Goal: Task Accomplishment & Management: Manage account settings

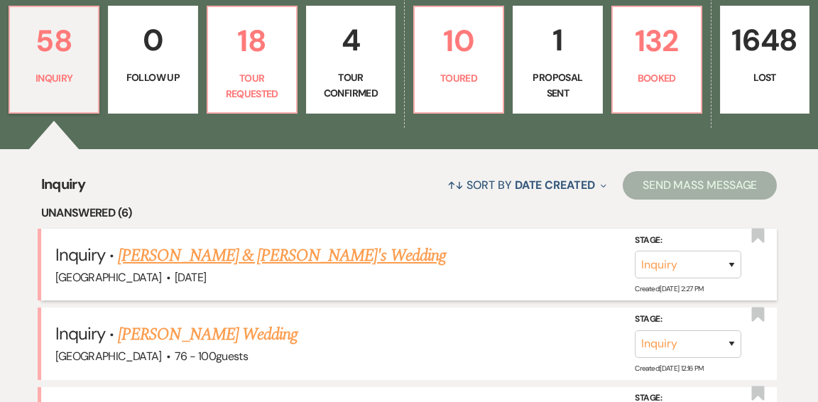
scroll to position [418, 0]
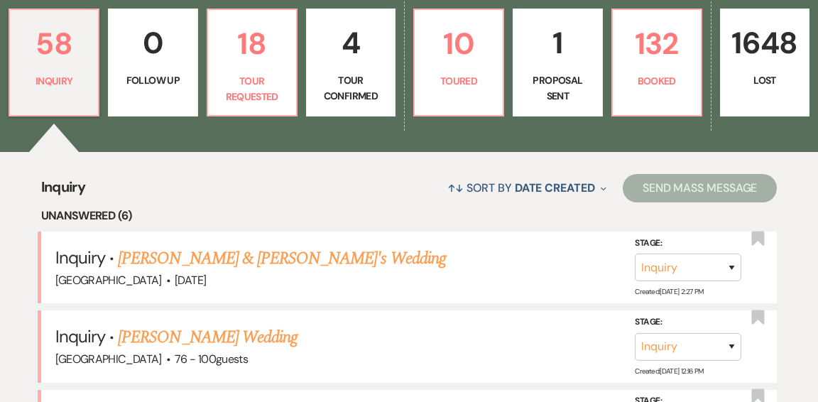
click at [227, 246] on link "[PERSON_NAME] & [PERSON_NAME]'s Wedding" at bounding box center [282, 259] width 328 height 26
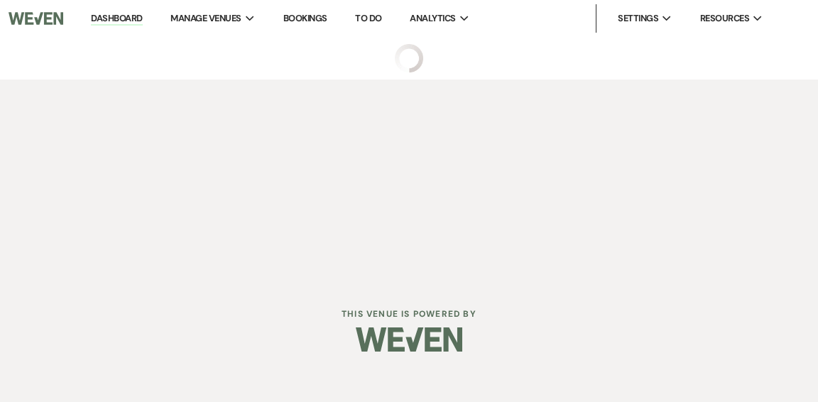
select select "5"
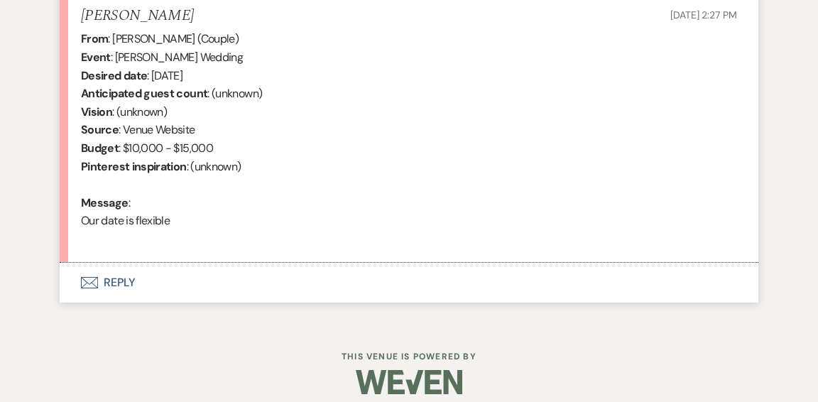
scroll to position [575, 0]
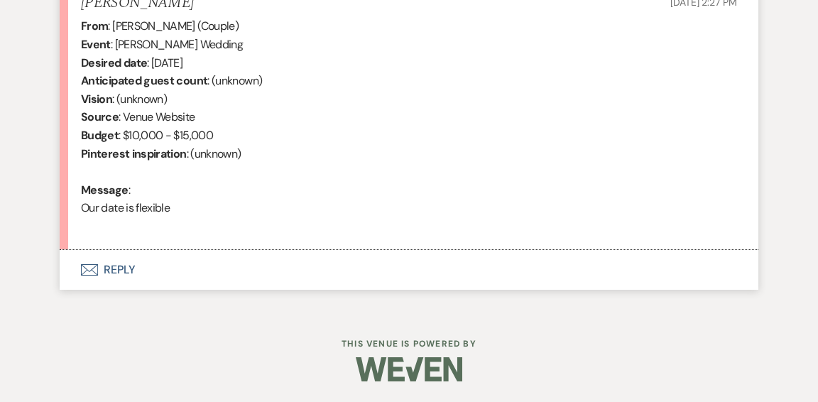
click at [114, 271] on button "Envelope Reply" at bounding box center [409, 270] width 699 height 40
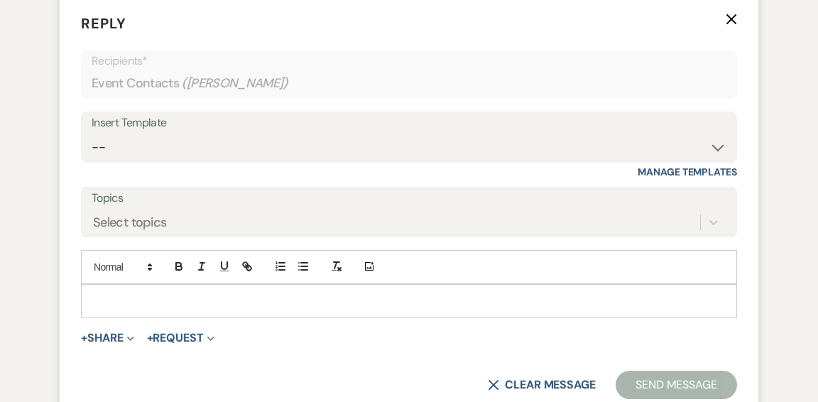
scroll to position [834, 0]
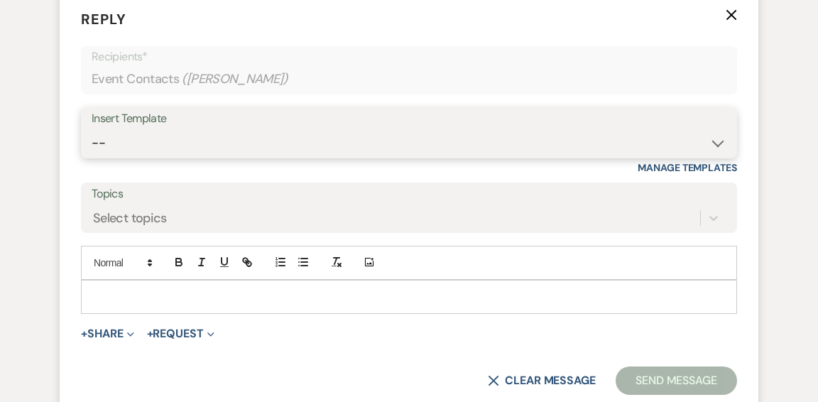
click at [717, 144] on select "-- Weven Planning Portal Introduction (Booked Events) Initial Inquiry Response …" at bounding box center [409, 143] width 635 height 28
select select "6169"
click at [92, 129] on select "-- Weven Planning Portal Introduction (Booked Events) Initial Inquiry Response …" at bounding box center [409, 143] width 635 height 28
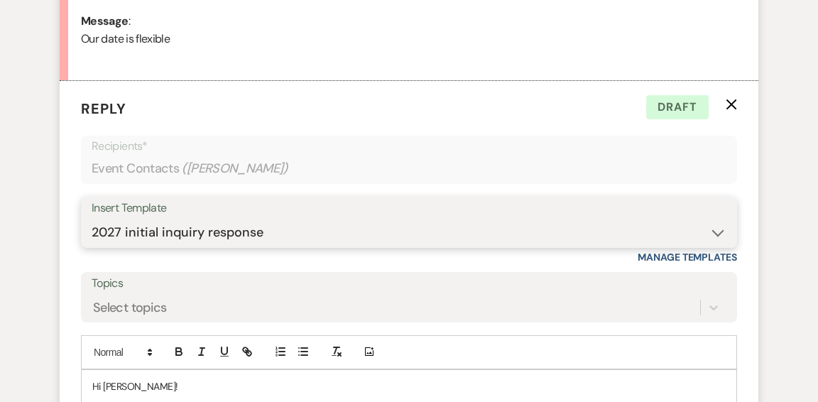
scroll to position [741, 0]
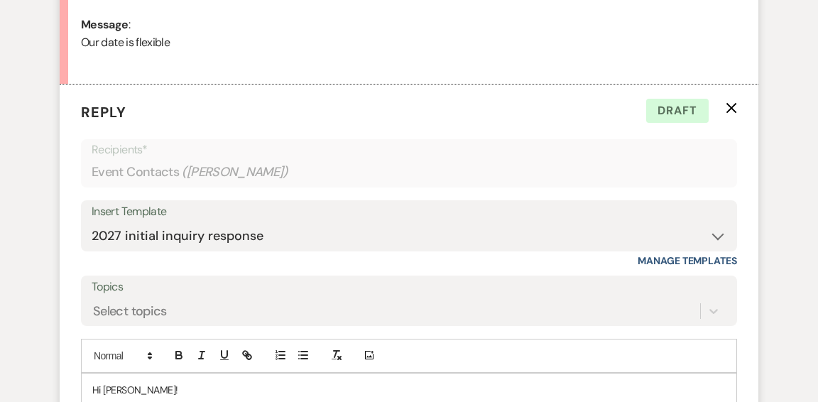
click at [732, 110] on icon "X" at bounding box center [731, 107] width 11 height 11
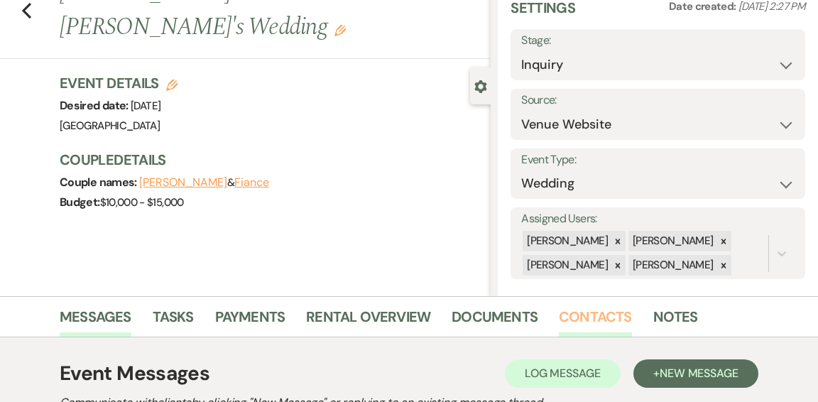
scroll to position [0, 0]
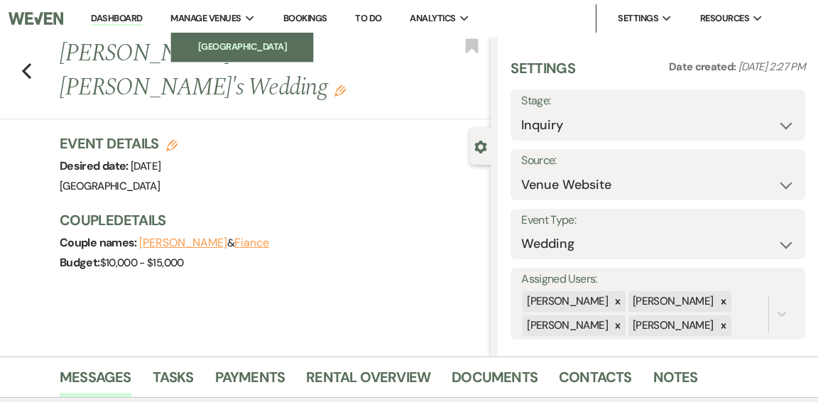
click at [228, 44] on li "[GEOGRAPHIC_DATA]" at bounding box center [242, 47] width 128 height 14
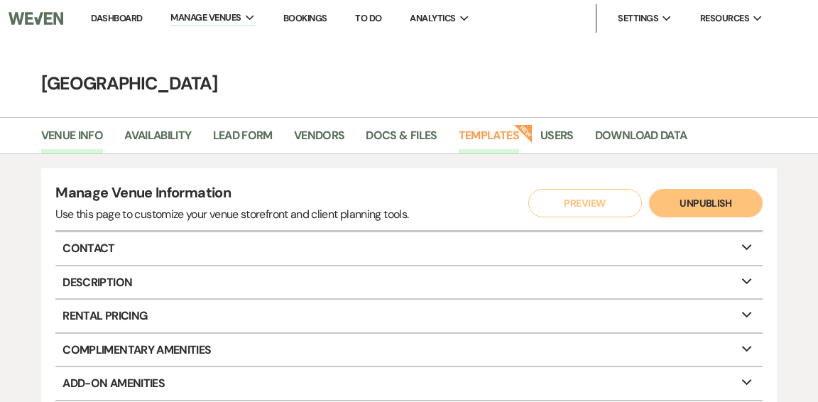
click at [477, 132] on link "Templates" at bounding box center [489, 139] width 60 height 27
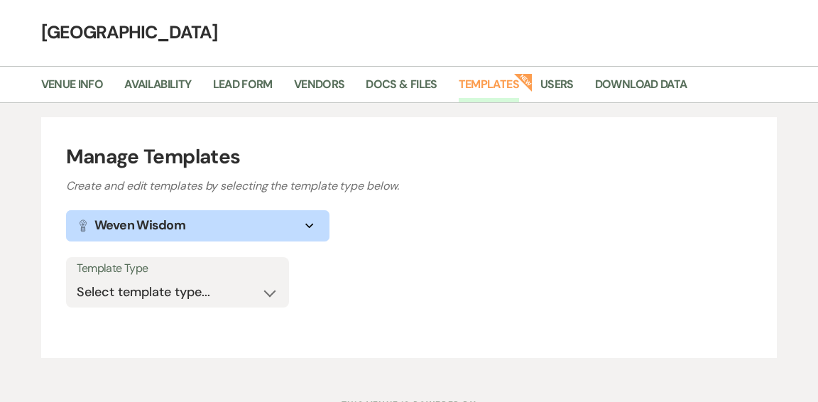
scroll to position [112, 0]
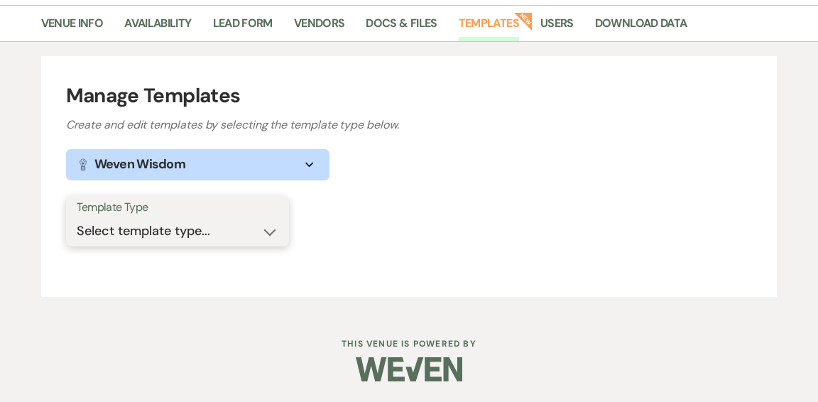
click at [271, 229] on select "Select template type... Task List Message Templates Payment Plan Inventory Item…" at bounding box center [178, 231] width 202 height 28
select select "Message Templates"
click at [77, 217] on select "Select template type... Task List Message Templates Payment Plan Inventory Item…" at bounding box center [178, 231] width 202 height 28
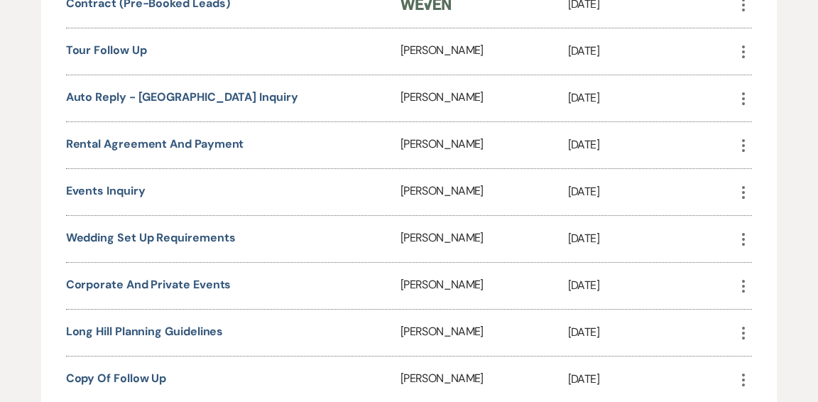
scroll to position [1365, 0]
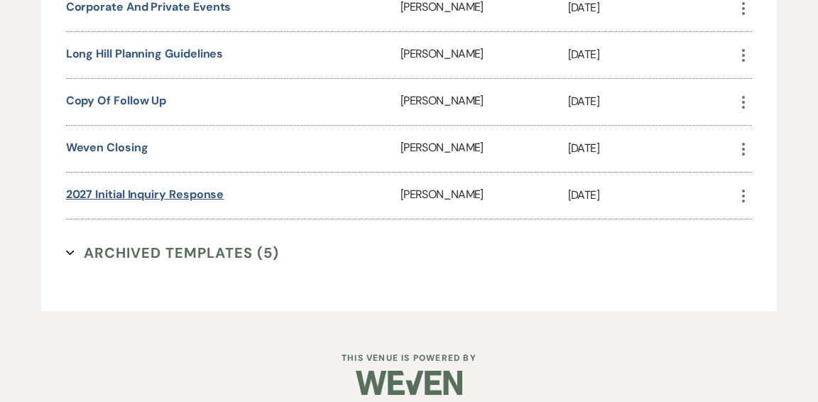
click at [166, 187] on link "2027 initial inquiry response" at bounding box center [145, 194] width 158 height 15
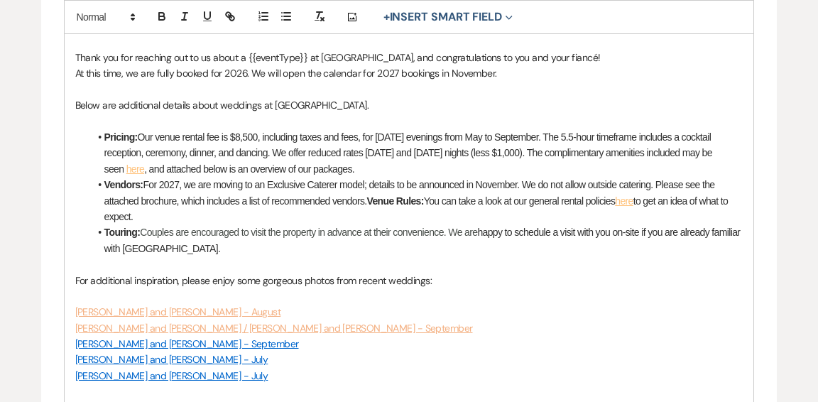
scroll to position [430, 0]
click at [376, 200] on strong "Venue Rules:" at bounding box center [395, 200] width 57 height 11
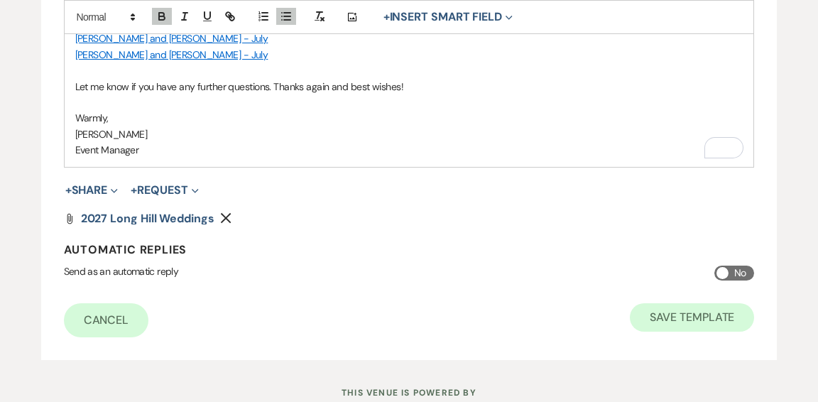
scroll to position [762, 0]
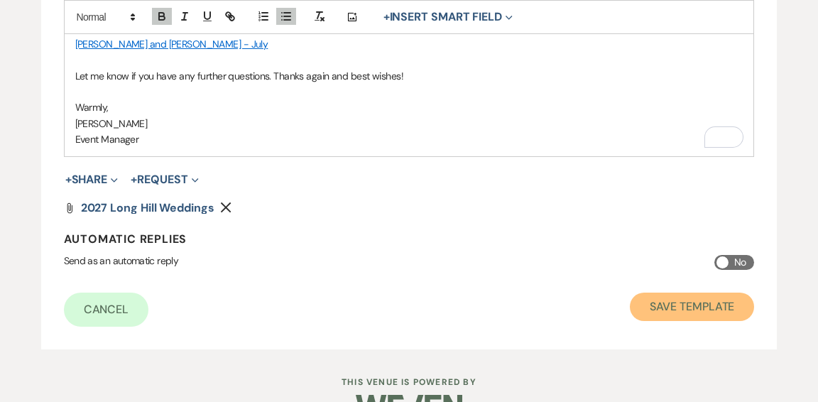
click at [678, 308] on button "Save Template" at bounding box center [692, 307] width 124 height 28
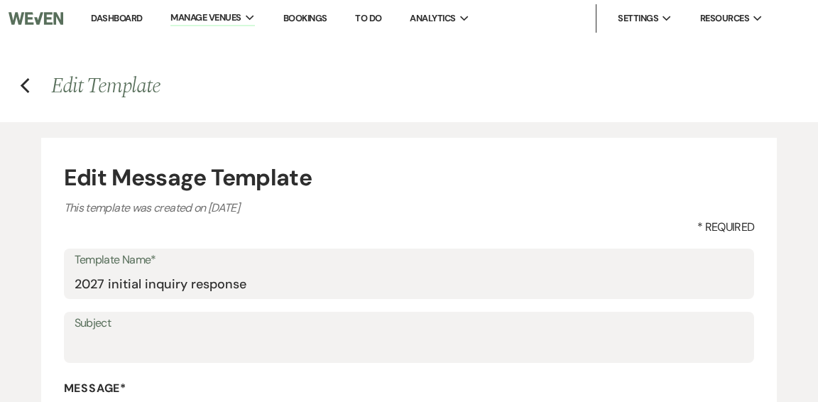
select select "Message Templates"
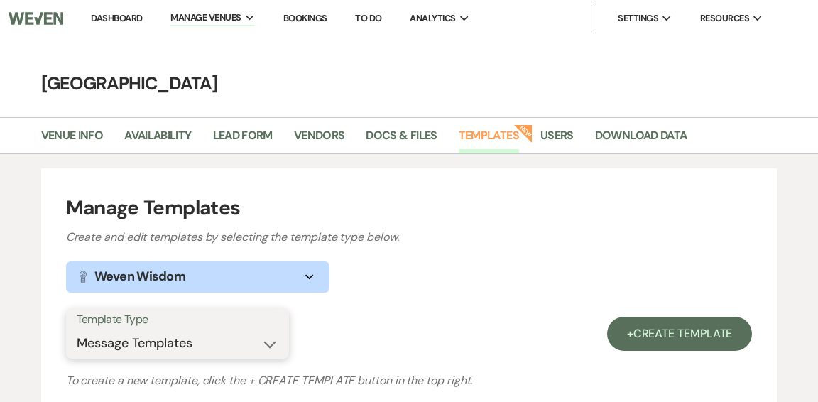
click at [268, 346] on select "Select template type... Task List Message Templates Payment Plan Inventory Item…" at bounding box center [178, 344] width 202 height 28
click at [77, 330] on select "Select template type... Task List Message Templates Payment Plan Inventory Item…" at bounding box center [178, 344] width 202 height 28
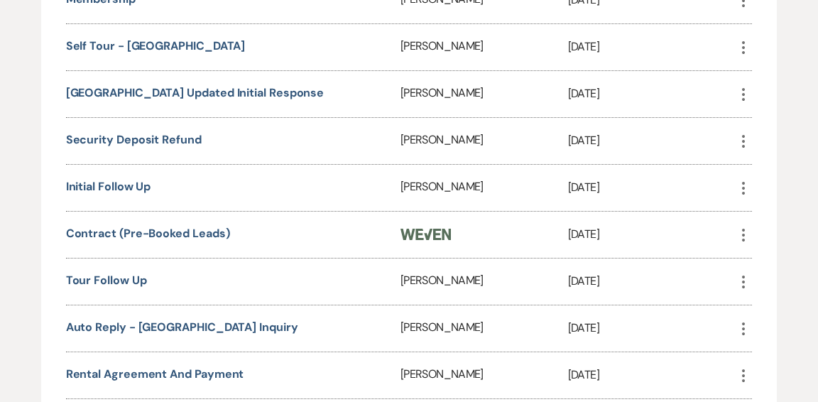
scroll to position [859, 0]
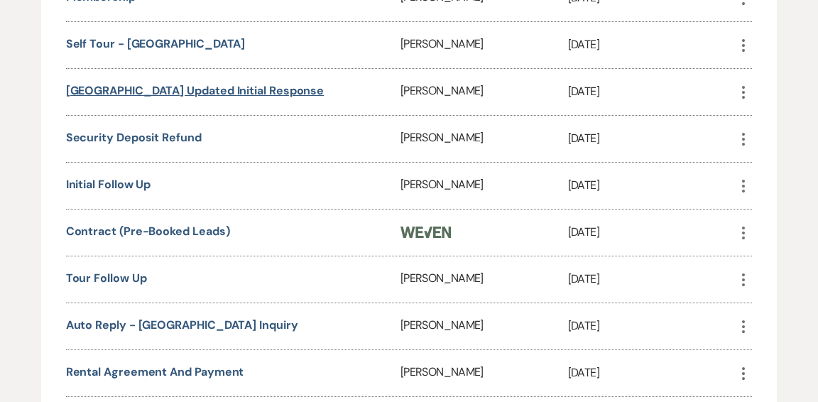
click at [218, 85] on link "[GEOGRAPHIC_DATA] Updated Initial Response" at bounding box center [195, 90] width 259 height 15
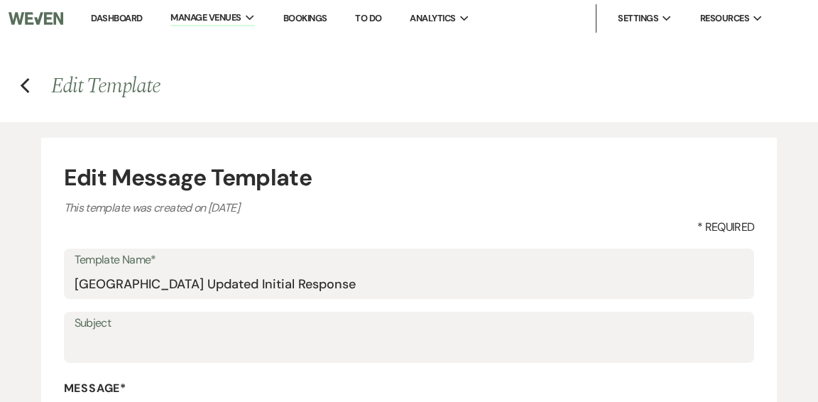
click at [113, 18] on link "Dashboard" at bounding box center [116, 18] width 51 height 12
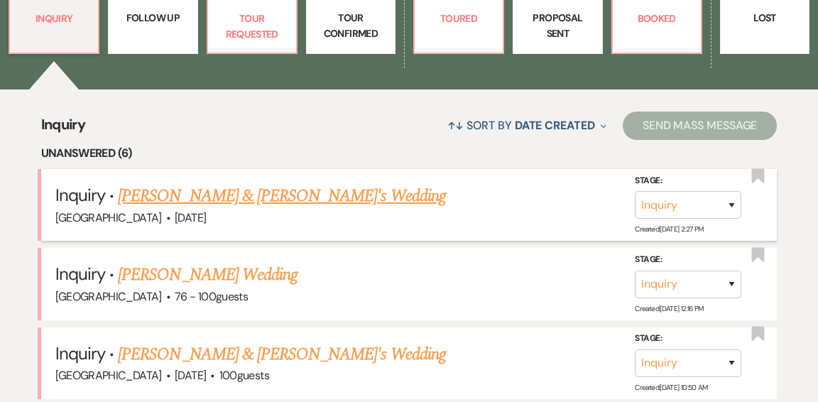
scroll to position [512, 0]
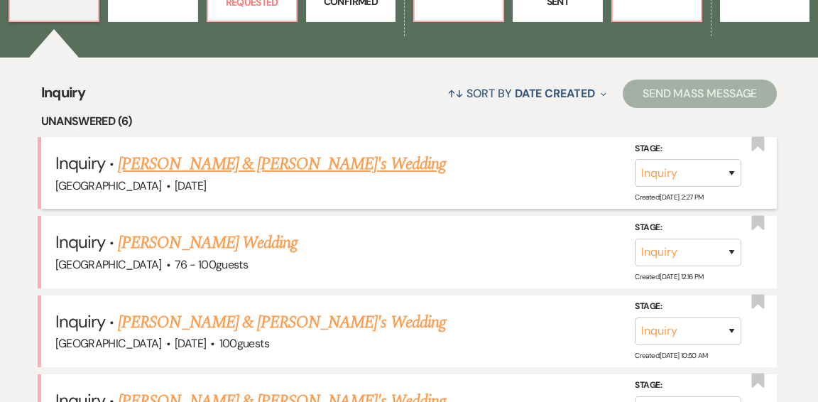
click at [296, 151] on link "Evelyn Rodriguez & Fiance's Wedding" at bounding box center [282, 164] width 328 height 26
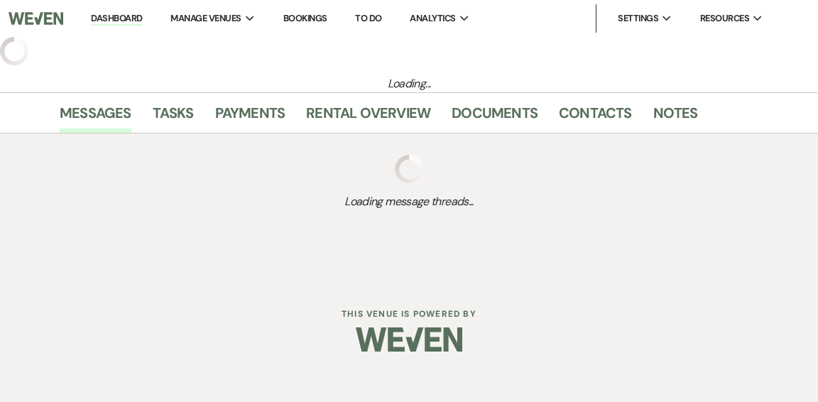
select select "5"
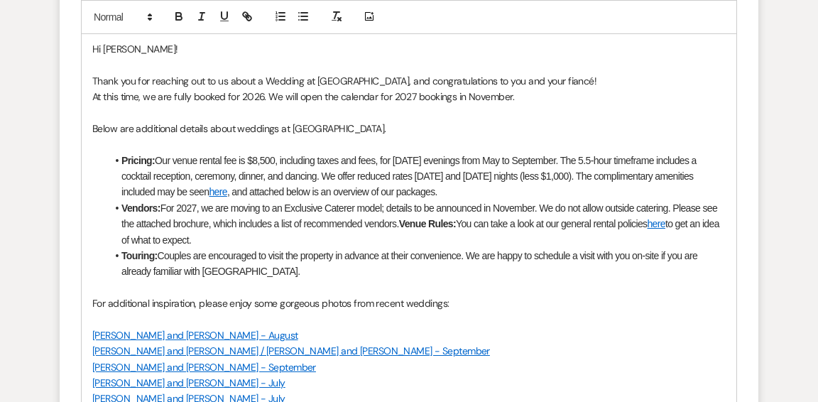
scroll to position [1083, 0]
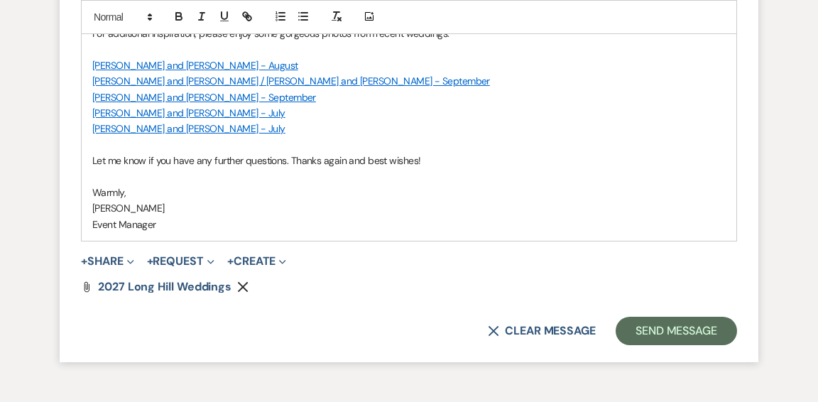
click at [527, 330] on button "X Clear message" at bounding box center [542, 330] width 108 height 11
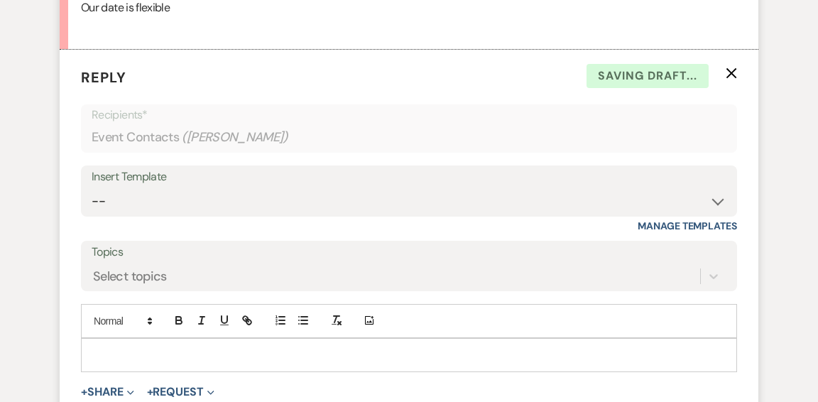
scroll to position [773, 0]
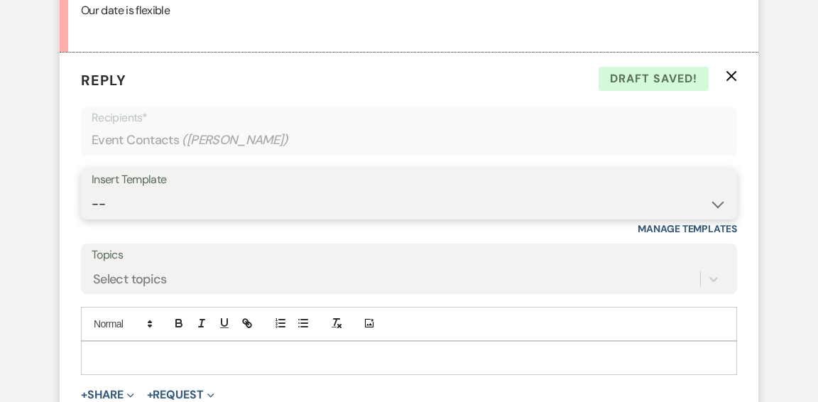
click at [708, 203] on select "-- Weven Planning Portal Introduction (Booked Events) Initial Inquiry Response …" at bounding box center [409, 204] width 635 height 28
select select "6169"
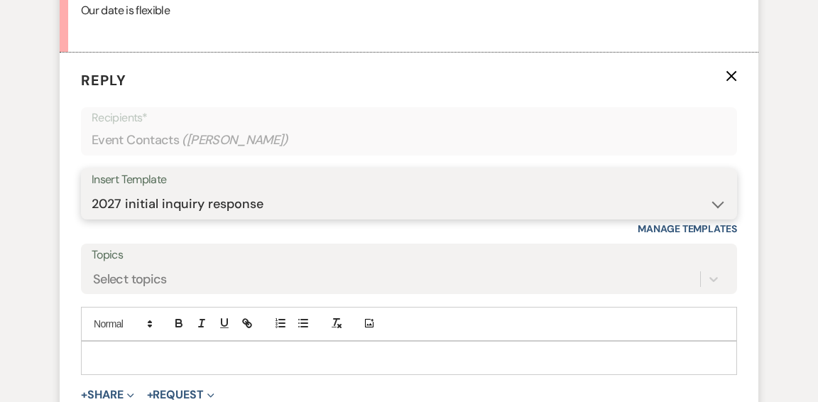
click at [92, 190] on select "-- Weven Planning Portal Introduction (Booked Events) Initial Inquiry Response …" at bounding box center [409, 204] width 635 height 28
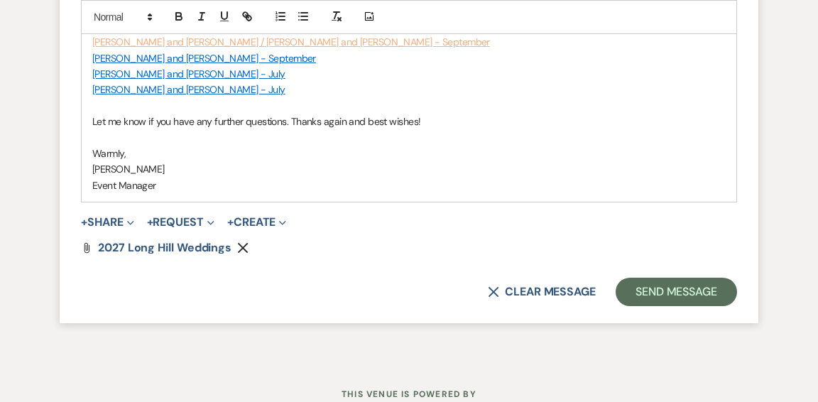
scroll to position [1395, 0]
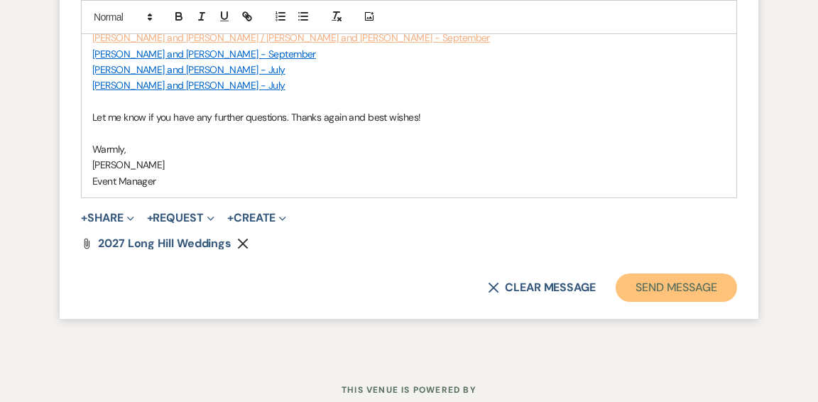
click at [654, 286] on button "Send Message" at bounding box center [676, 287] width 121 height 28
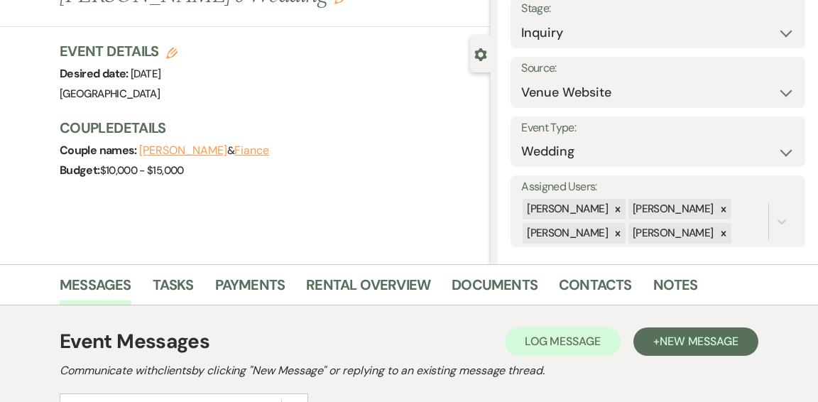
scroll to position [0, 0]
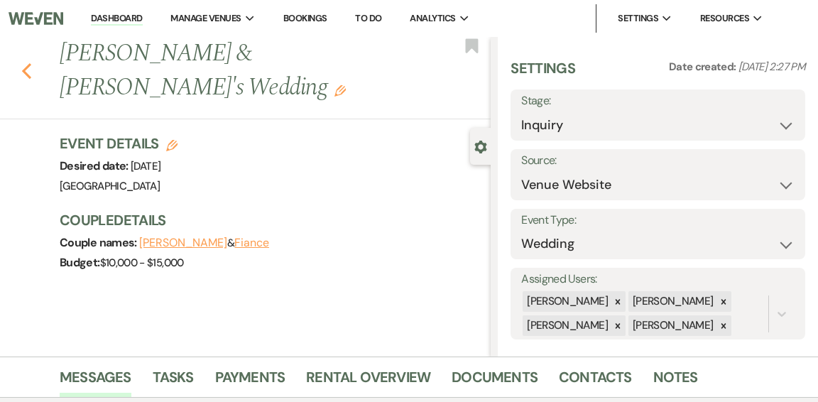
click at [25, 72] on use "button" at bounding box center [26, 71] width 9 height 16
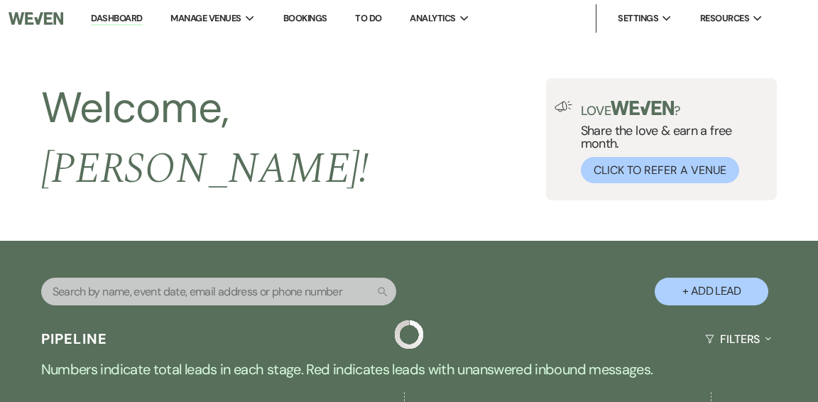
scroll to position [512, 0]
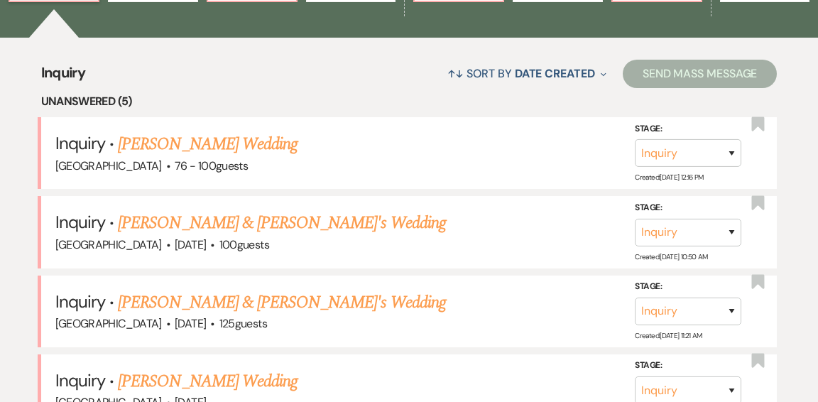
click at [167, 131] on link "[PERSON_NAME] Wedding" at bounding box center [208, 144] width 180 height 26
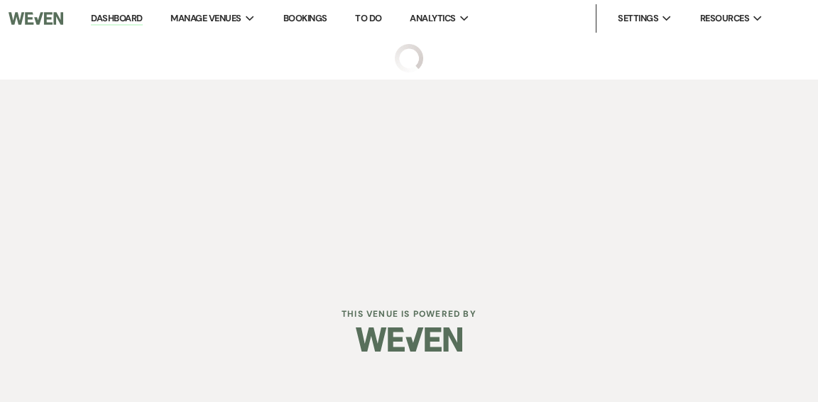
select select "4"
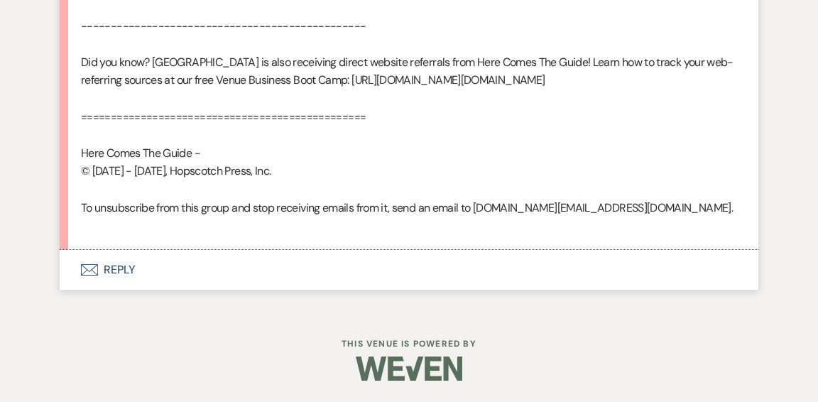
scroll to position [1139, 0]
click at [119, 275] on button "Envelope Reply" at bounding box center [409, 270] width 699 height 40
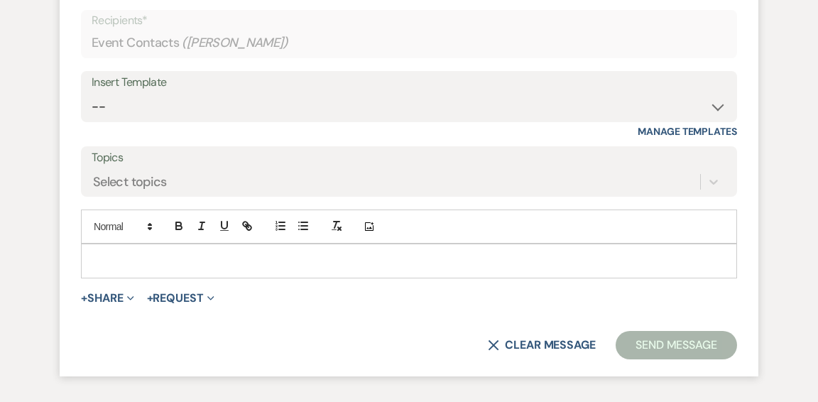
scroll to position [1398, 0]
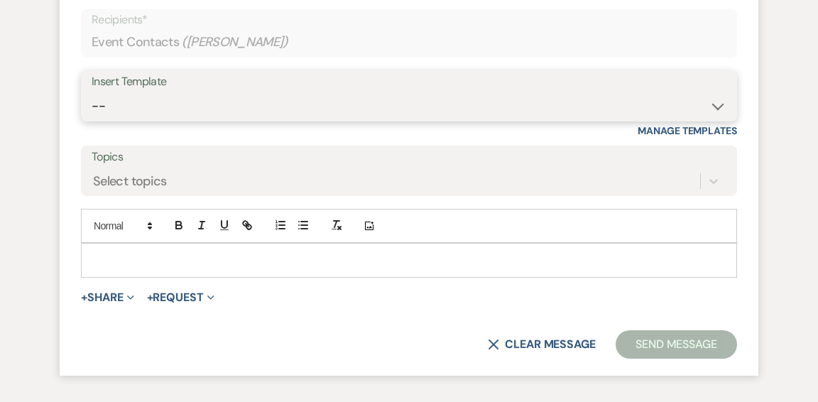
click at [713, 120] on select "-- Weven Planning Portal Introduction (Booked Events) Initial Inquiry Response …" at bounding box center [409, 106] width 635 height 28
select select "6169"
click at [92, 120] on select "-- Weven Planning Portal Introduction (Booked Events) Initial Inquiry Response …" at bounding box center [409, 106] width 635 height 28
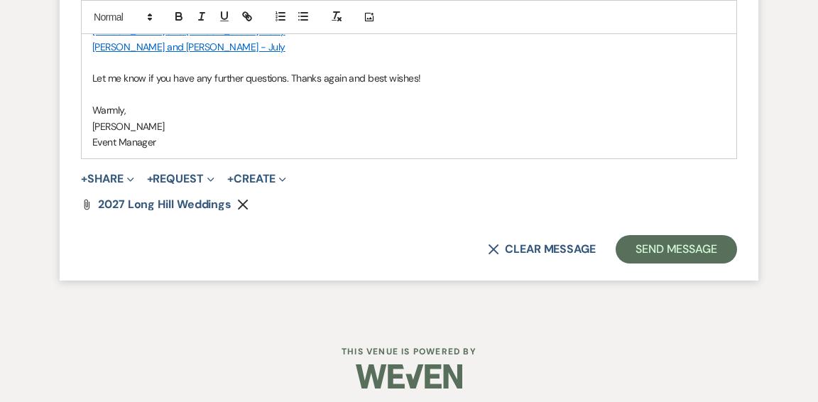
scroll to position [2004, 0]
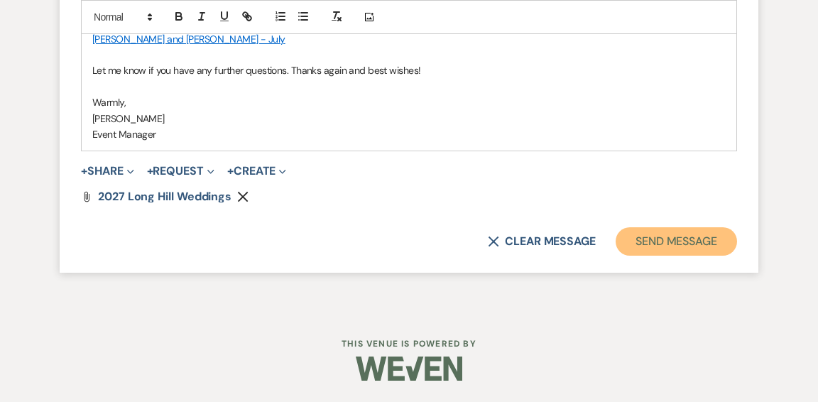
click at [689, 244] on button "Send Message" at bounding box center [676, 241] width 121 height 28
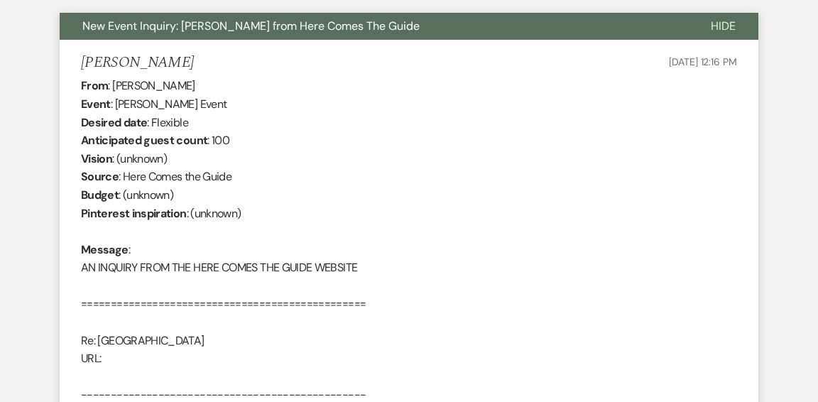
scroll to position [0, 0]
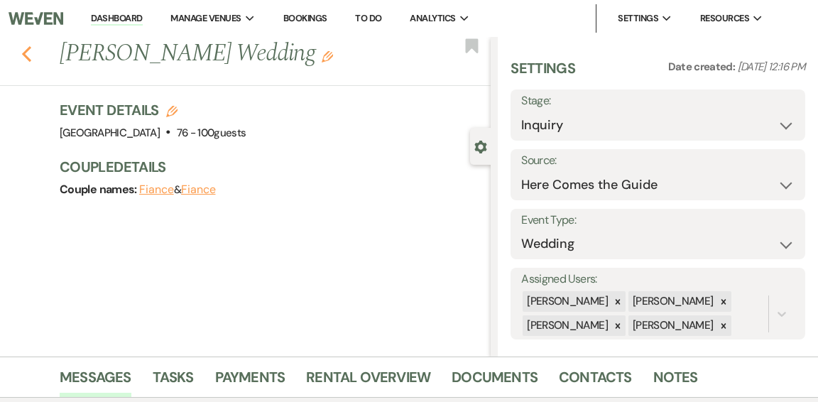
click at [23, 54] on use "button" at bounding box center [26, 54] width 9 height 16
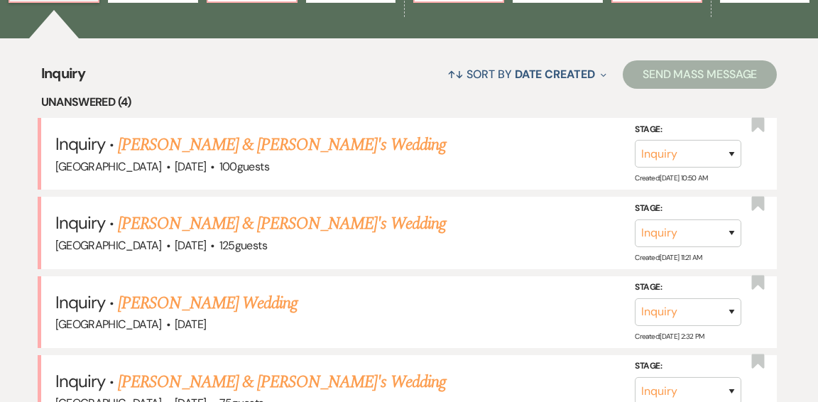
scroll to position [511, 0]
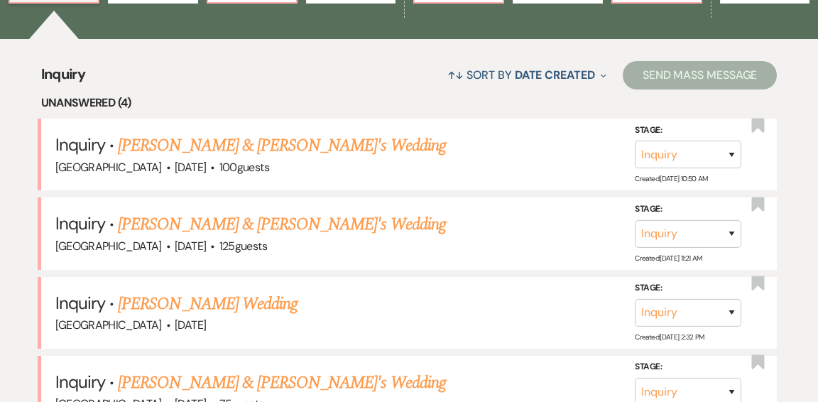
click at [176, 139] on link "[PERSON_NAME] & [PERSON_NAME]'s Wedding" at bounding box center [282, 146] width 328 height 26
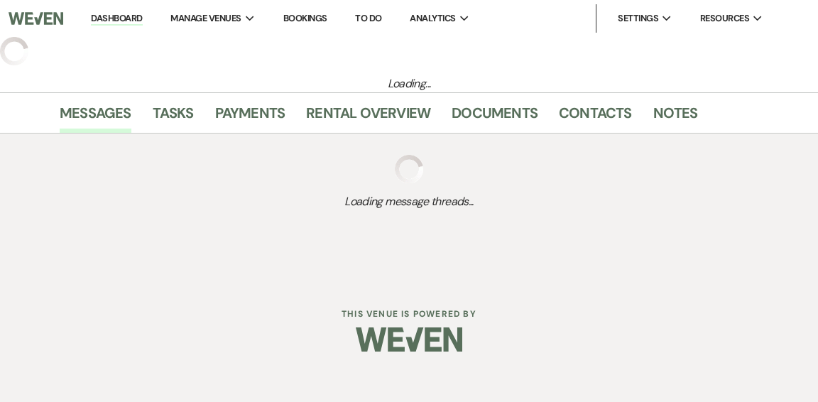
select select "5"
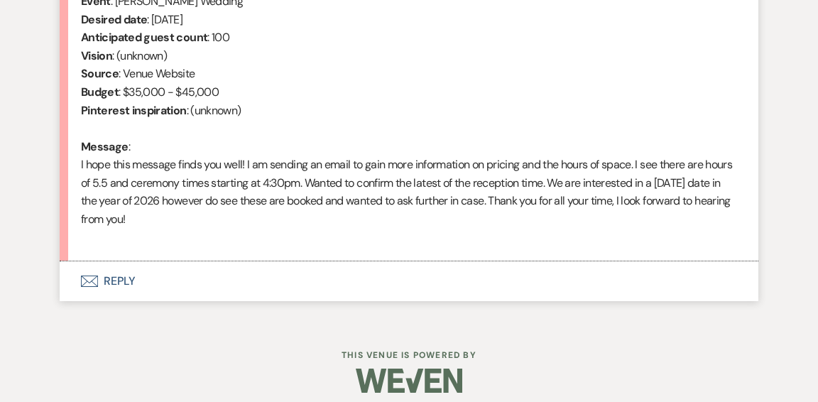
scroll to position [630, 0]
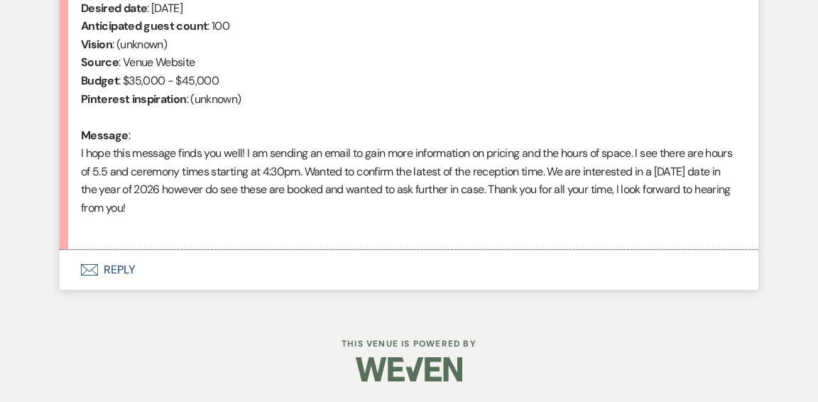
click at [121, 267] on button "Envelope Reply" at bounding box center [409, 270] width 699 height 40
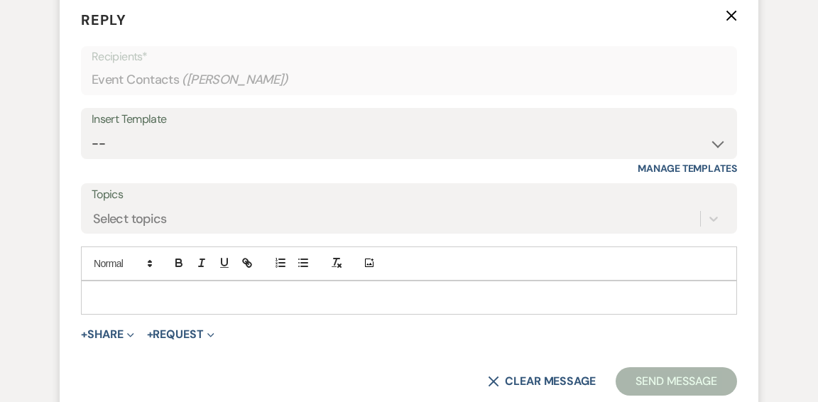
scroll to position [889, 0]
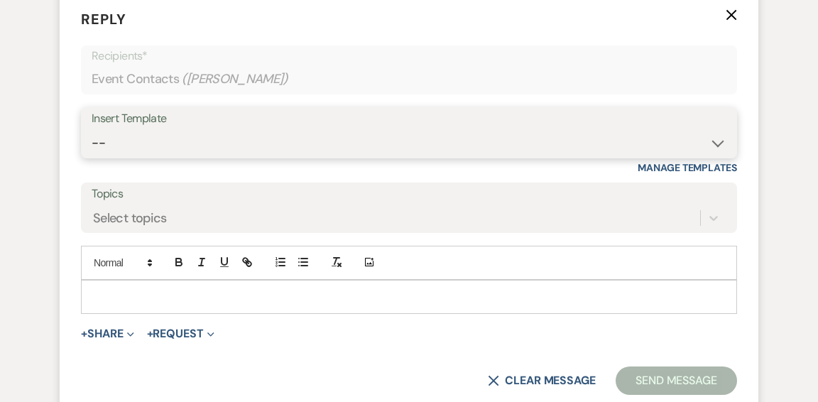
click at [715, 144] on select "-- Weven Planning Portal Introduction (Booked Events) Initial Inquiry Response …" at bounding box center [409, 143] width 635 height 28
select select "6169"
click at [92, 129] on select "-- Weven Planning Portal Introduction (Booked Events) Initial Inquiry Response …" at bounding box center [409, 143] width 635 height 28
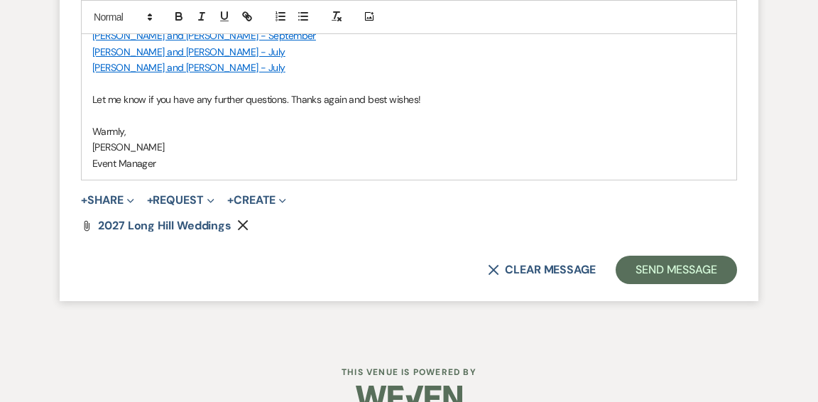
scroll to position [1495, 0]
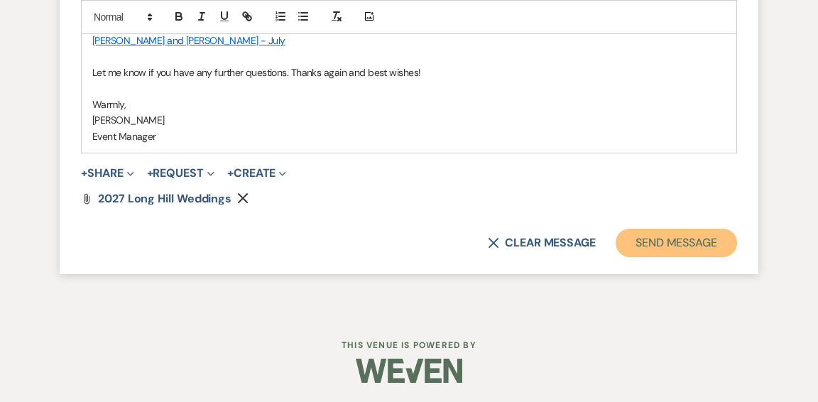
click at [674, 249] on button "Send Message" at bounding box center [676, 243] width 121 height 28
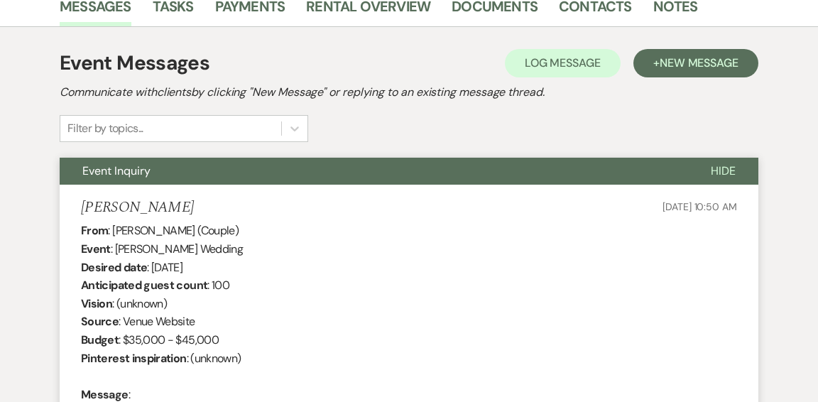
scroll to position [0, 0]
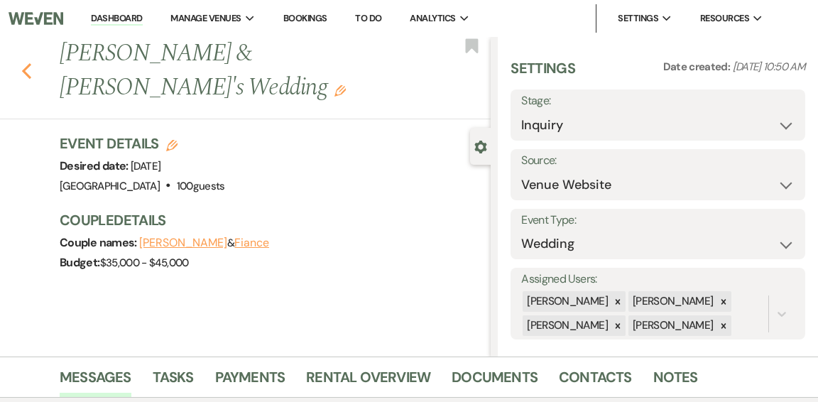
click at [28, 70] on icon "Previous" at bounding box center [26, 71] width 11 height 17
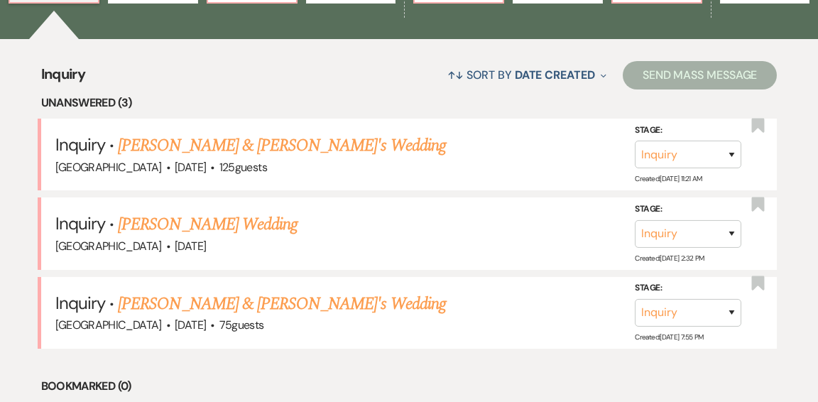
click at [286, 135] on link "[PERSON_NAME] & [PERSON_NAME]'s Wedding" at bounding box center [282, 146] width 328 height 26
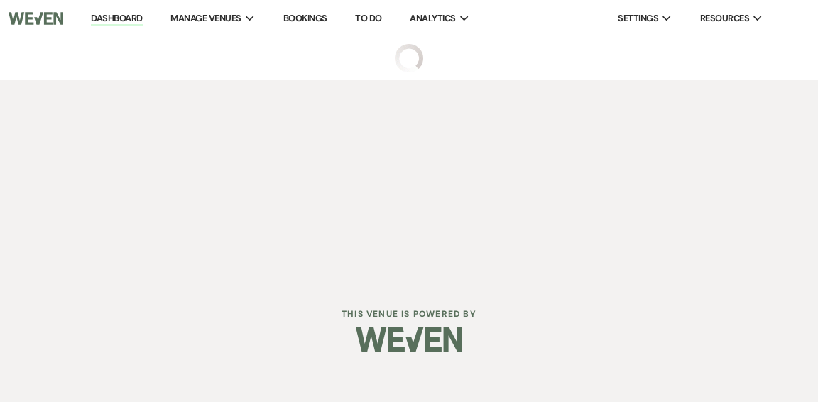
select select "5"
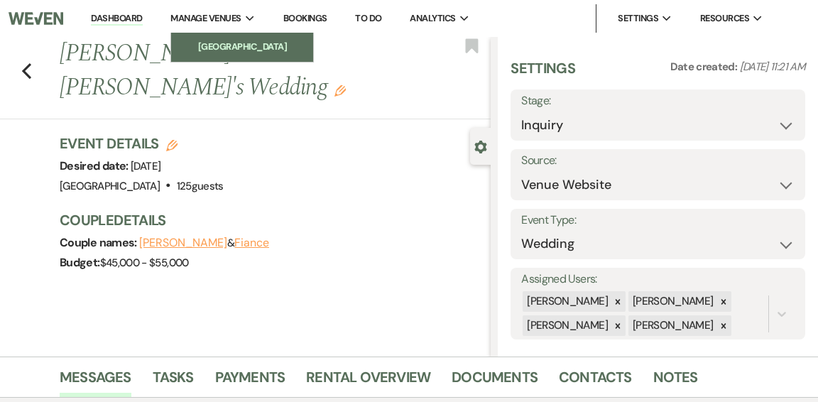
click at [236, 50] on li "[GEOGRAPHIC_DATA]" at bounding box center [242, 47] width 128 height 14
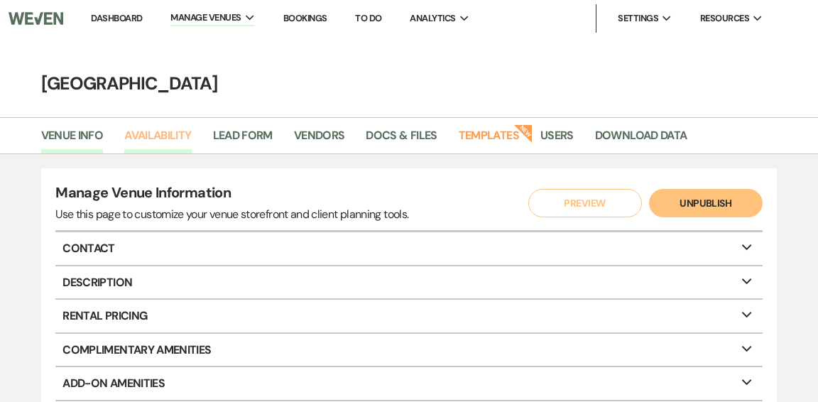
click at [168, 135] on link "Availability" at bounding box center [157, 139] width 67 height 27
select select "2"
select select "2026"
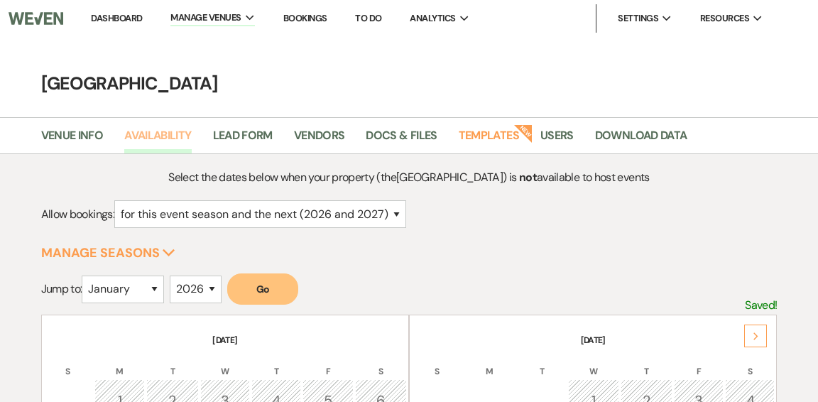
scroll to position [3, 0]
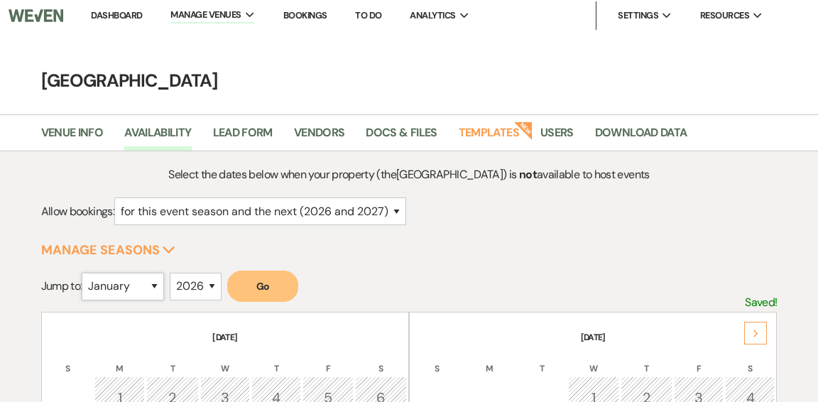
click at [158, 283] on select "January February March April May June July August September October November De…" at bounding box center [123, 287] width 82 height 28
select select "6"
click at [85, 273] on select "January February March April May June July August September October November De…" at bounding box center [123, 287] width 82 height 28
click at [270, 293] on button "Go" at bounding box center [262, 286] width 71 height 31
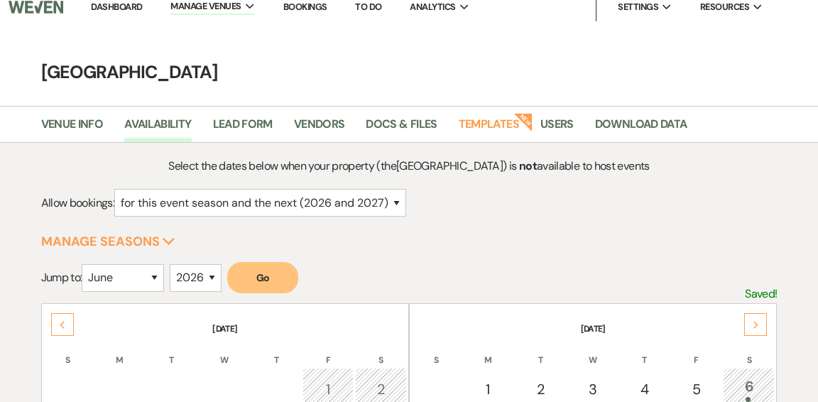
scroll to position [0, 0]
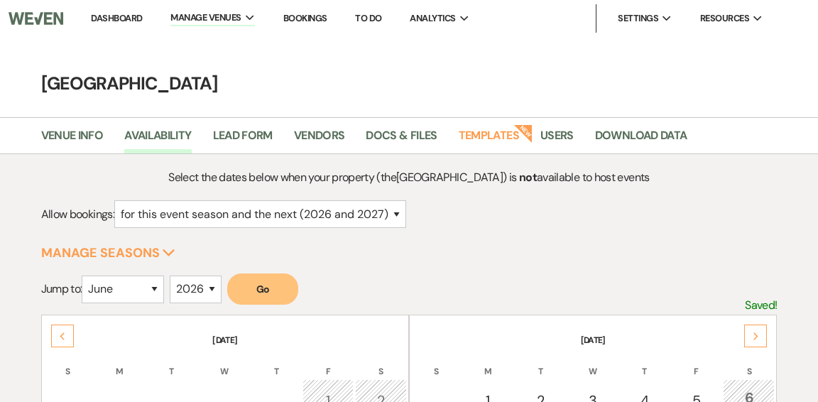
click at [110, 19] on link "Dashboard" at bounding box center [116, 18] width 51 height 12
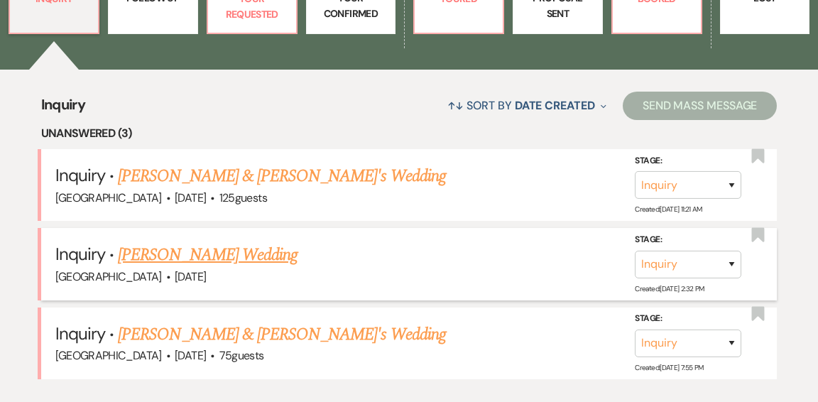
scroll to position [493, 0]
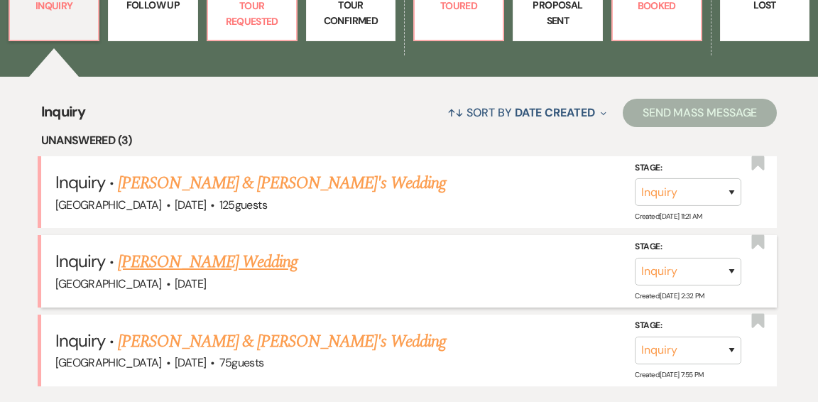
click at [200, 249] on link "[PERSON_NAME] Wedding" at bounding box center [208, 262] width 180 height 26
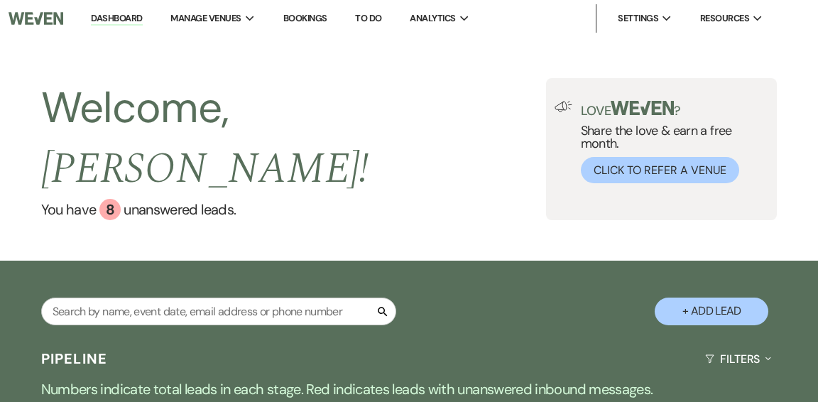
select select "5"
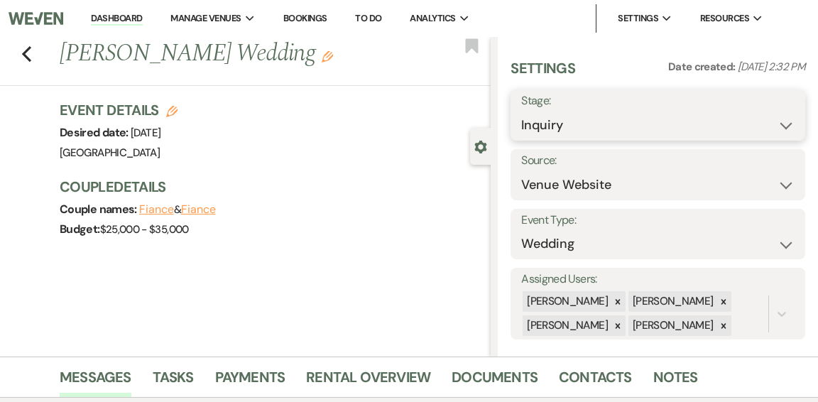
click at [792, 125] on select "Inquiry Follow Up Tour Requested Tour Confirmed Toured Proposal Sent Booked Lost" at bounding box center [657, 126] width 273 height 28
select select "2"
click at [521, 112] on select "Inquiry Follow Up Tour Requested Tour Confirmed Toured Proposal Sent Booked Lost" at bounding box center [657, 126] width 273 height 28
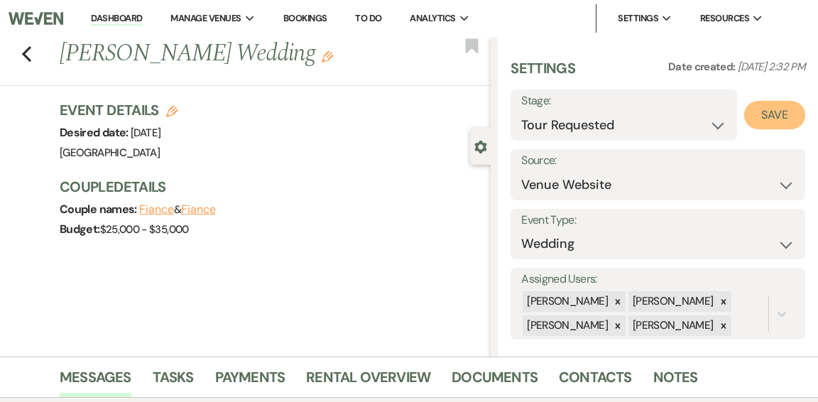
click at [775, 118] on button "Save" at bounding box center [774, 115] width 61 height 28
click at [100, 21] on link "Dashboard" at bounding box center [116, 18] width 51 height 13
select select "2"
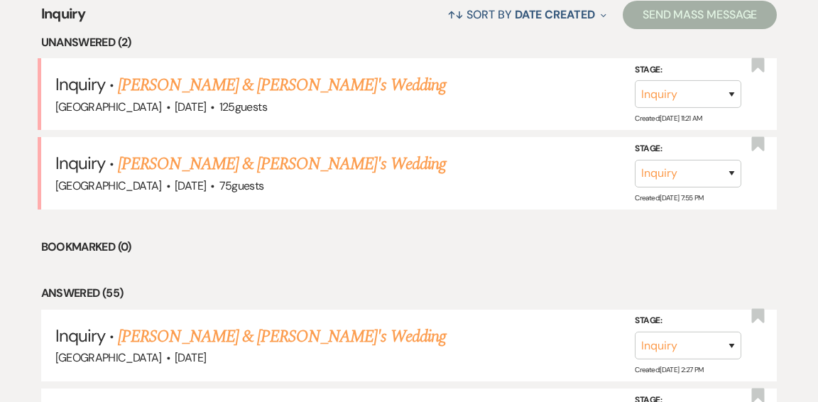
scroll to position [591, 0]
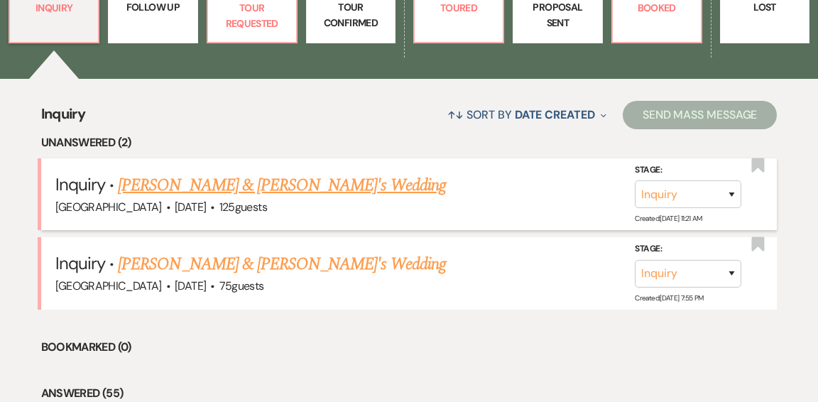
click at [293, 173] on link "[PERSON_NAME] & [PERSON_NAME]'s Wedding" at bounding box center [282, 186] width 328 height 26
select select "5"
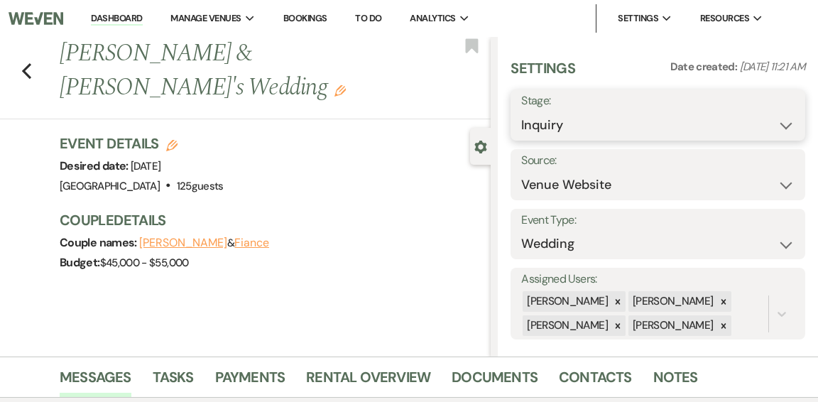
click at [786, 124] on select "Inquiry Follow Up Tour Requested Tour Confirmed Toured Proposal Sent Booked Lost" at bounding box center [657, 126] width 273 height 28
select select "2"
click at [521, 112] on select "Inquiry Follow Up Tour Requested Tour Confirmed Toured Proposal Sent Booked Lost" at bounding box center [657, 126] width 273 height 28
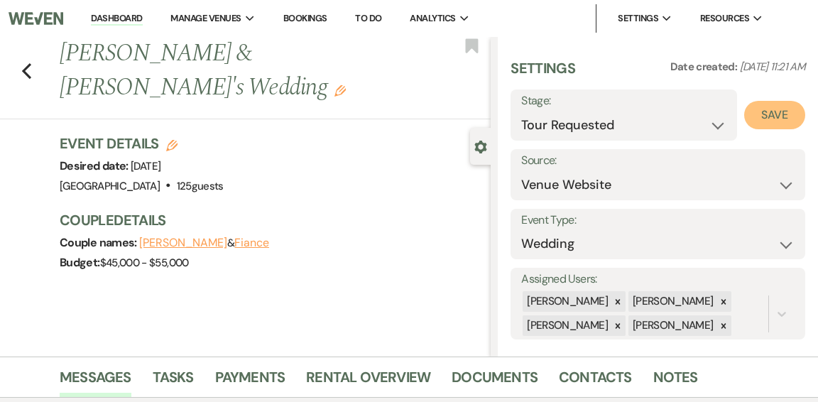
click at [759, 118] on button "Save" at bounding box center [774, 115] width 61 height 28
click at [26, 63] on icon "Previous" at bounding box center [26, 71] width 11 height 17
select select "2"
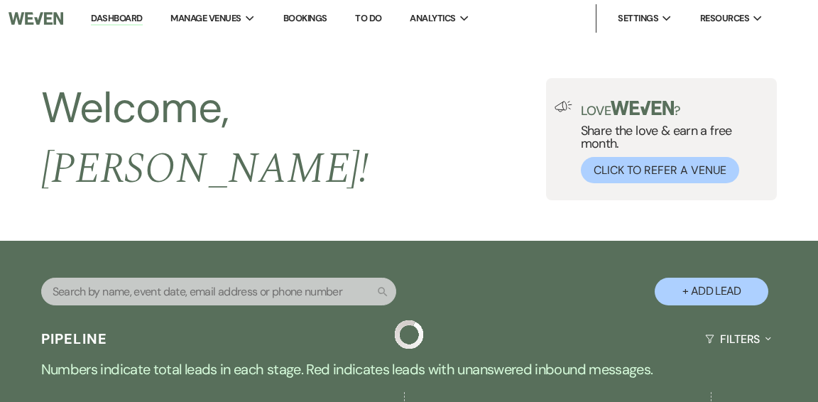
scroll to position [490, 0]
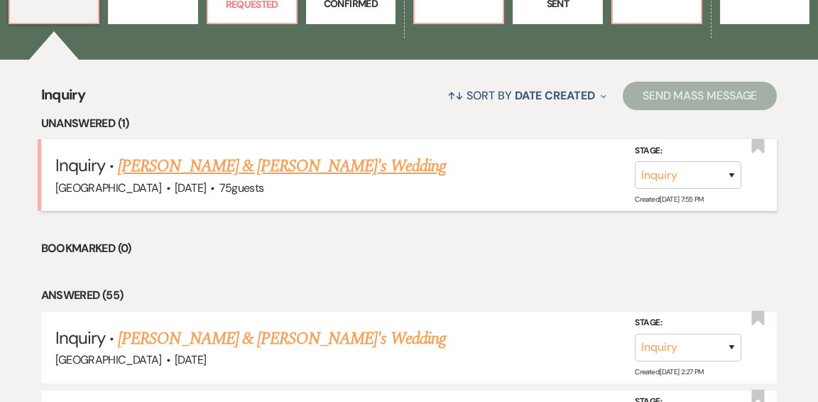
click at [230, 153] on link "[PERSON_NAME] & [PERSON_NAME]'s Wedding" at bounding box center [282, 166] width 328 height 26
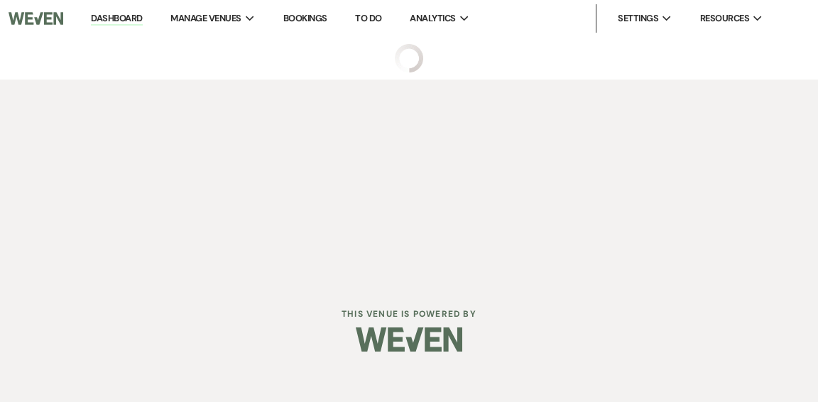
select select "5"
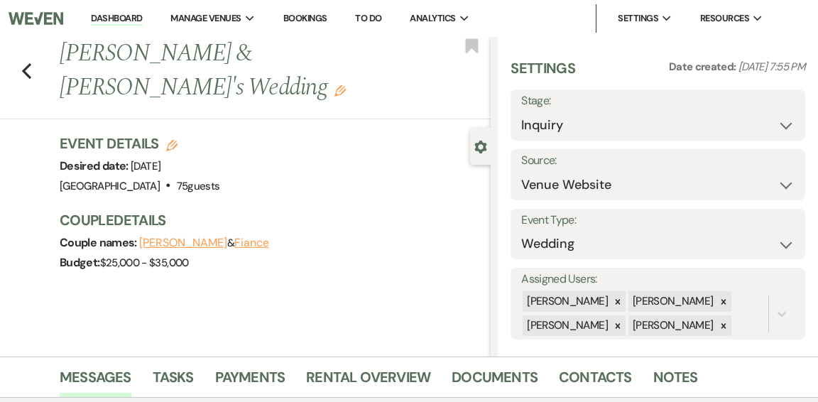
click at [104, 15] on link "Dashboard" at bounding box center [116, 18] width 51 height 13
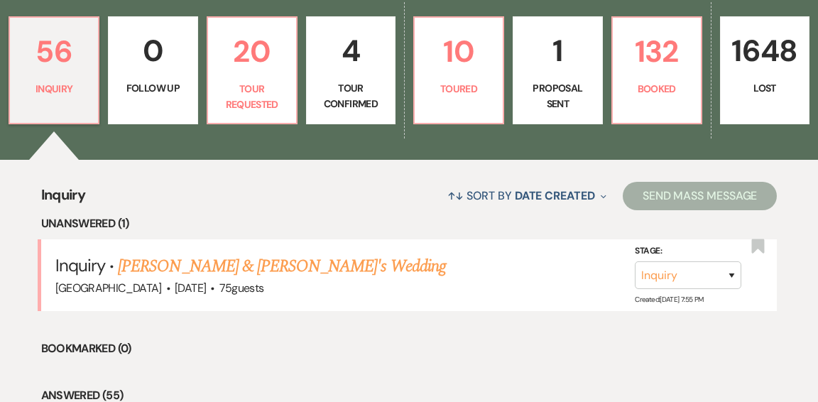
scroll to position [411, 0]
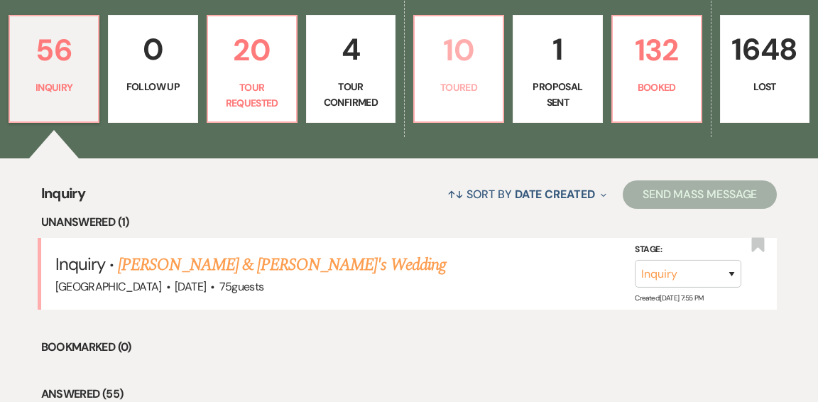
click at [437, 68] on link "10 Toured" at bounding box center [458, 69] width 91 height 108
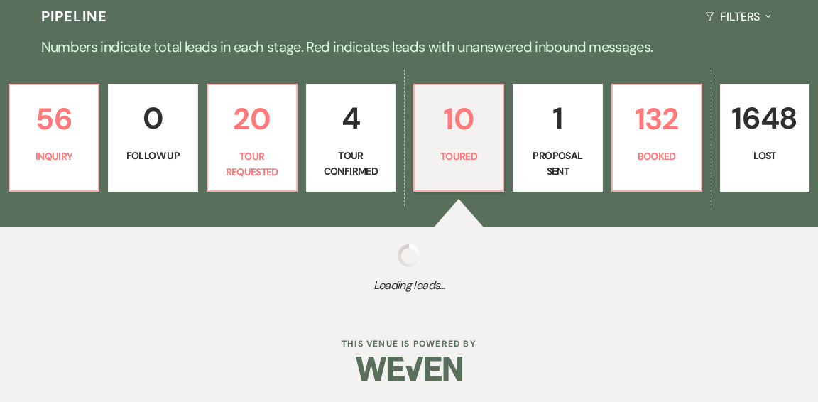
select select "5"
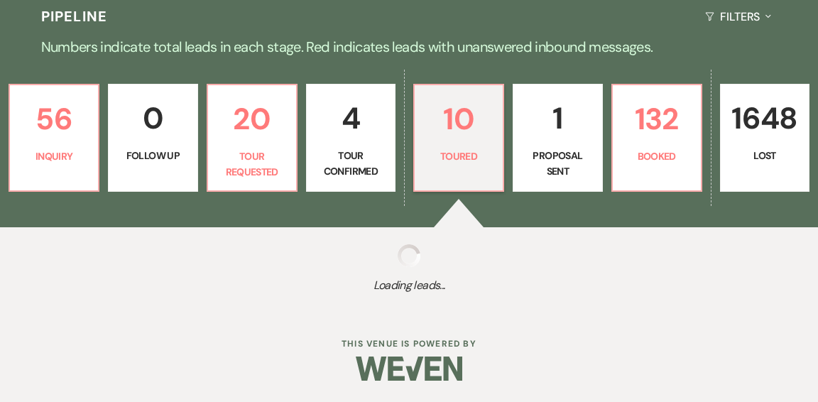
select select "5"
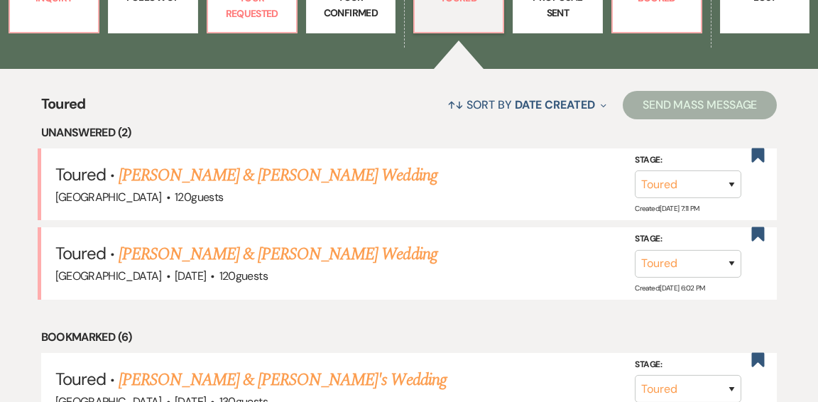
scroll to position [513, 0]
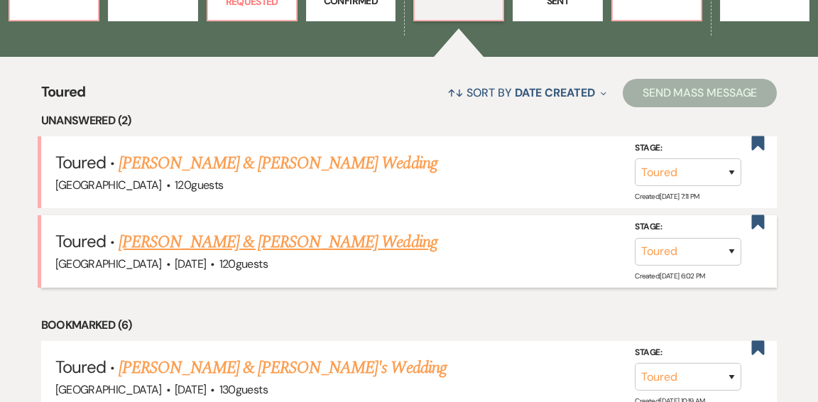
click at [246, 229] on link "Victoria Otis & Christopher Brown's Wedding" at bounding box center [278, 242] width 318 height 26
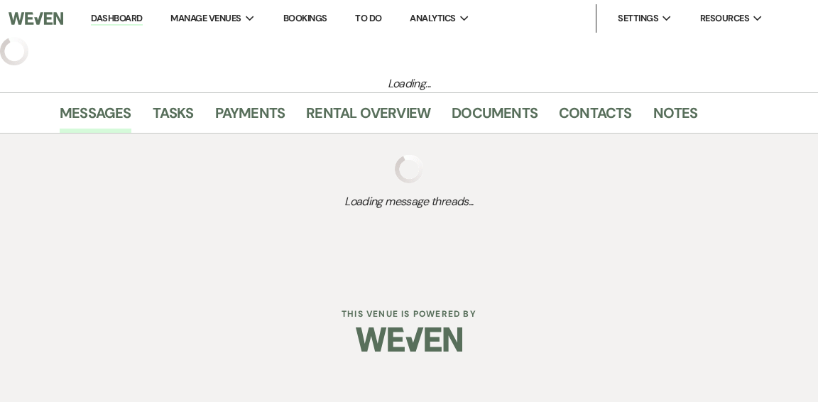
select select "5"
select select "1"
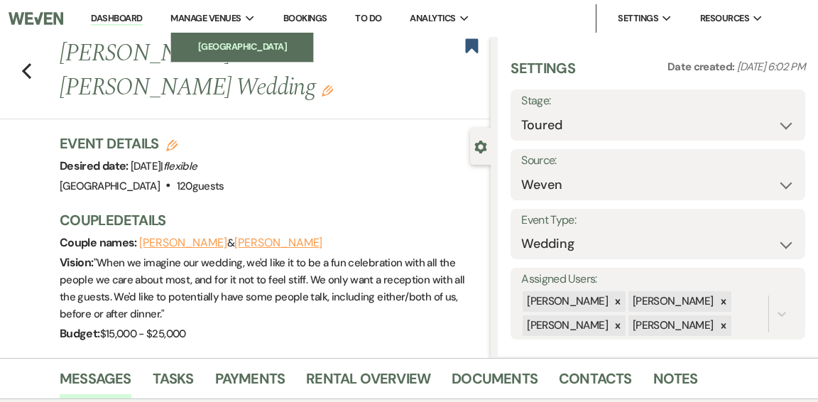
click at [216, 45] on li "[GEOGRAPHIC_DATA]" at bounding box center [242, 47] width 128 height 14
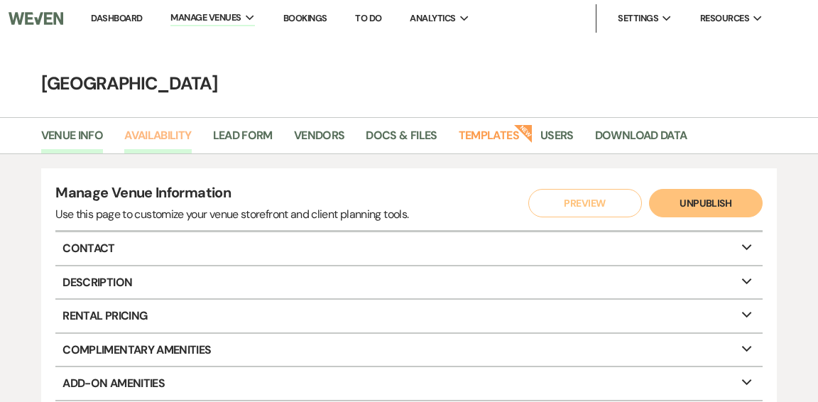
click at [153, 136] on link "Availability" at bounding box center [157, 139] width 67 height 27
select select "2"
select select "2026"
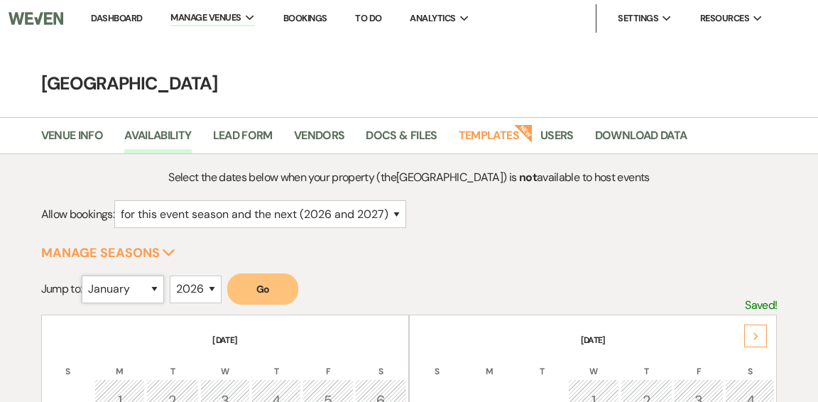
click at [157, 293] on select "January February March April May June July August September October November De…" at bounding box center [123, 290] width 82 height 28
select select "8"
click at [85, 276] on select "January February March April May June July August September October November De…" at bounding box center [123, 290] width 82 height 28
drag, startPoint x: 250, startPoint y: 288, endPoint x: 305, endPoint y: 268, distance: 58.5
click at [250, 288] on button "Go" at bounding box center [262, 288] width 71 height 31
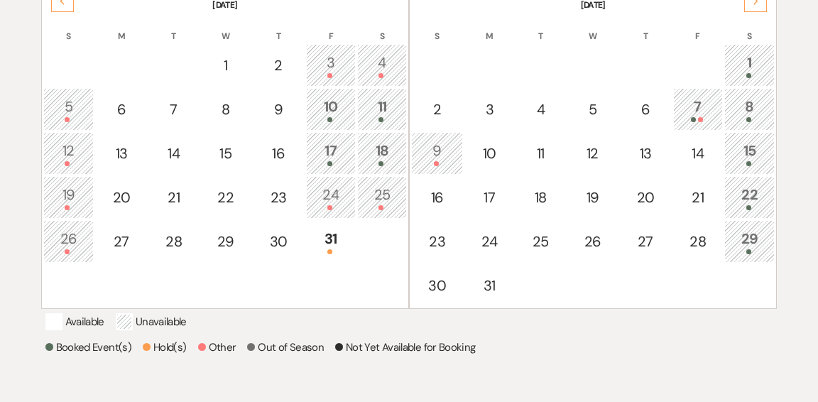
scroll to position [338, 0]
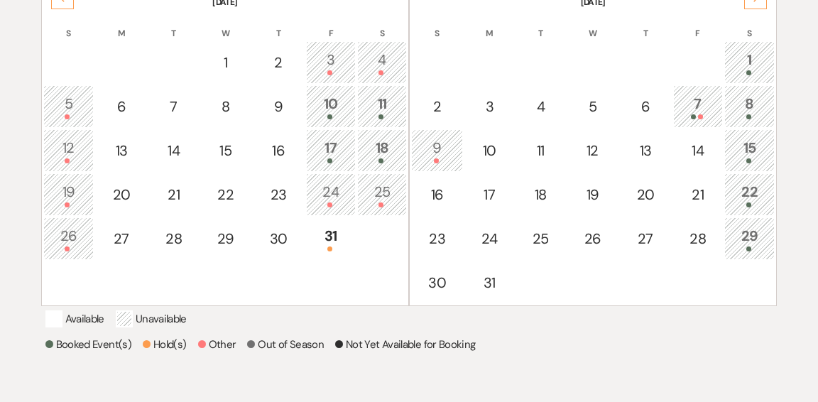
select select "5"
select select "1"
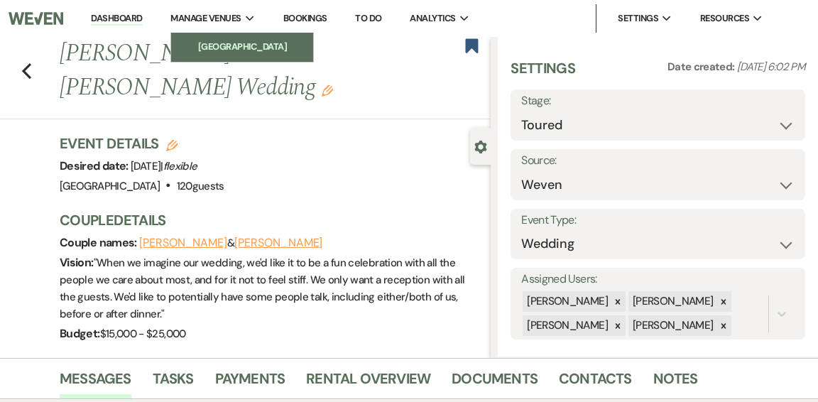
click at [217, 44] on li "[GEOGRAPHIC_DATA]" at bounding box center [242, 47] width 128 height 14
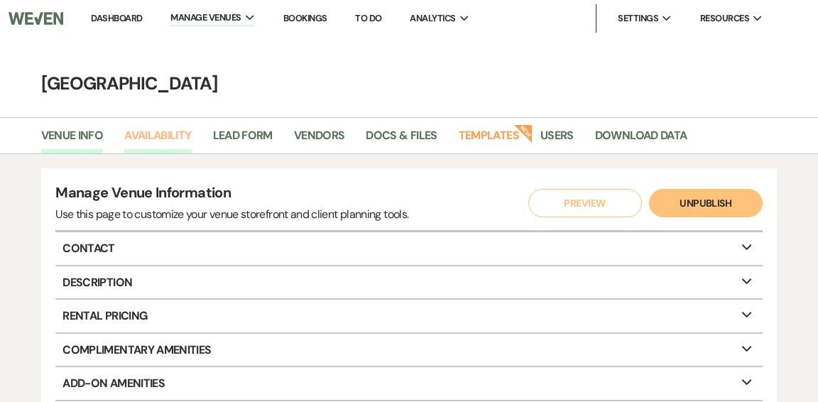
click at [147, 136] on link "Availability" at bounding box center [157, 139] width 67 height 27
select select "2"
select select "2026"
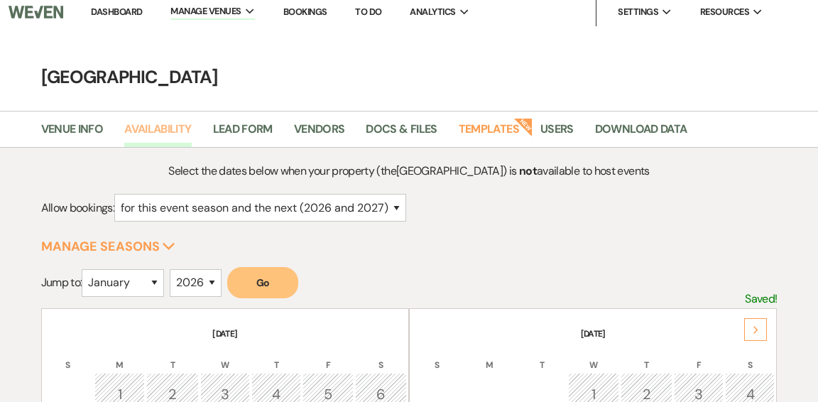
scroll to position [10, 0]
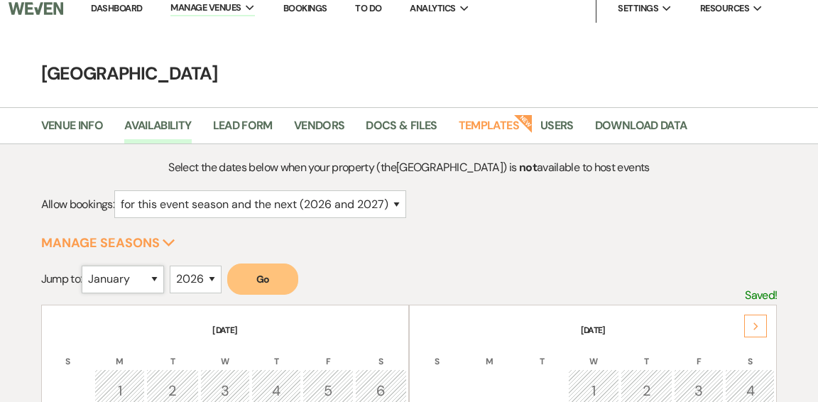
click at [157, 280] on select "January February March April May June July August September October November De…" at bounding box center [123, 280] width 82 height 28
select select "9"
click at [85, 266] on select "January February March April May June July August September October November De…" at bounding box center [123, 280] width 82 height 28
click at [259, 279] on button "Go" at bounding box center [262, 279] width 71 height 31
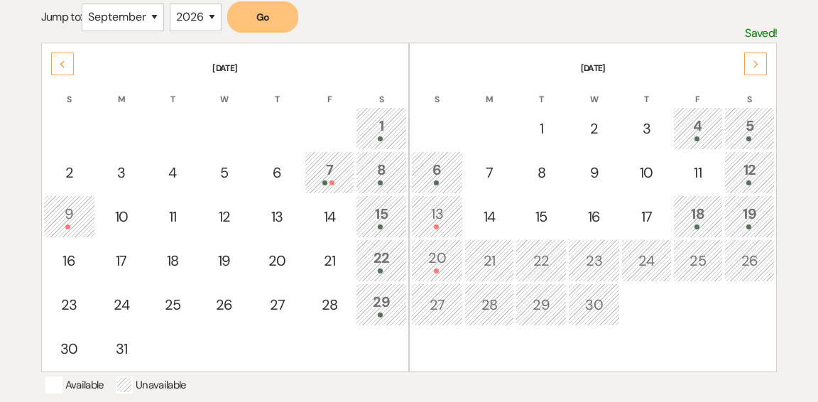
scroll to position [273, 0]
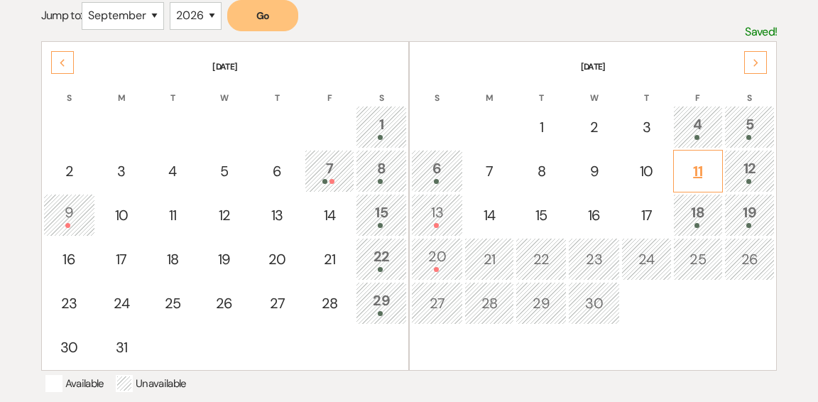
click at [699, 172] on div "11" at bounding box center [698, 171] width 34 height 21
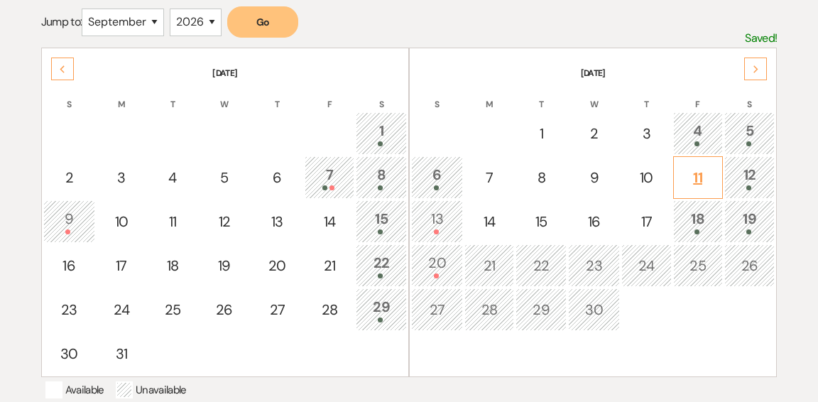
select select "other"
select select "false"
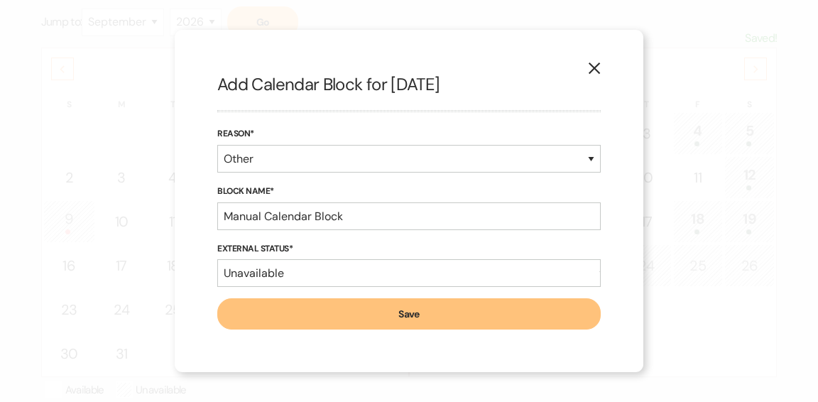
click at [403, 313] on button "Save" at bounding box center [409, 313] width 384 height 31
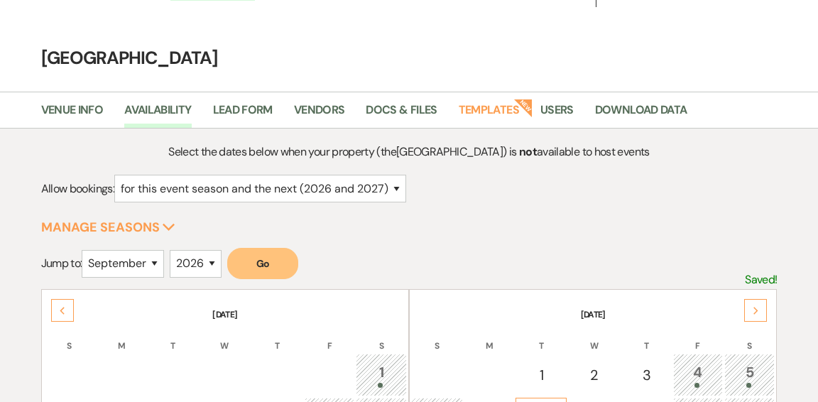
scroll to position [0, 0]
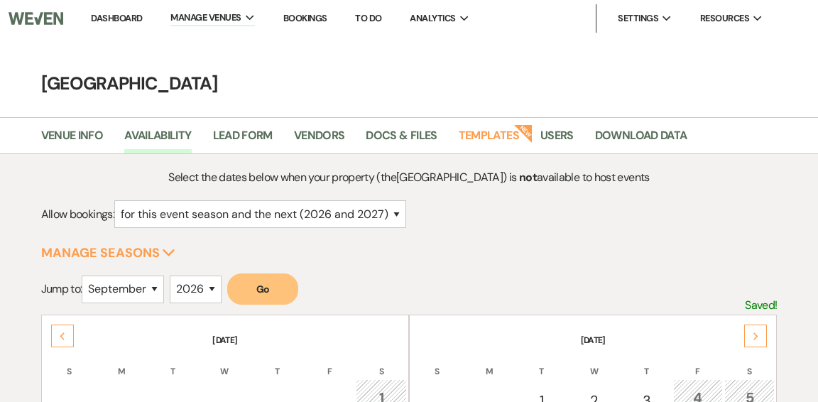
click at [119, 16] on link "Dashboard" at bounding box center [116, 18] width 51 height 12
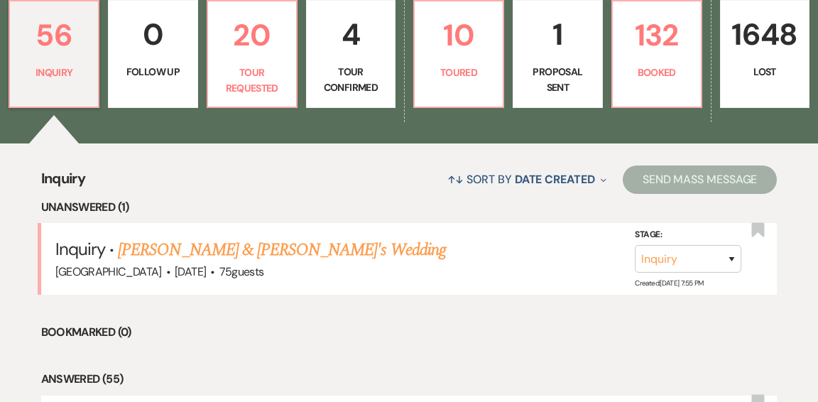
scroll to position [428, 0]
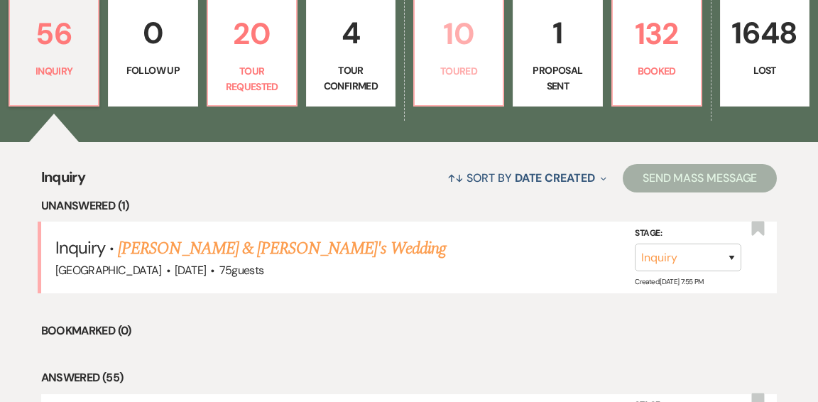
click at [459, 63] on p "Toured" at bounding box center [458, 71] width 71 height 16
select select "5"
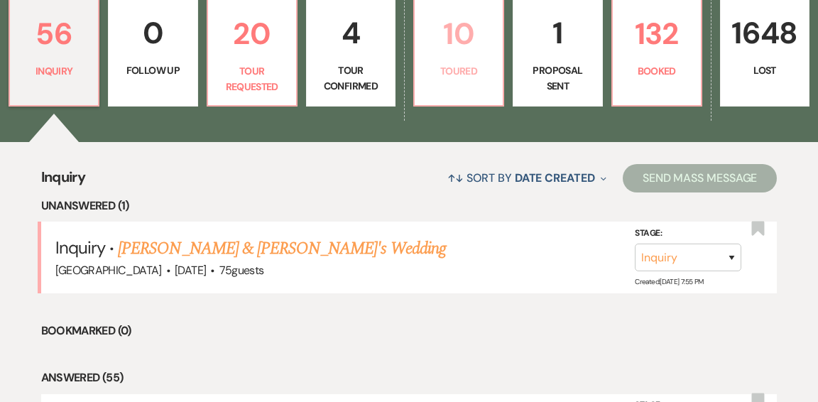
select select "5"
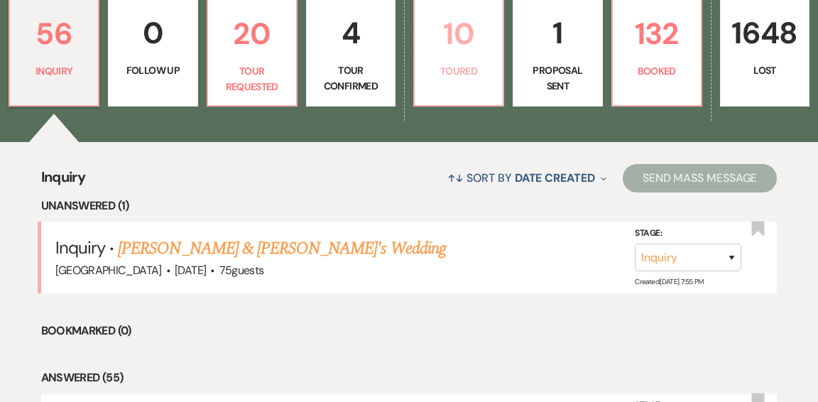
select select "5"
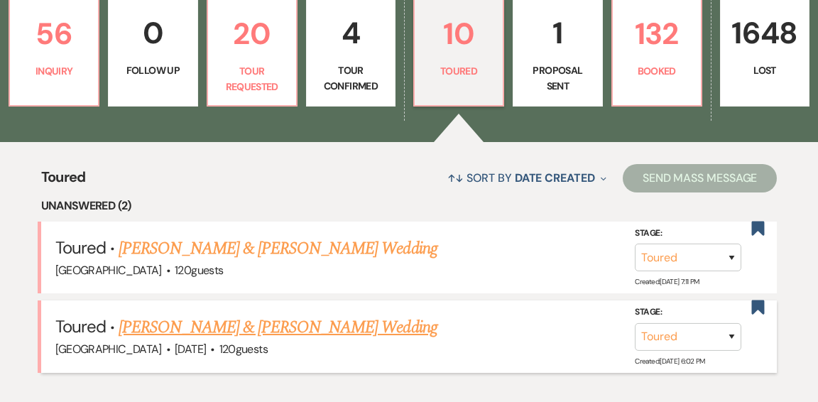
click at [340, 315] on link "Victoria Otis & Christopher Brown's Wedding" at bounding box center [278, 328] width 318 height 26
select select "5"
select select "1"
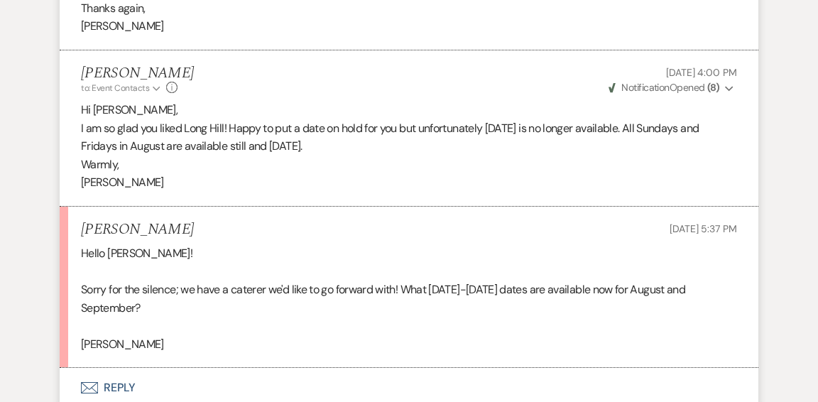
scroll to position [3026, 0]
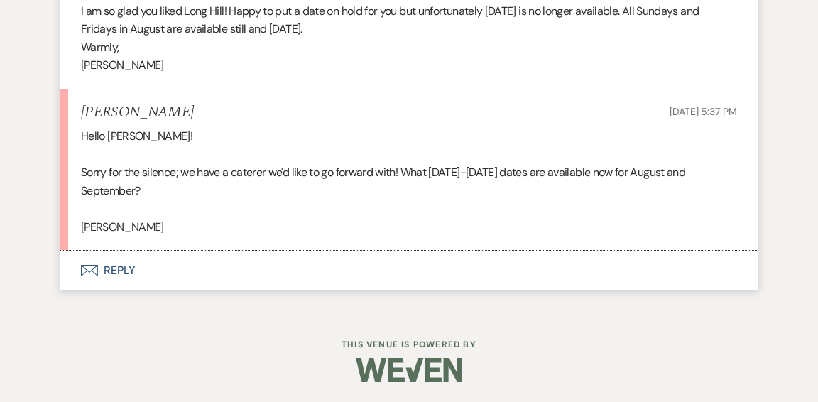
click at [108, 266] on button "Envelope Reply" at bounding box center [409, 271] width 699 height 40
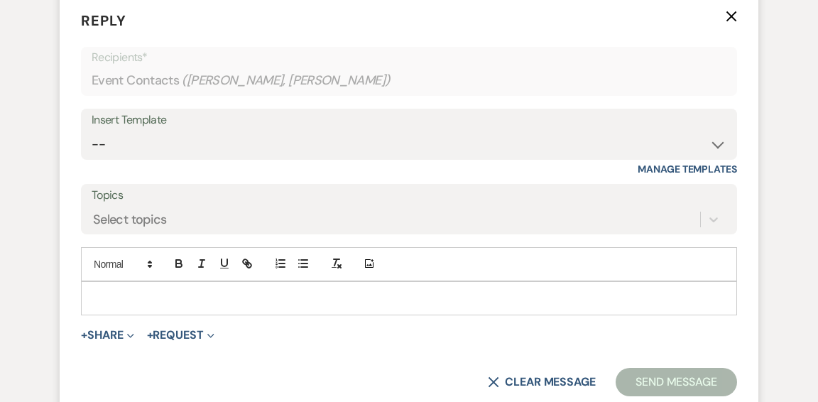
scroll to position [3285, 0]
click at [215, 294] on p at bounding box center [409, 298] width 634 height 16
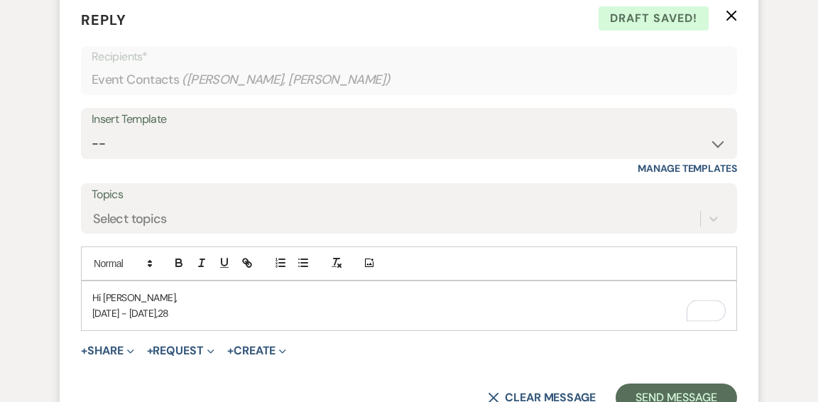
click at [207, 290] on p "Hi Chris," at bounding box center [409, 298] width 634 height 16
click at [177, 311] on p "Friday's - August 14,21,28" at bounding box center [409, 313] width 634 height 16
click at [188, 312] on p "Friday's - August 14, 21,28" at bounding box center [409, 313] width 634 height 16
click at [210, 311] on p "Friday's - August 14, 21, 28" at bounding box center [409, 313] width 634 height 16
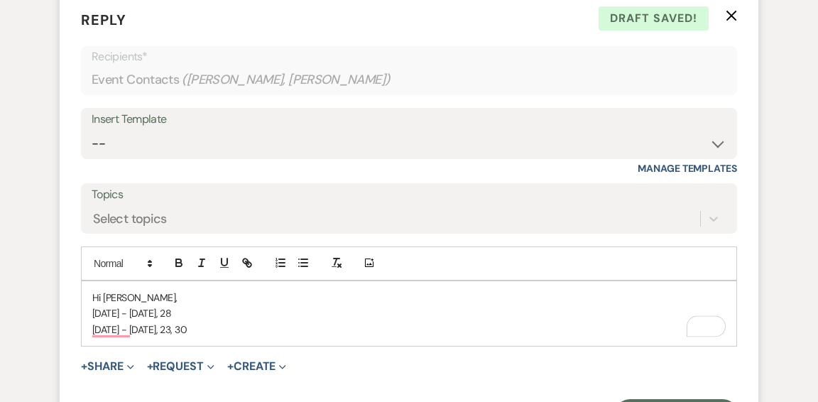
click at [91, 310] on div "Hi Chris, Friday's - August 14, 21, 28 Sunday's - August 2, 16, 23, 30" at bounding box center [409, 313] width 655 height 65
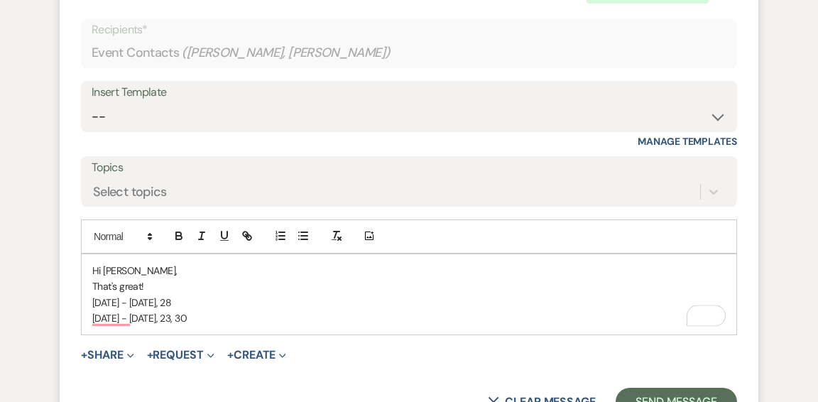
scroll to position [3330, 0]
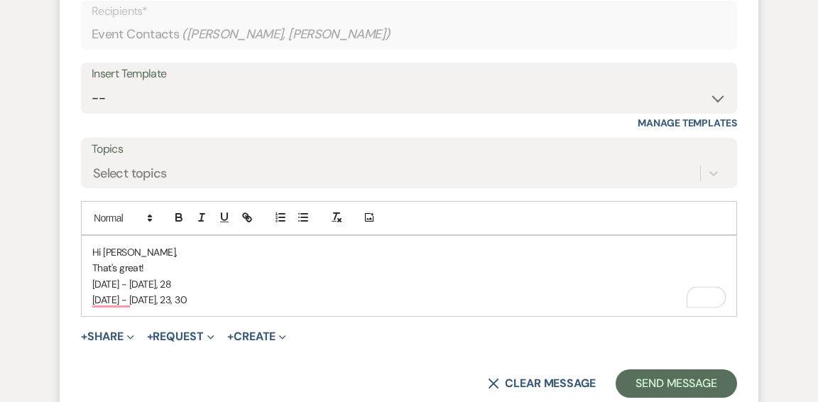
click at [305, 296] on p "Sunday's - August 2, 16, 23, 30" at bounding box center [409, 300] width 634 height 16
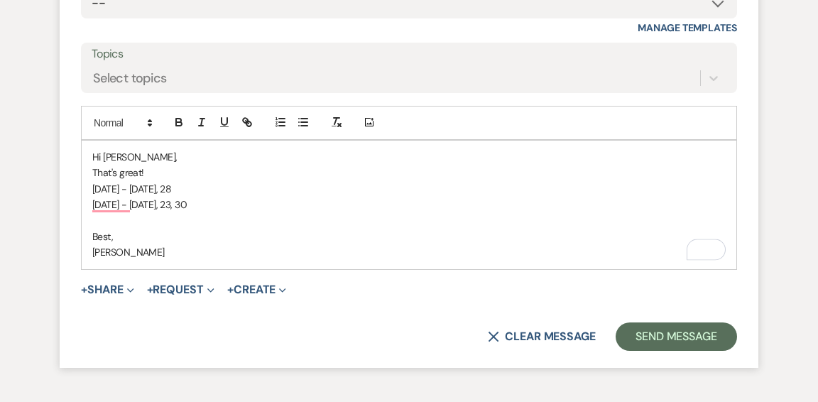
scroll to position [3429, 0]
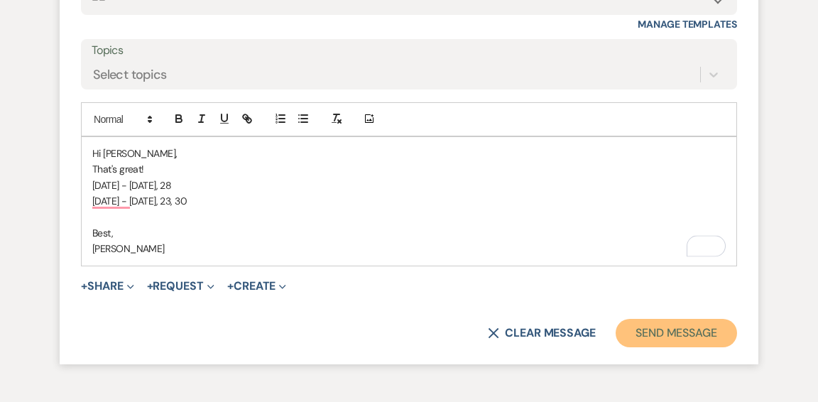
click at [646, 329] on button "Send Message" at bounding box center [676, 333] width 121 height 28
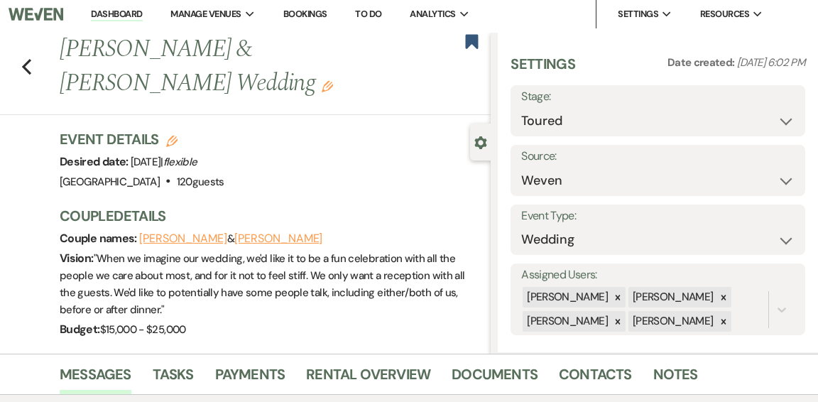
scroll to position [0, 0]
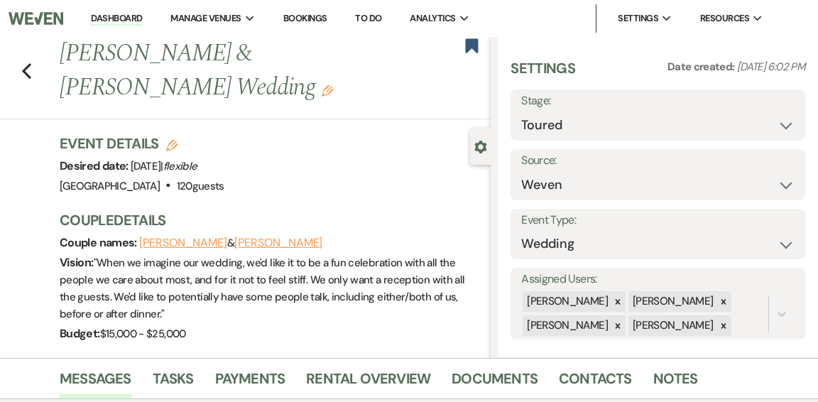
click at [125, 23] on link "Dashboard" at bounding box center [116, 18] width 51 height 13
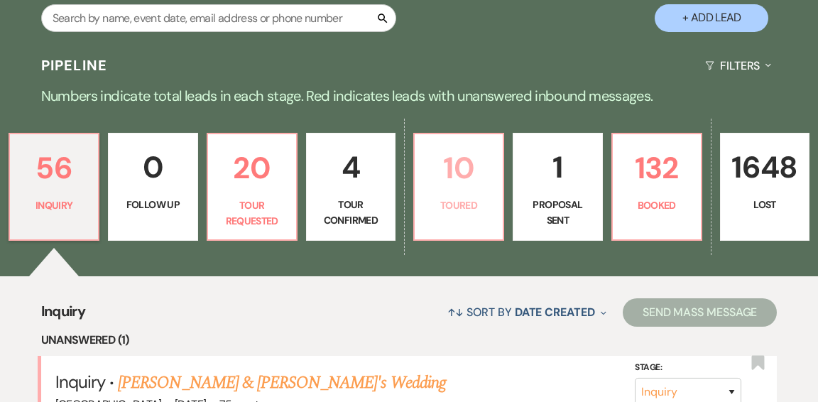
scroll to position [294, 0]
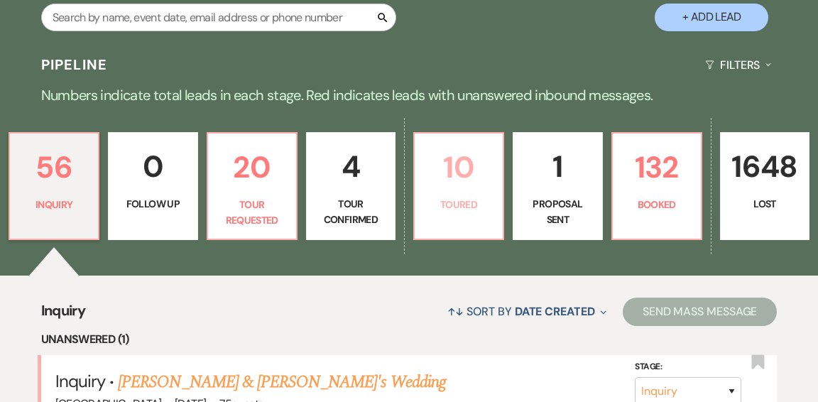
click at [460, 185] on link "10 Toured" at bounding box center [458, 186] width 91 height 108
select select "5"
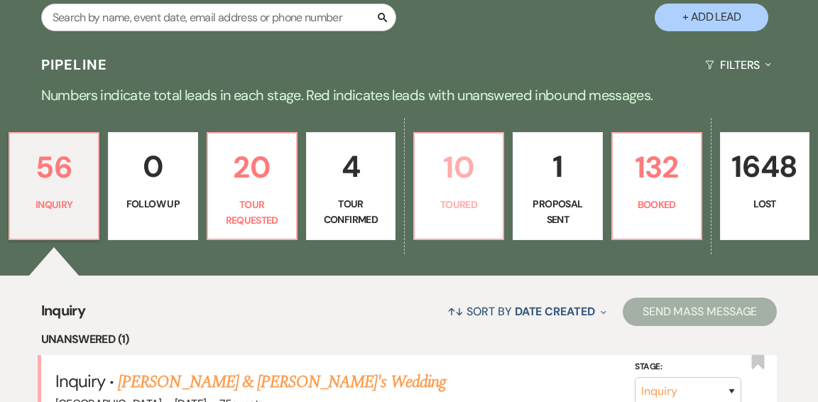
select select "5"
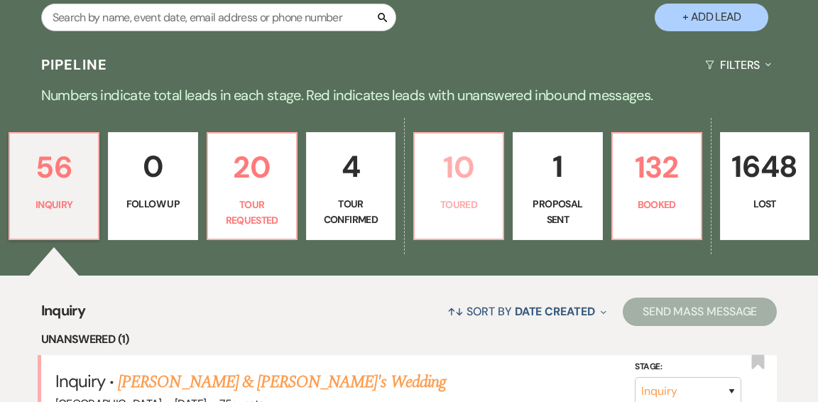
select select "5"
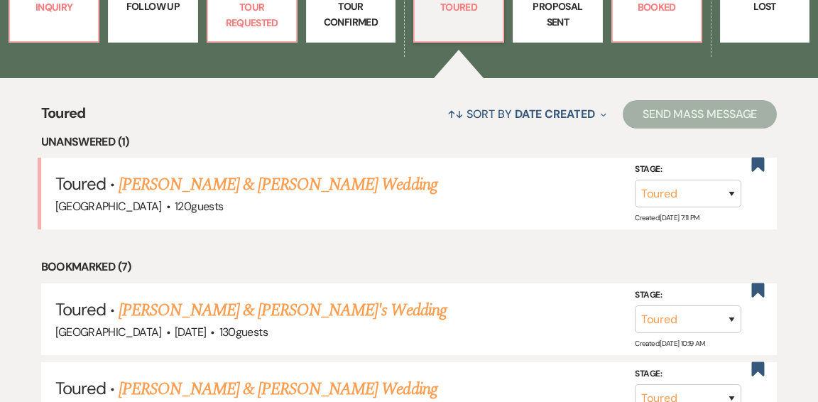
scroll to position [507, 0]
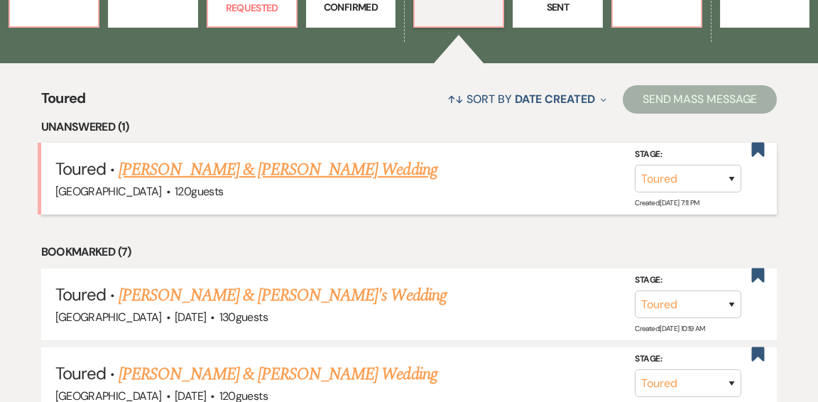
click at [254, 157] on link "Shannon Youngberg & Ryan's Wedding" at bounding box center [278, 170] width 318 height 26
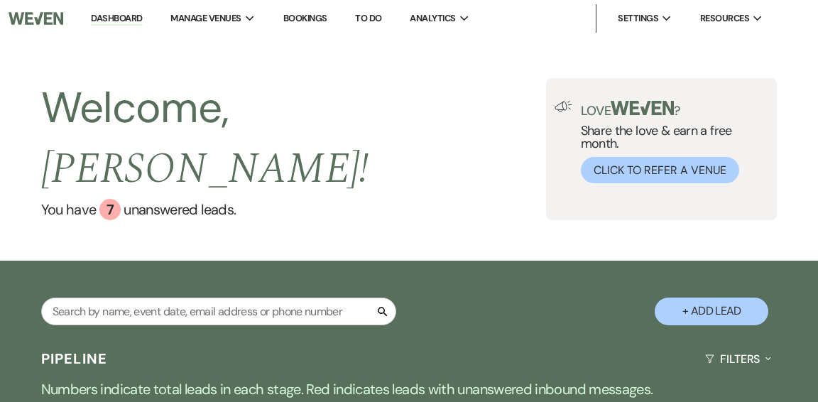
select select "5"
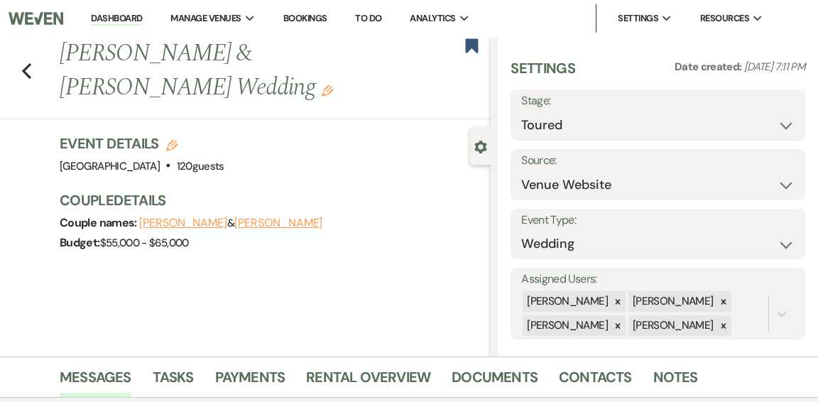
click at [95, 20] on link "Dashboard" at bounding box center [116, 18] width 51 height 13
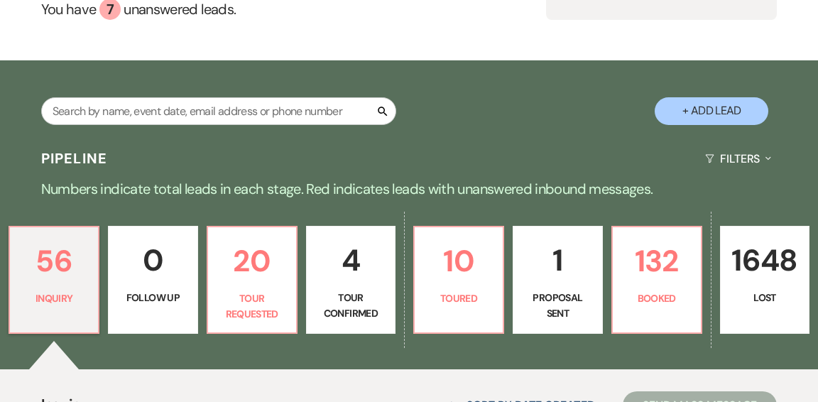
scroll to position [205, 0]
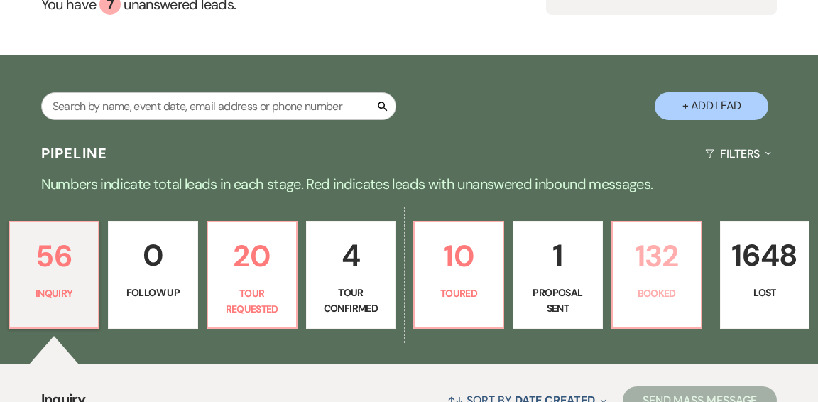
click at [627, 239] on p "132" at bounding box center [657, 256] width 71 height 48
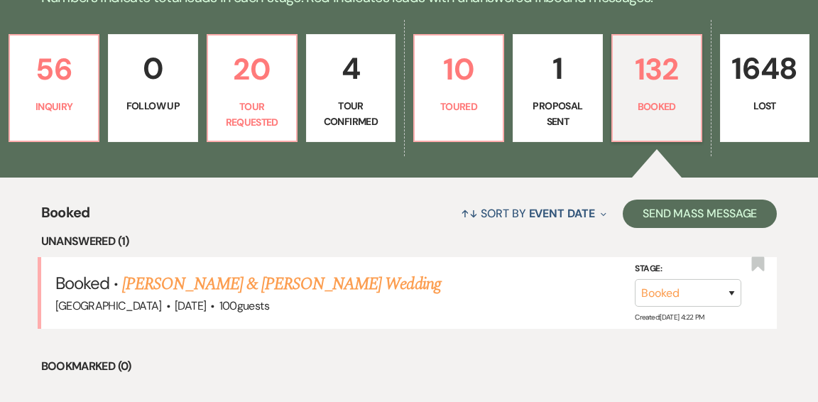
scroll to position [393, 0]
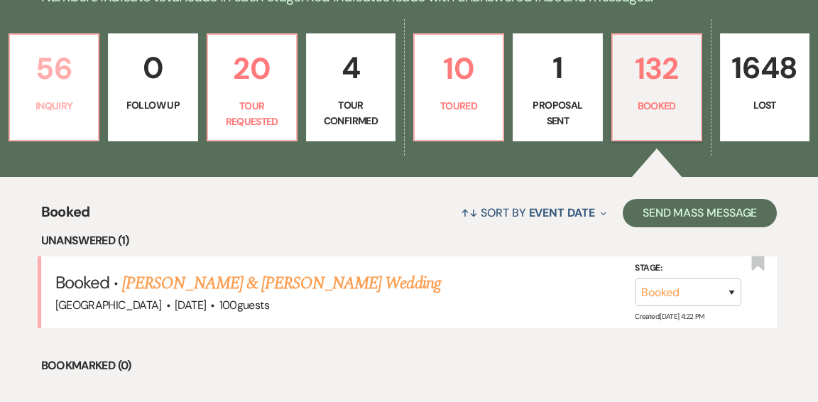
click at [65, 95] on link "56 Inquiry" at bounding box center [54, 87] width 91 height 108
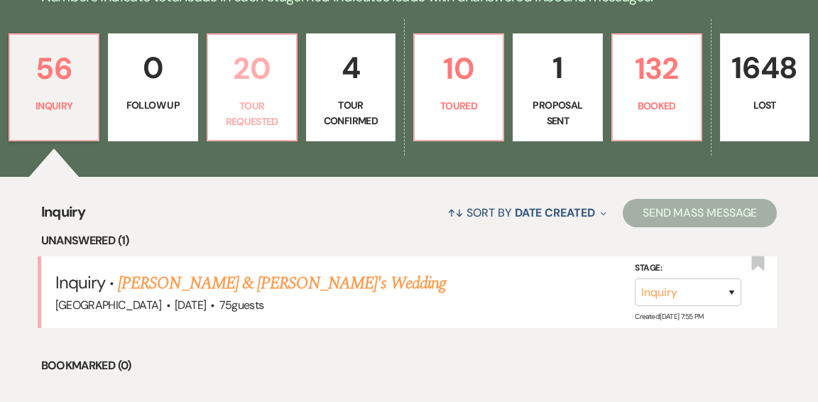
click at [259, 98] on p "Tour Requested" at bounding box center [252, 114] width 71 height 32
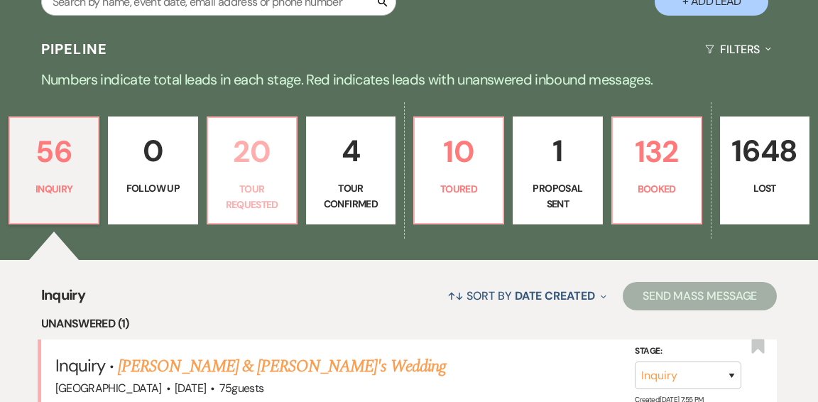
select select "2"
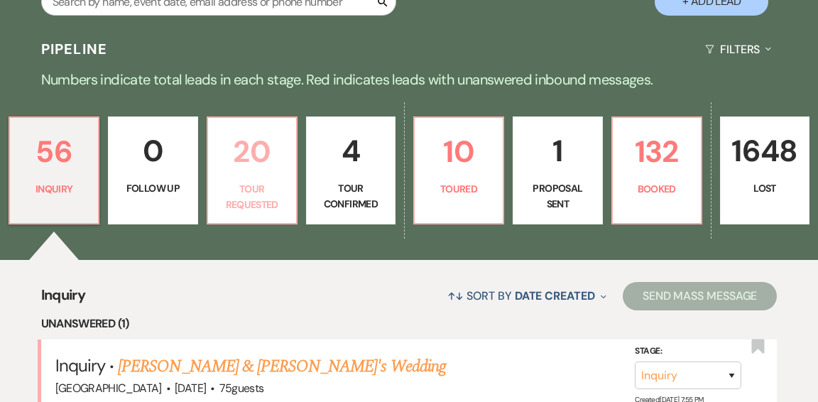
select select "2"
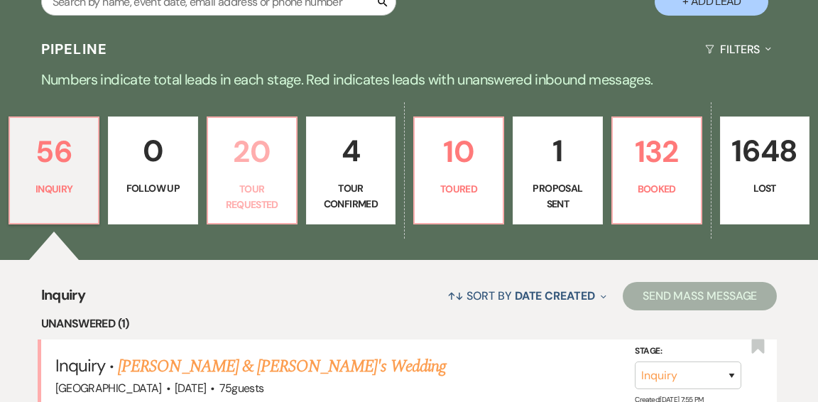
select select "2"
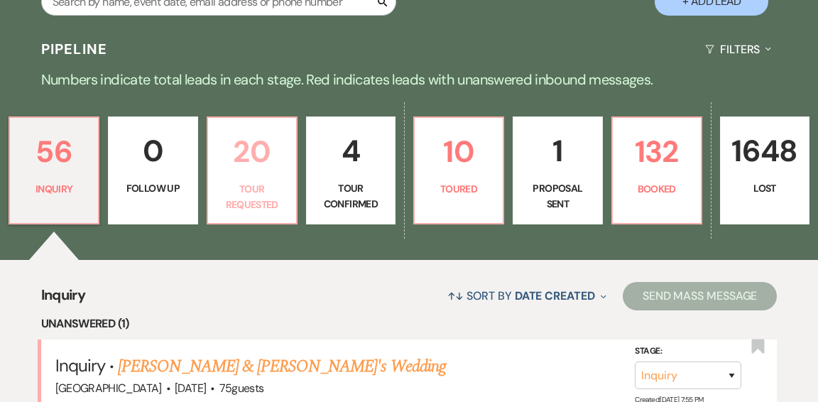
select select "2"
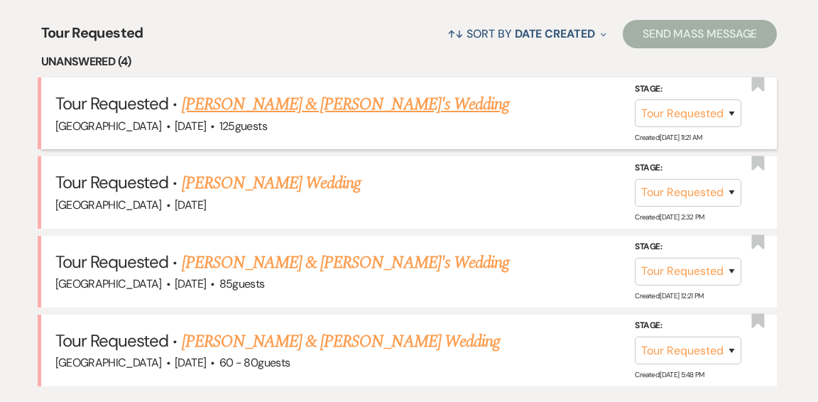
scroll to position [573, 0]
click at [273, 91] on link "[PERSON_NAME] & [PERSON_NAME]'s Wedding" at bounding box center [346, 104] width 328 height 26
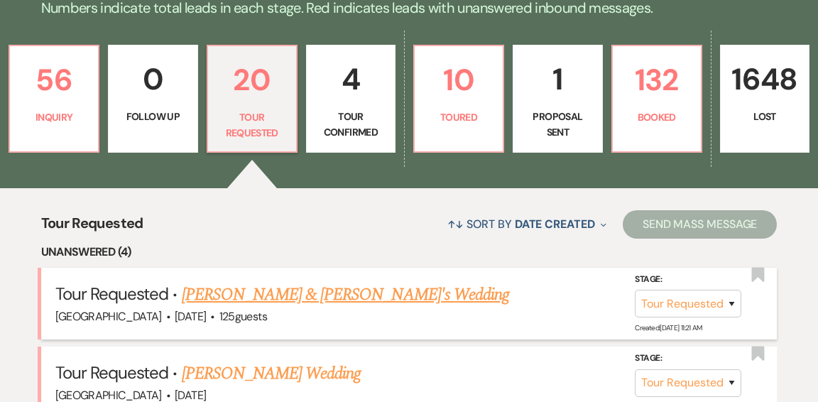
select select "2"
select select "5"
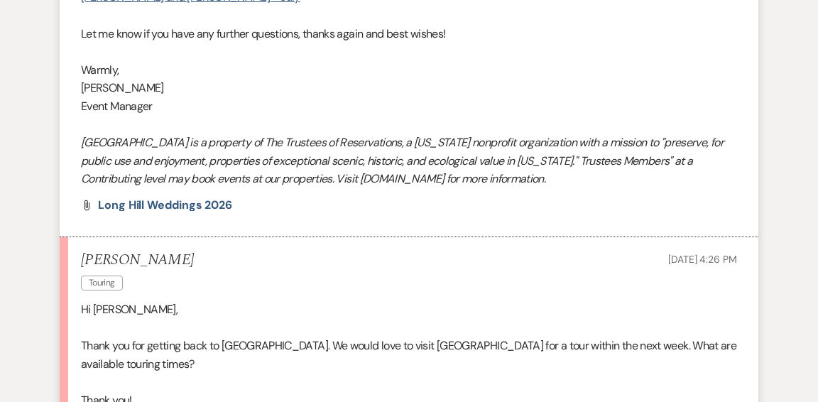
scroll to position [1608, 0]
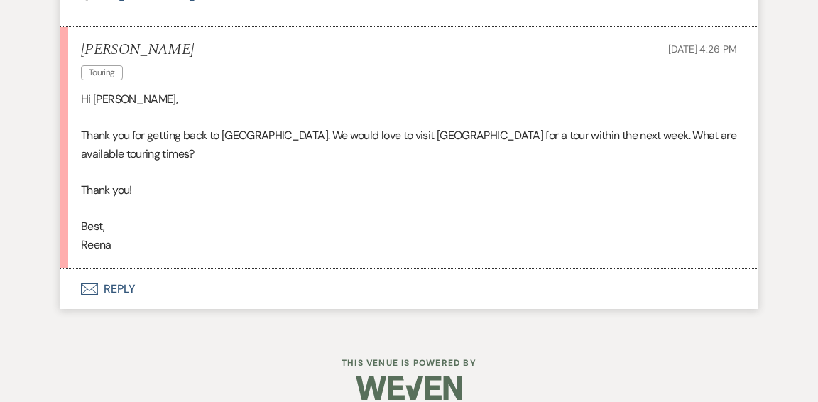
click at [112, 269] on button "Envelope Reply" at bounding box center [409, 289] width 699 height 40
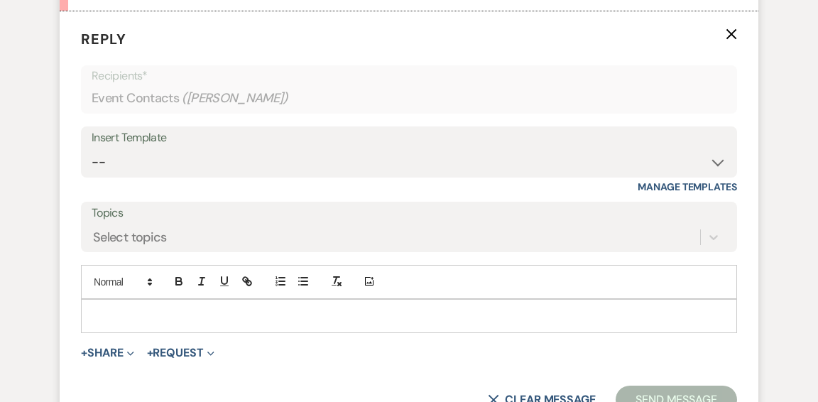
scroll to position [1867, 0]
click at [242, 307] on p at bounding box center [409, 315] width 634 height 16
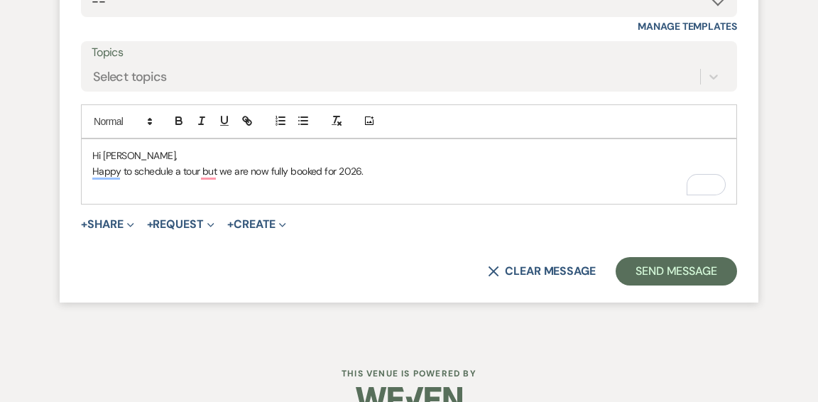
scroll to position [2027, 0]
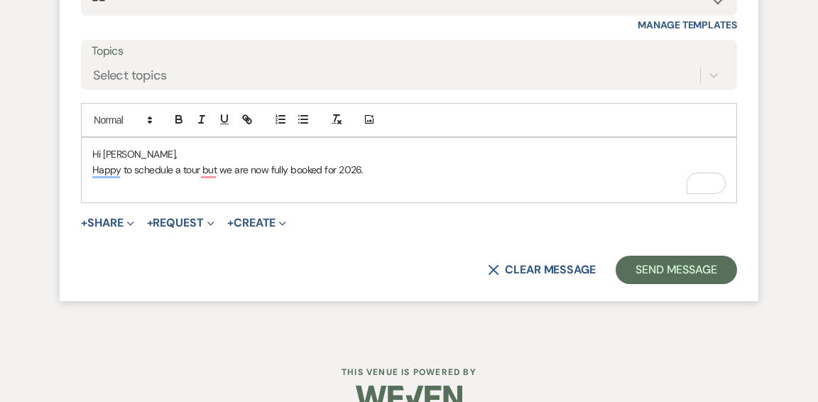
click at [400, 162] on p "Happy to schedule a tour but we are now fully booked for 2026." at bounding box center [409, 170] width 634 height 16
click at [394, 162] on p "Happy to schedule a tour, but we are now fully booked for 2026" at bounding box center [409, 170] width 634 height 16
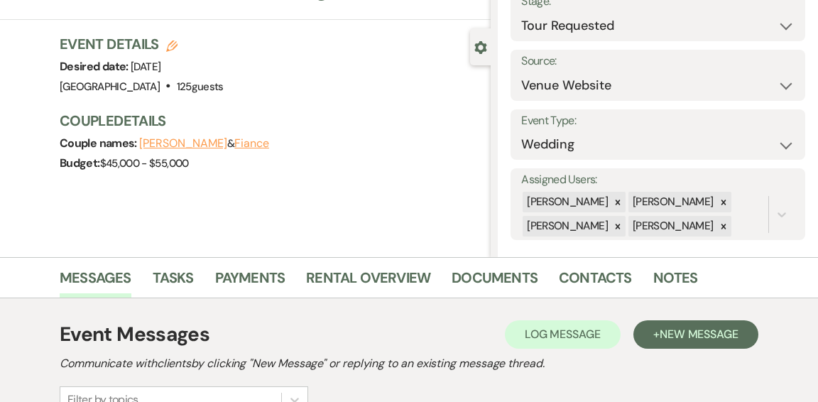
scroll to position [0, 0]
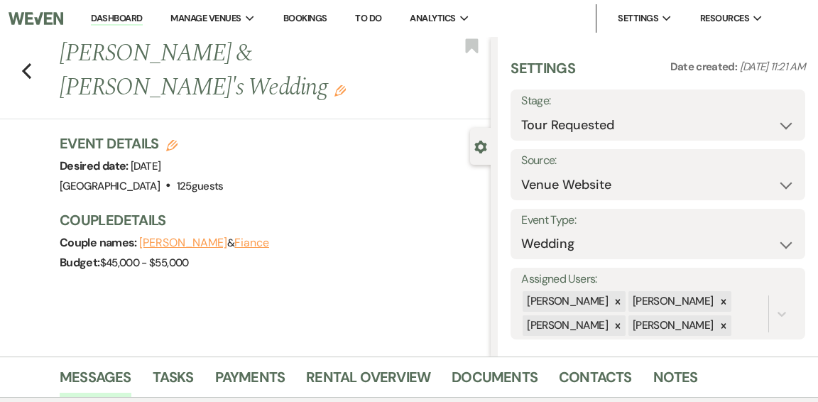
click at [113, 16] on link "Dashboard" at bounding box center [116, 18] width 51 height 13
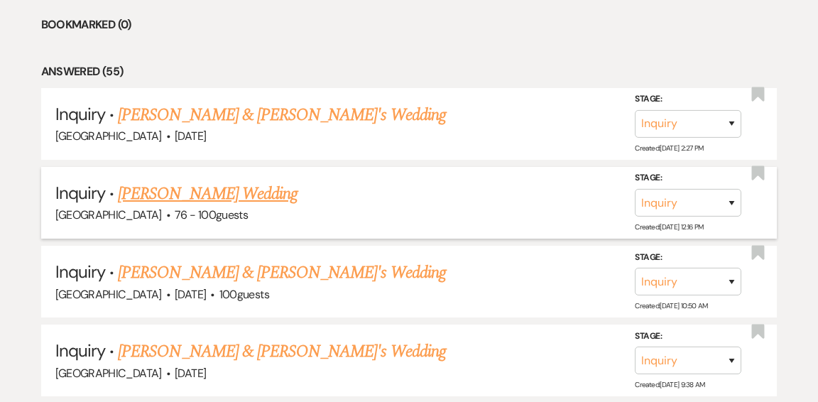
scroll to position [748, 0]
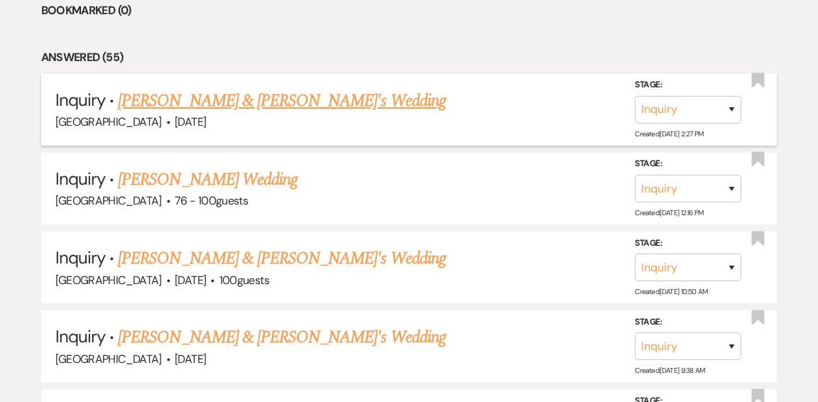
click at [256, 88] on link "[PERSON_NAME] & [PERSON_NAME]'s Wedding" at bounding box center [282, 101] width 328 height 26
select select "5"
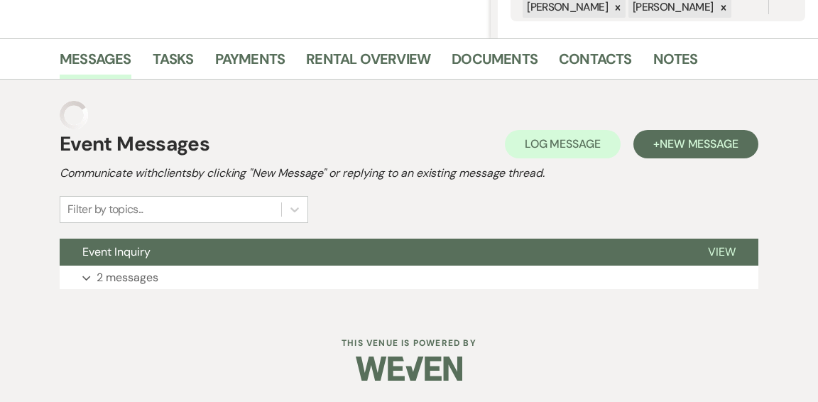
scroll to position [289, 0]
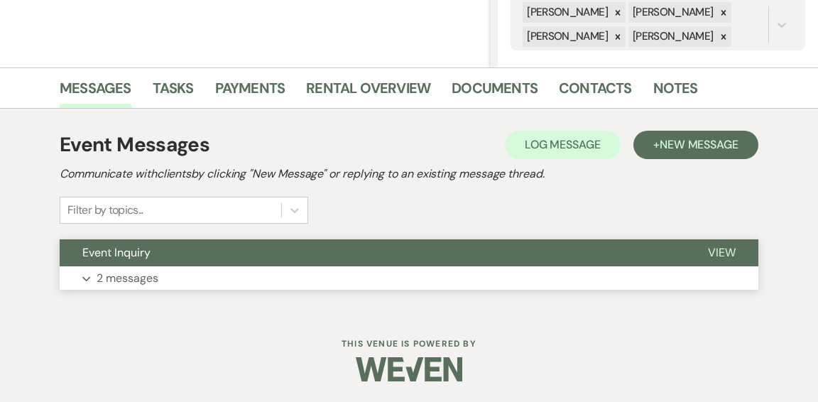
click at [371, 265] on button "Event Inquiry" at bounding box center [373, 252] width 626 height 27
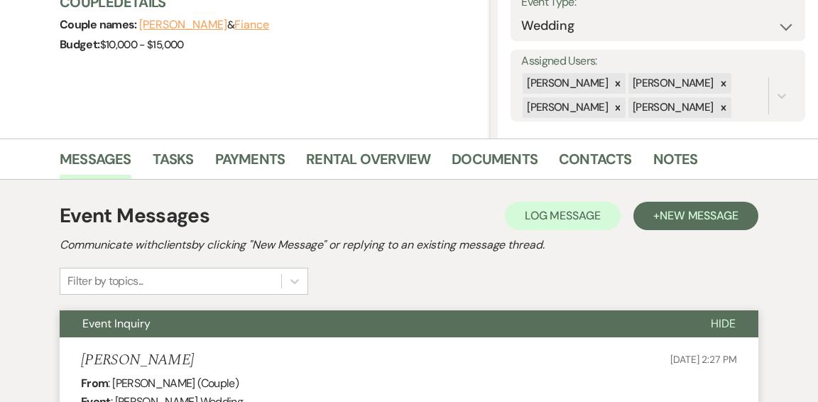
scroll to position [0, 0]
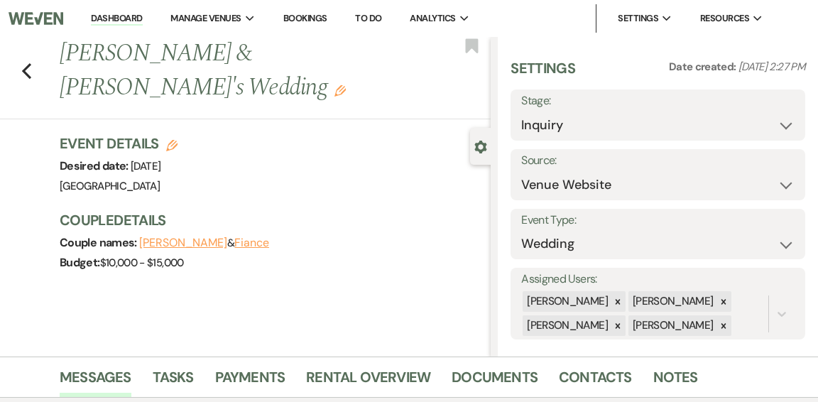
click at [120, 20] on link "Dashboard" at bounding box center [116, 18] width 51 height 13
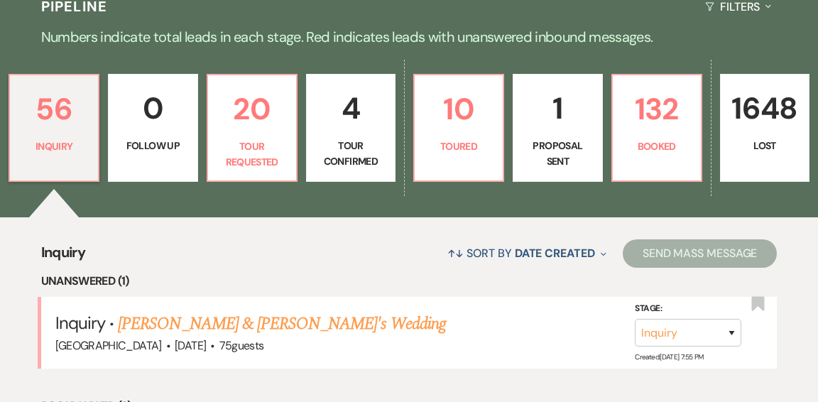
scroll to position [379, 0]
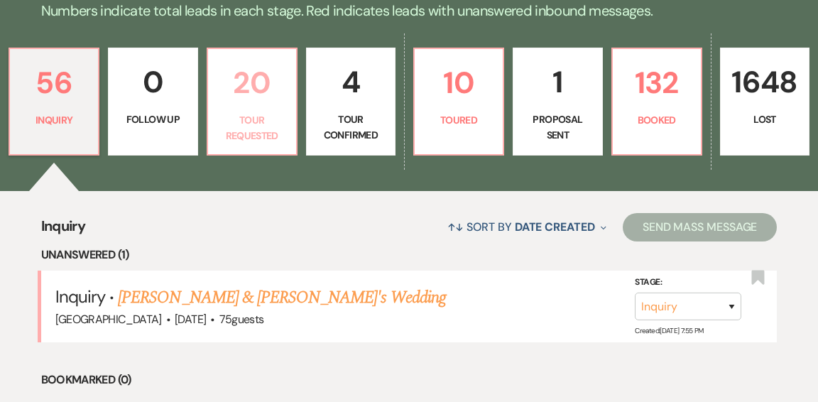
click at [265, 112] on p "Tour Requested" at bounding box center [252, 128] width 71 height 32
select select "2"
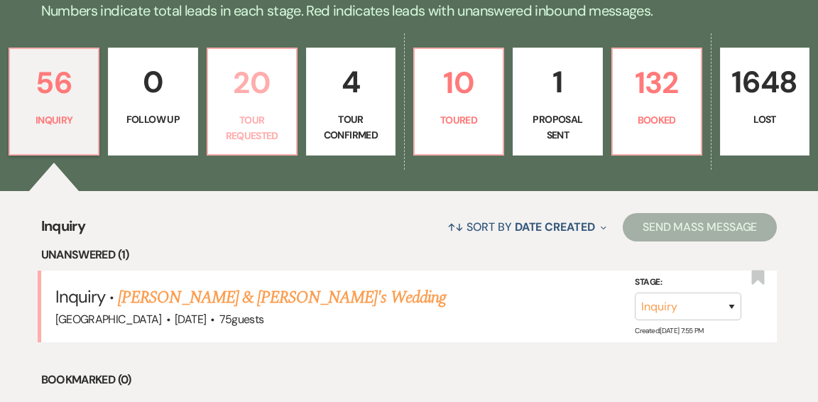
select select "2"
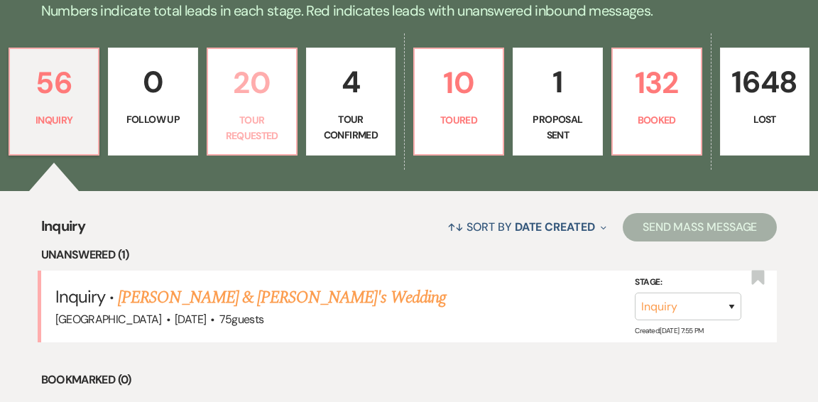
select select "2"
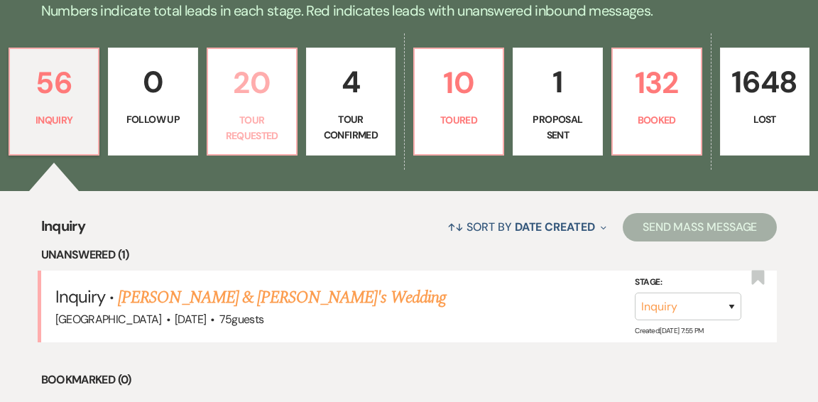
select select "2"
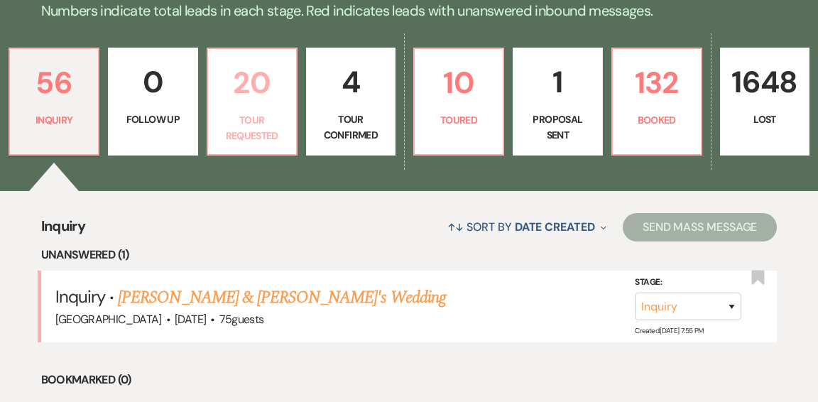
select select "2"
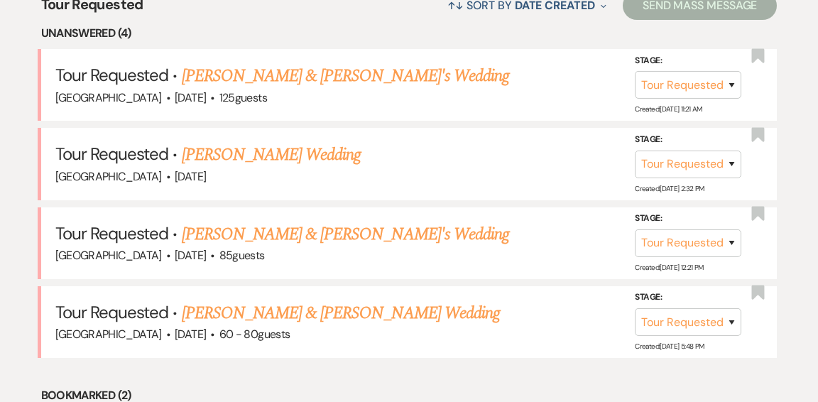
scroll to position [604, 0]
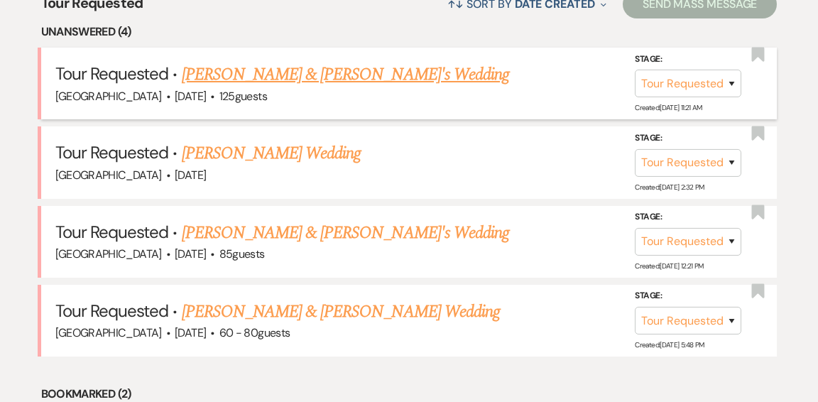
click at [300, 62] on link "[PERSON_NAME] & [PERSON_NAME]'s Wedding" at bounding box center [346, 75] width 328 height 26
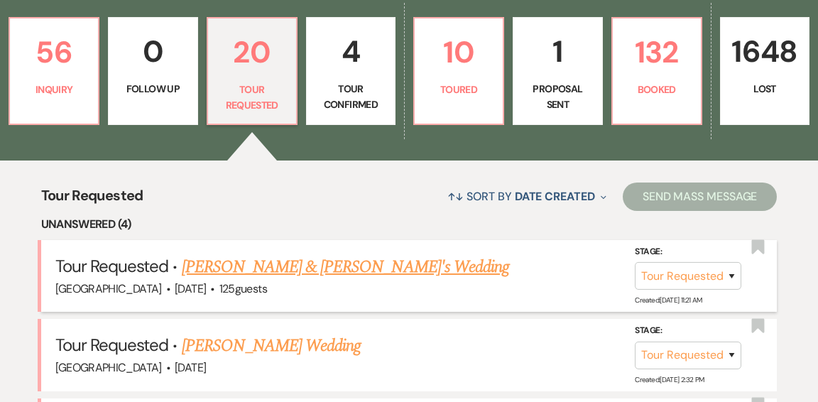
select select "2"
select select "5"
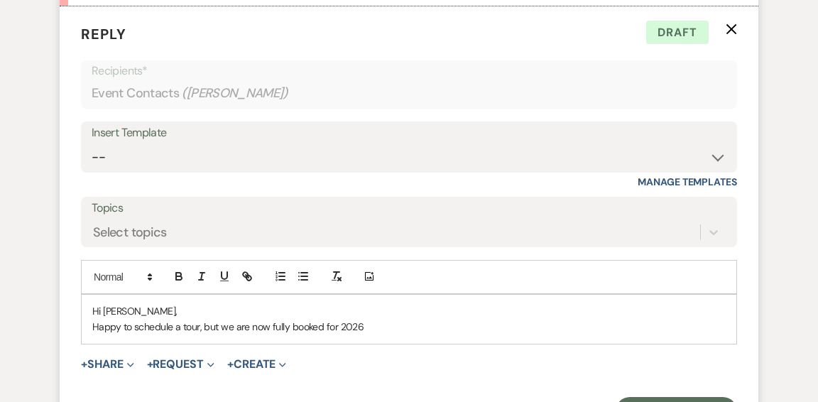
scroll to position [1874, 0]
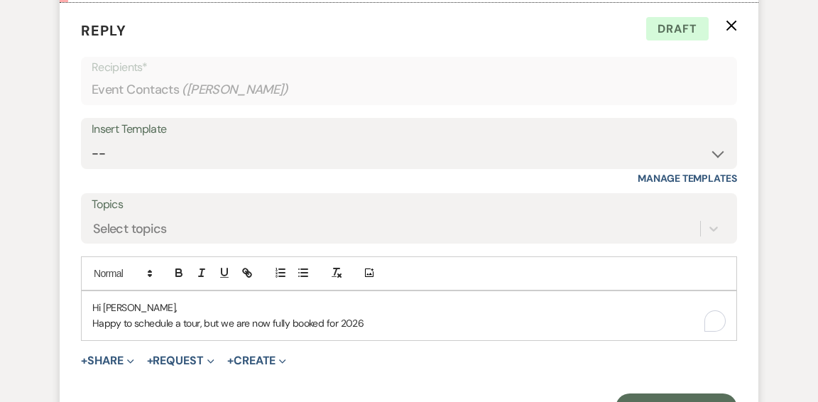
click at [379, 315] on p "Happy to schedule a tour, but we are now fully booked for 2026" at bounding box center [409, 323] width 634 height 16
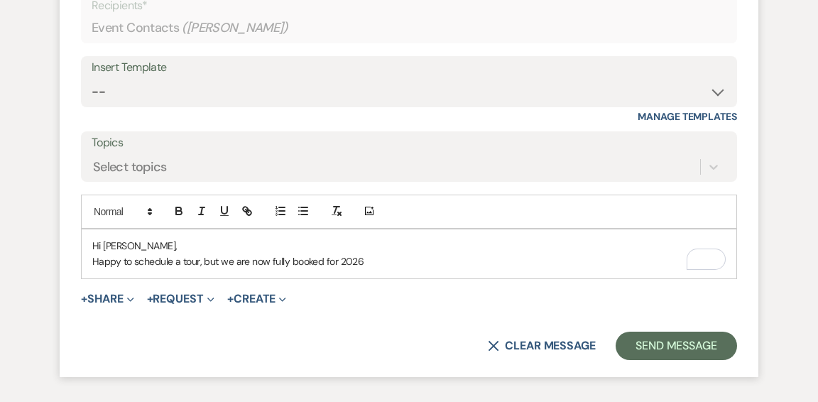
scroll to position [2020, 0]
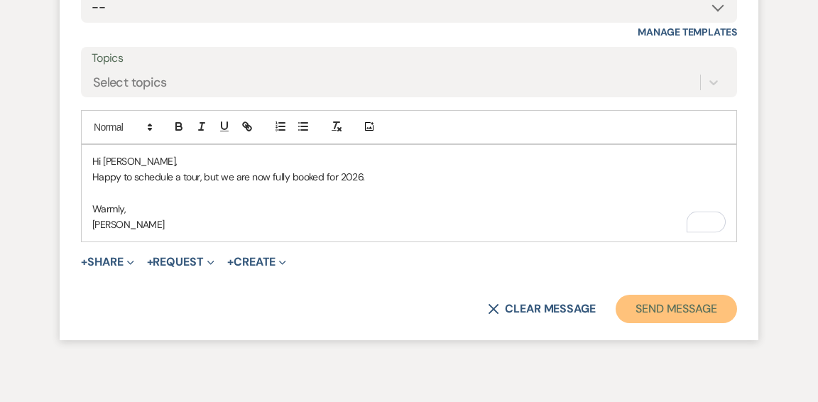
click at [652, 295] on button "Send Message" at bounding box center [676, 309] width 121 height 28
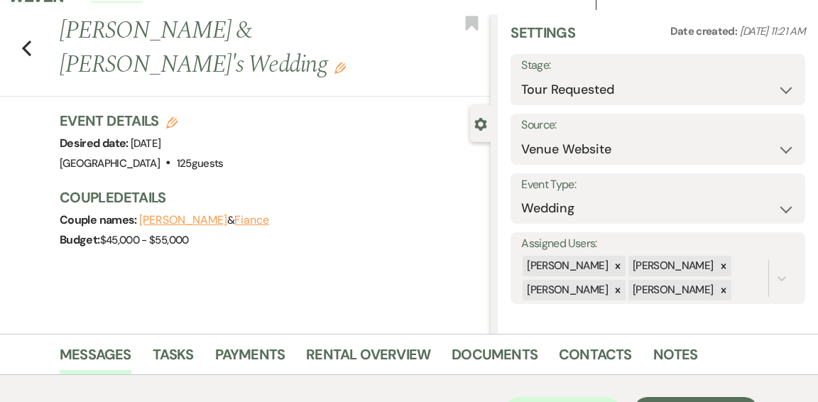
scroll to position [0, 0]
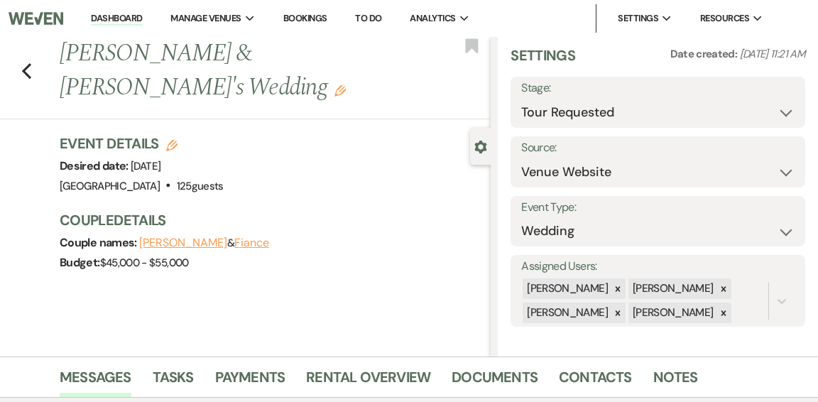
click at [112, 18] on link "Dashboard" at bounding box center [116, 18] width 51 height 13
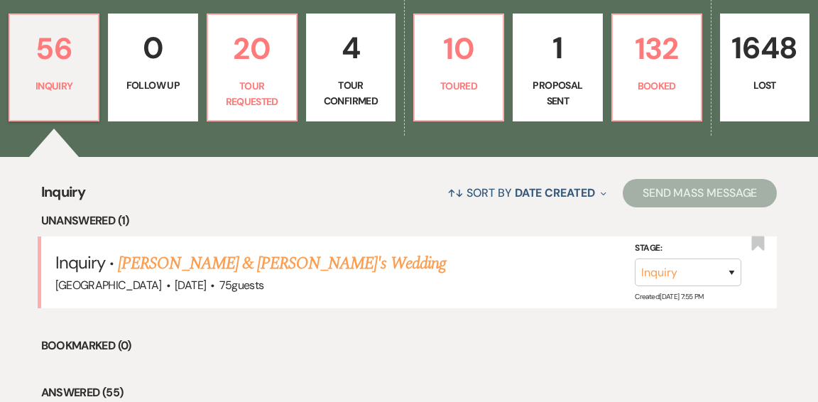
scroll to position [416, 0]
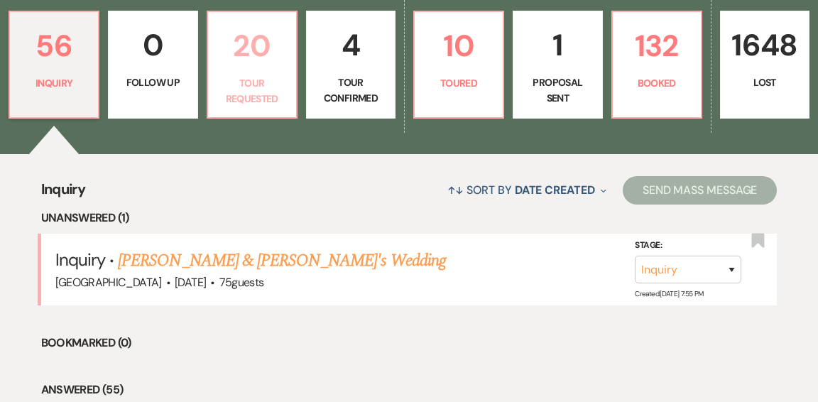
click at [264, 75] on p "Tour Requested" at bounding box center [252, 91] width 71 height 32
select select "2"
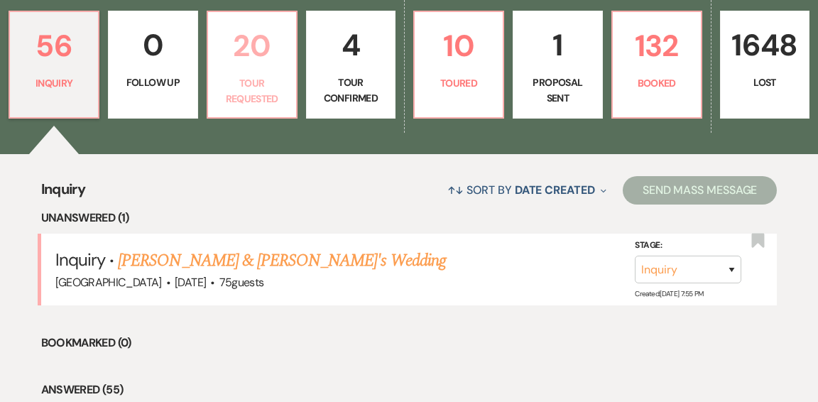
select select "2"
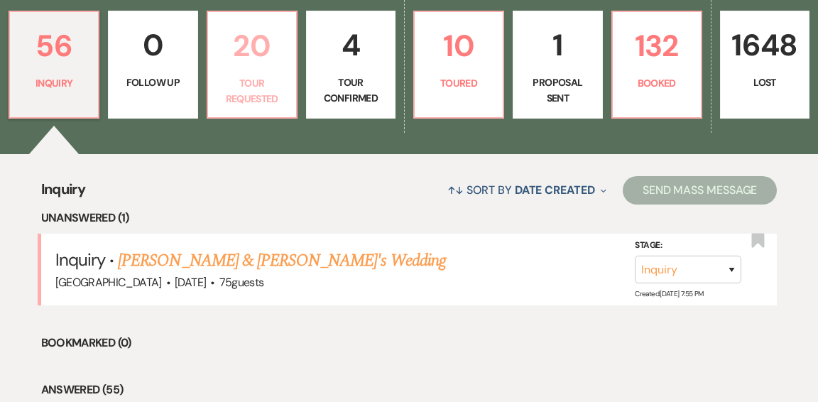
select select "2"
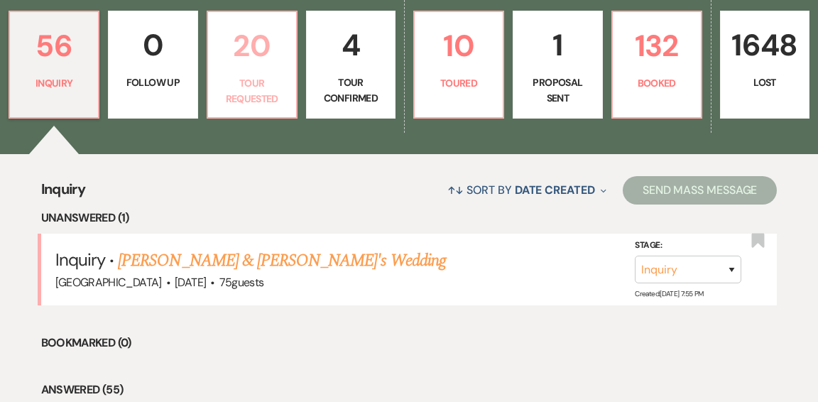
select select "2"
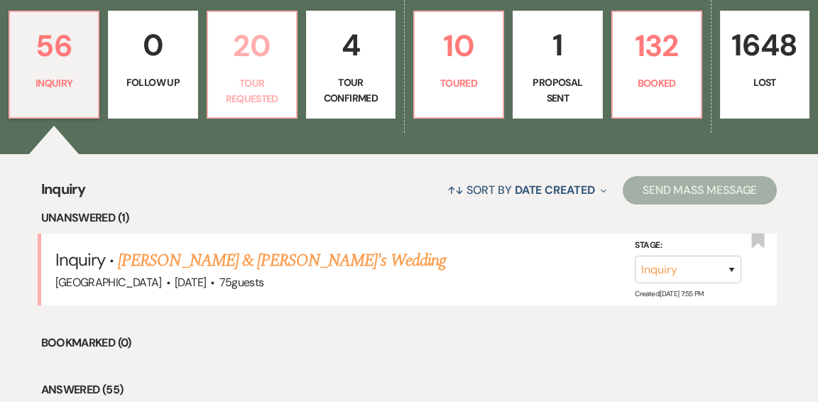
select select "2"
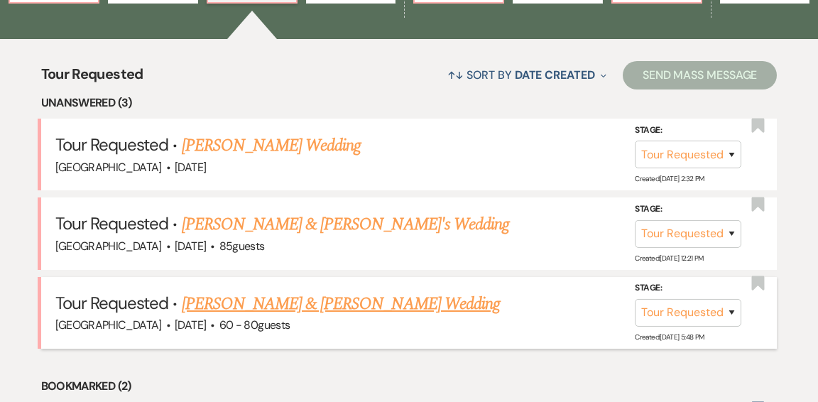
scroll to position [531, 0]
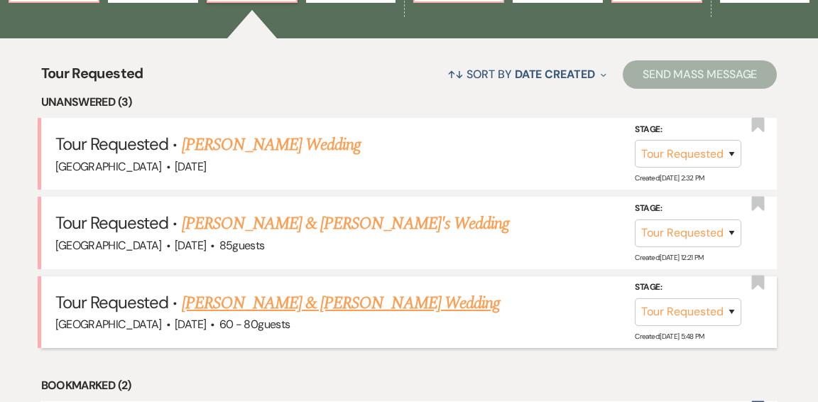
click at [365, 291] on link "David Farrar & Maeve Robertson's Wedding" at bounding box center [341, 304] width 318 height 26
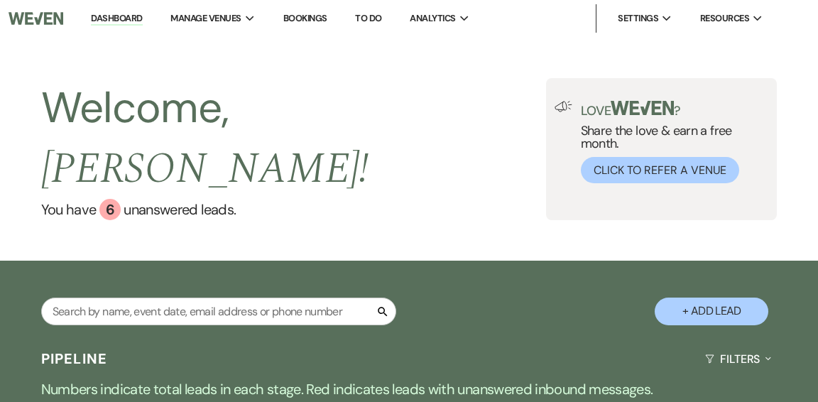
select select "2"
select select "1"
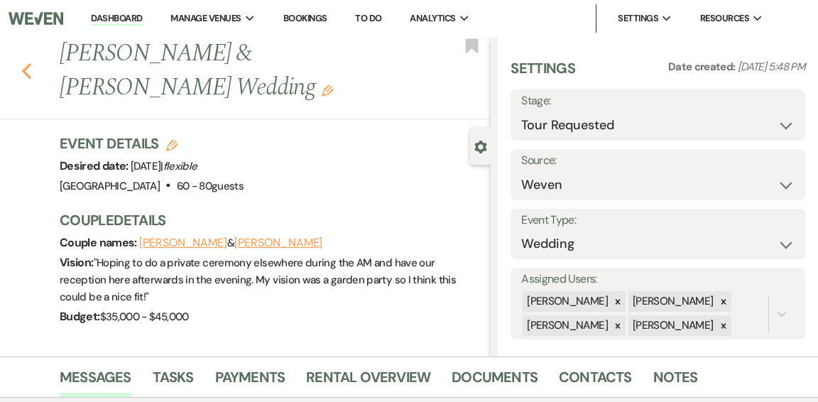
click at [25, 71] on use "button" at bounding box center [26, 71] width 9 height 16
select select "2"
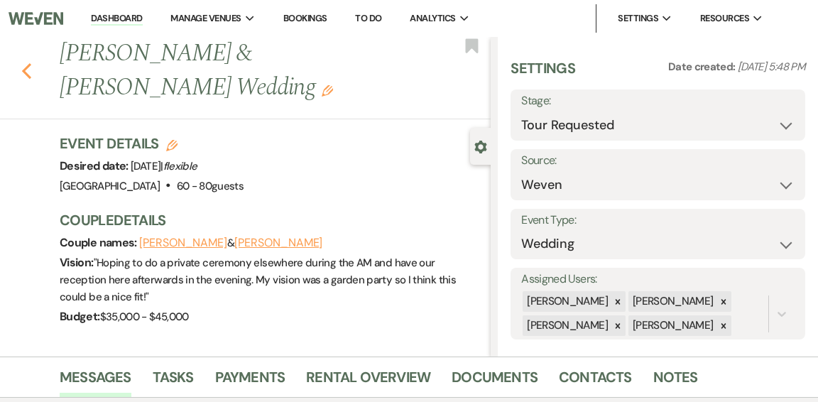
select select "2"
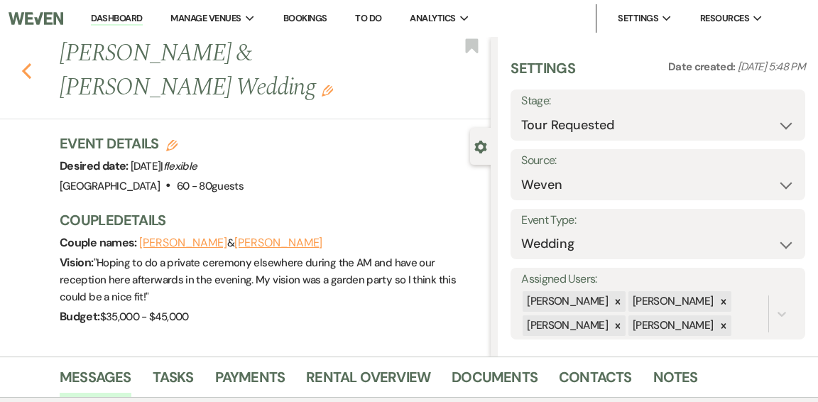
select select "2"
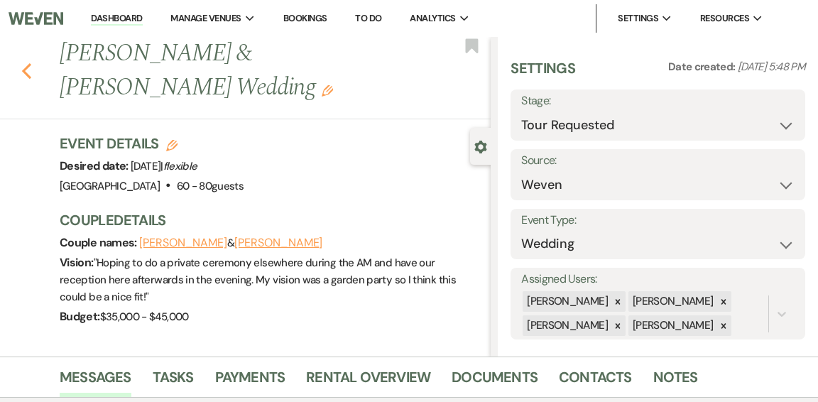
select select "2"
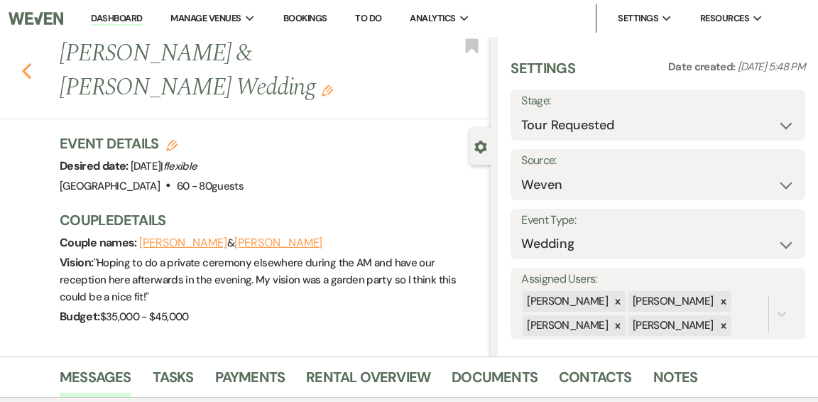
select select "2"
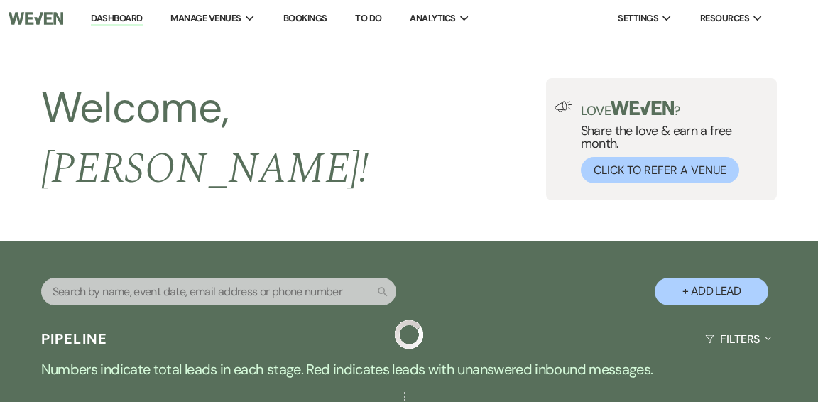
scroll to position [531, 0]
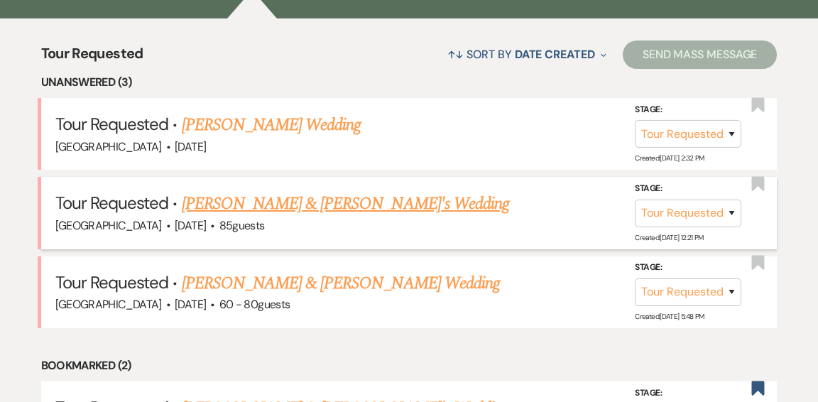
click at [306, 194] on link "Ali Nahigian & Fiance's Wedding" at bounding box center [346, 204] width 328 height 26
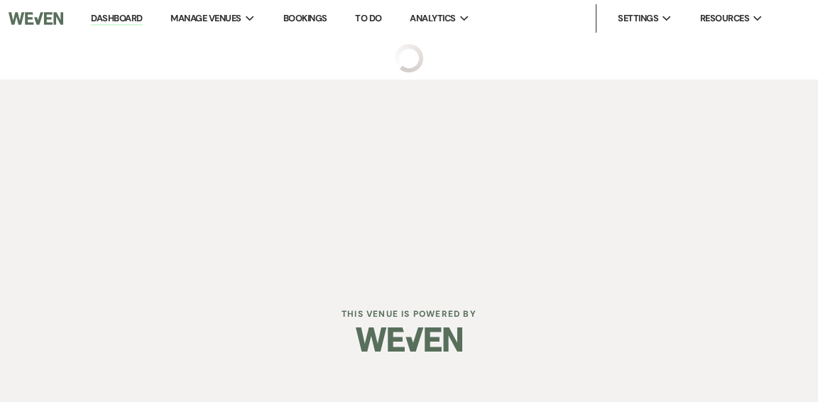
select select "2"
select select "5"
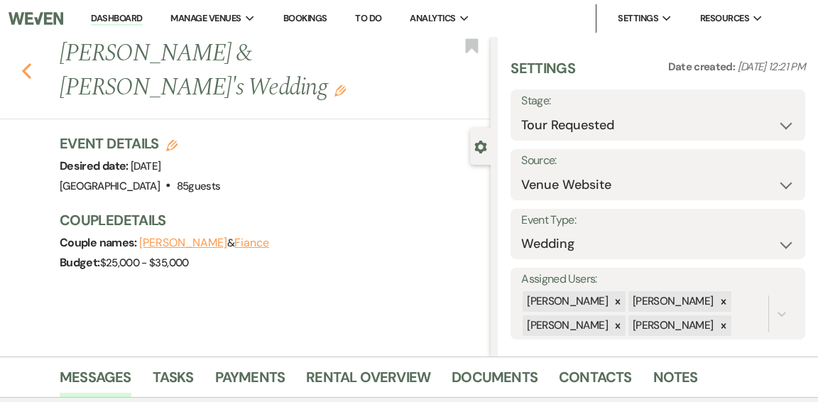
click at [28, 63] on icon "Previous" at bounding box center [26, 71] width 11 height 17
select select "2"
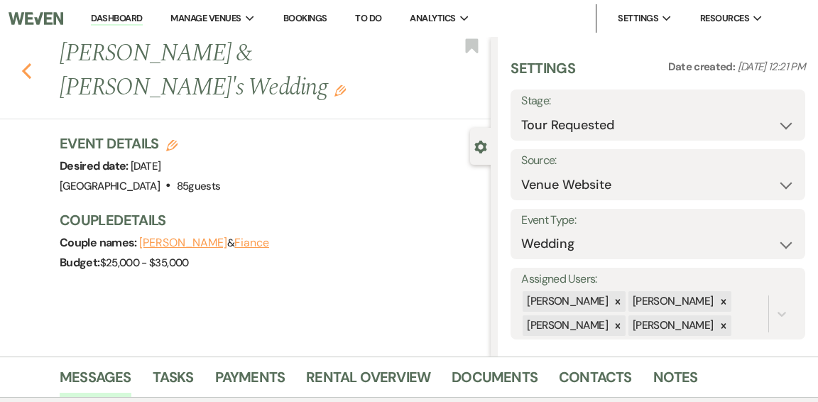
select select "2"
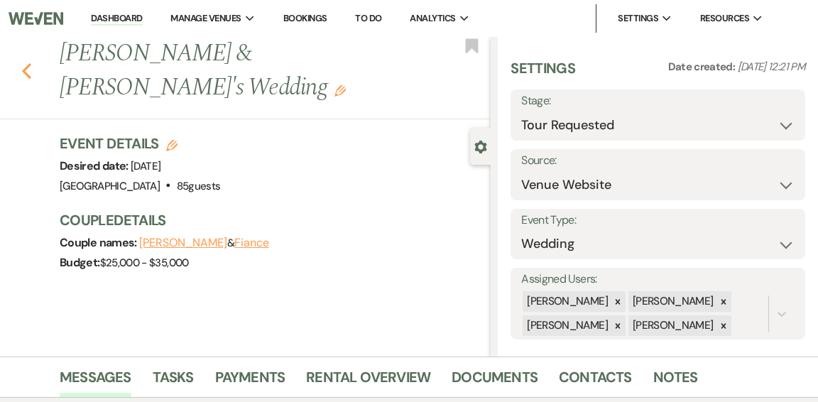
select select "2"
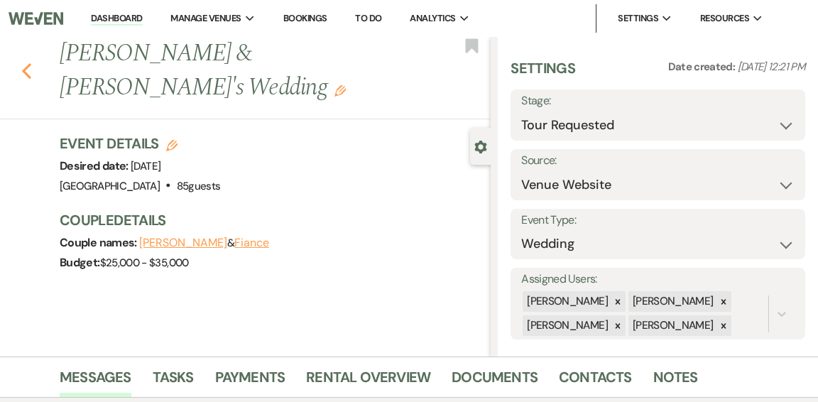
select select "2"
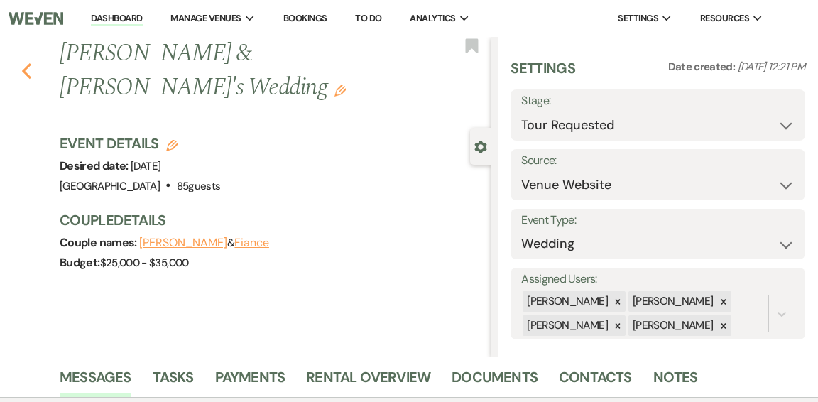
select select "2"
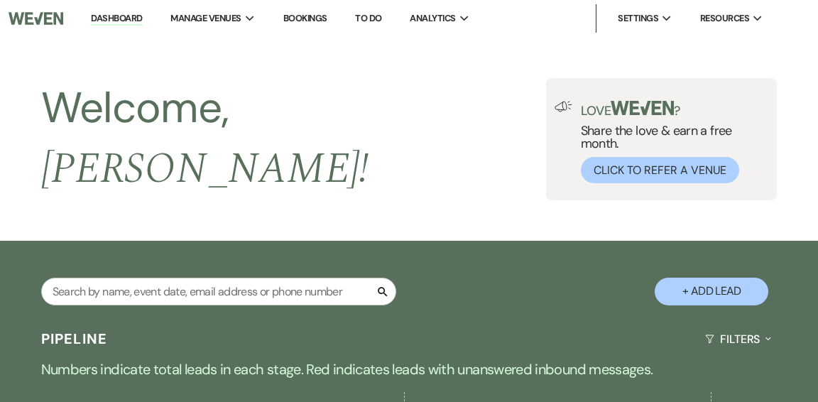
scroll to position [531, 0]
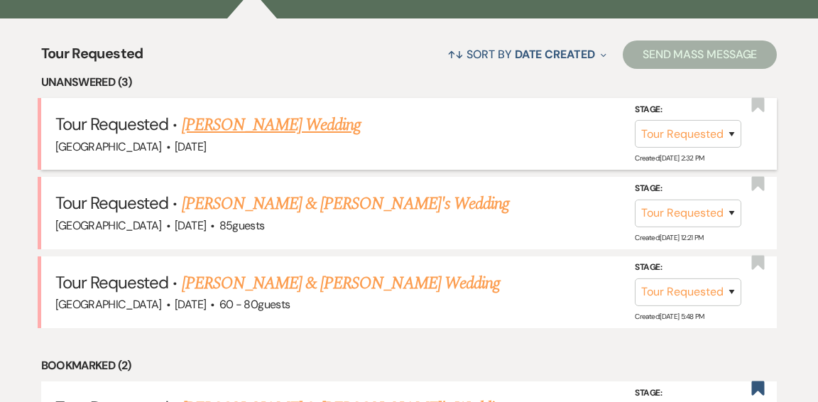
click at [292, 114] on link "[PERSON_NAME] Wedding" at bounding box center [272, 125] width 180 height 26
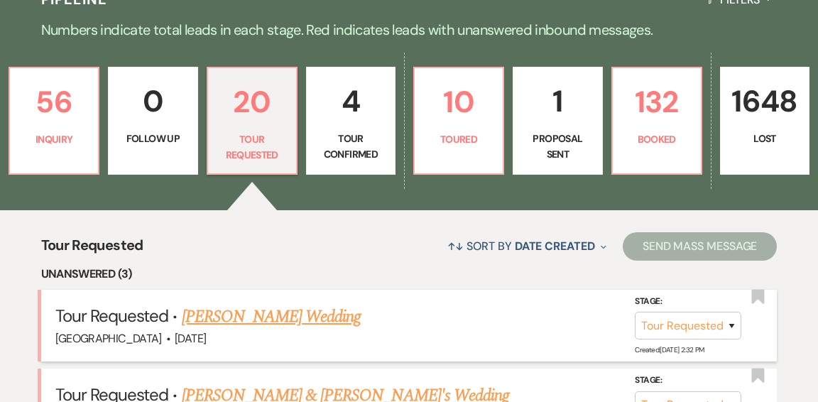
select select "2"
select select "5"
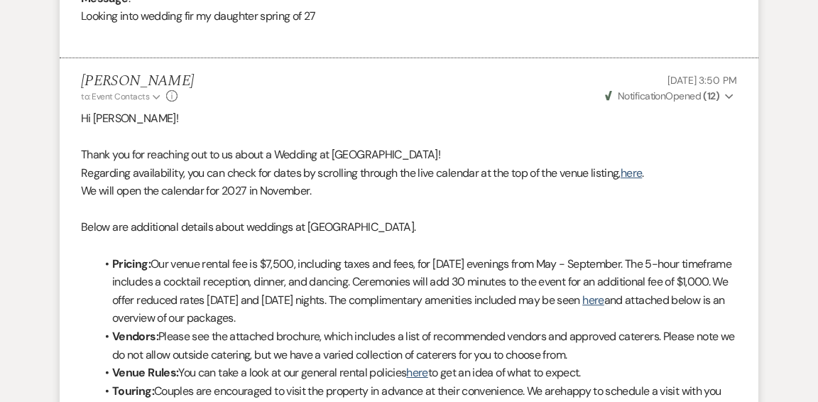
scroll to position [0, 0]
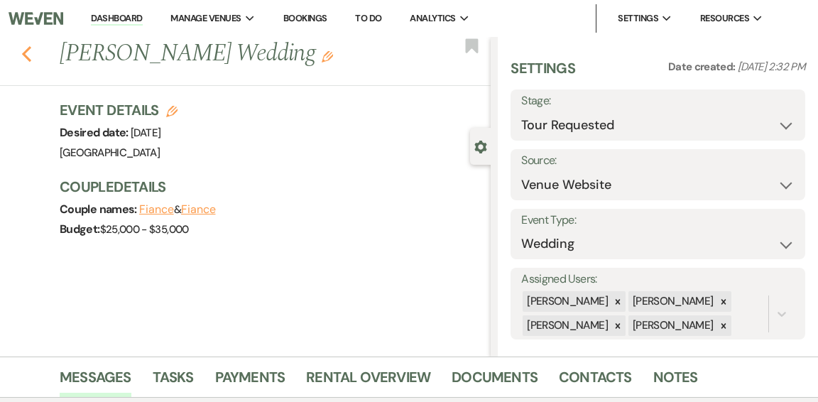
click at [26, 55] on icon "Previous" at bounding box center [26, 53] width 11 height 17
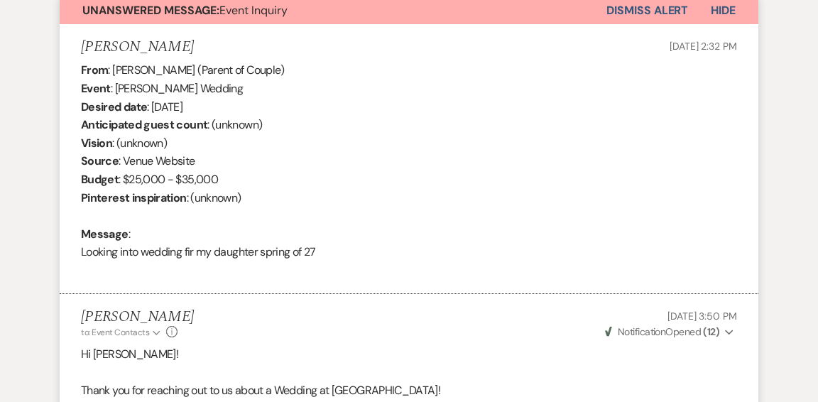
select select "2"
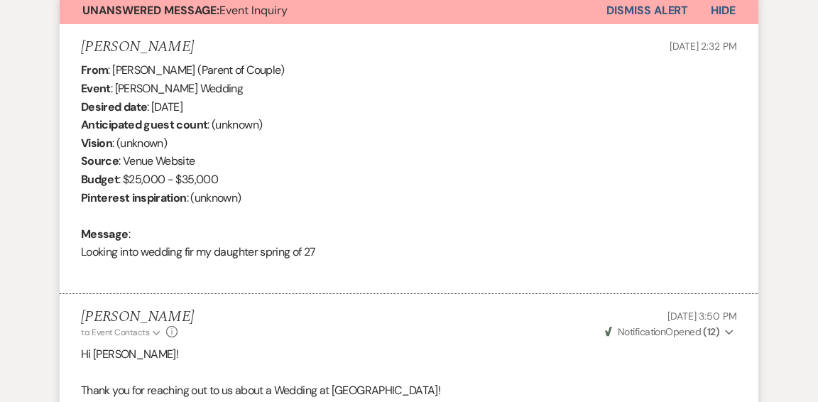
select select "2"
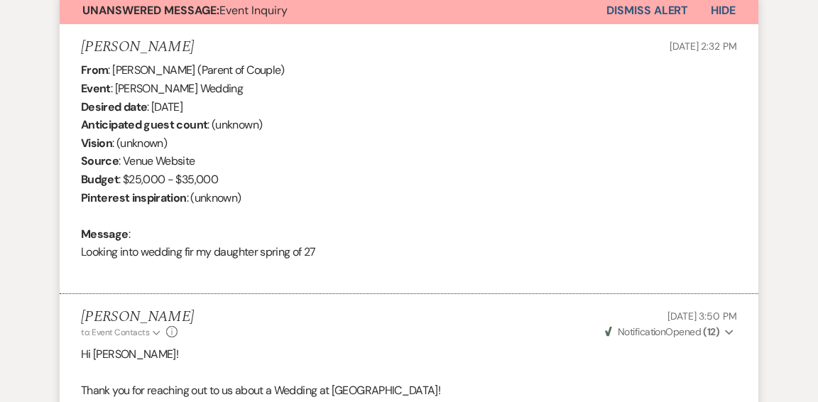
select select "2"
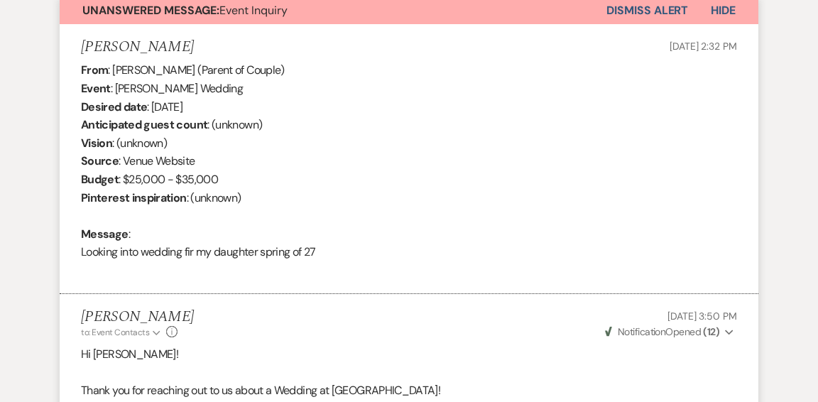
select select "2"
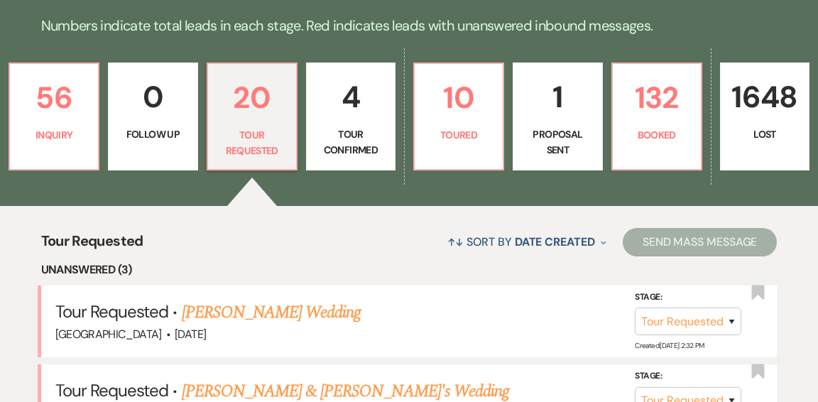
scroll to position [342, 0]
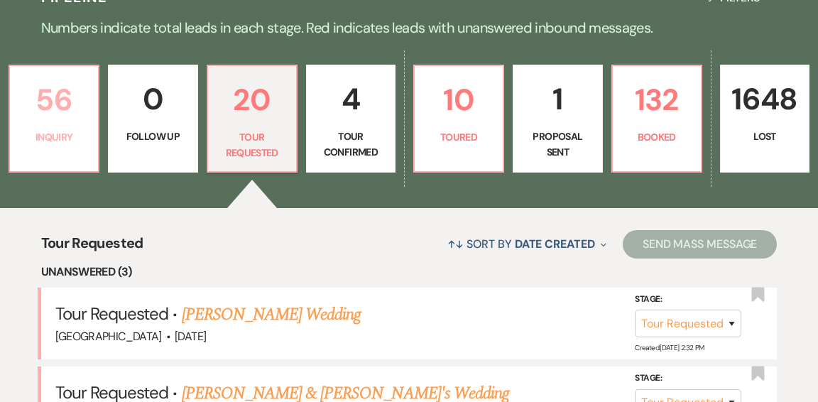
click at [67, 132] on link "56 Inquiry" at bounding box center [54, 119] width 91 height 108
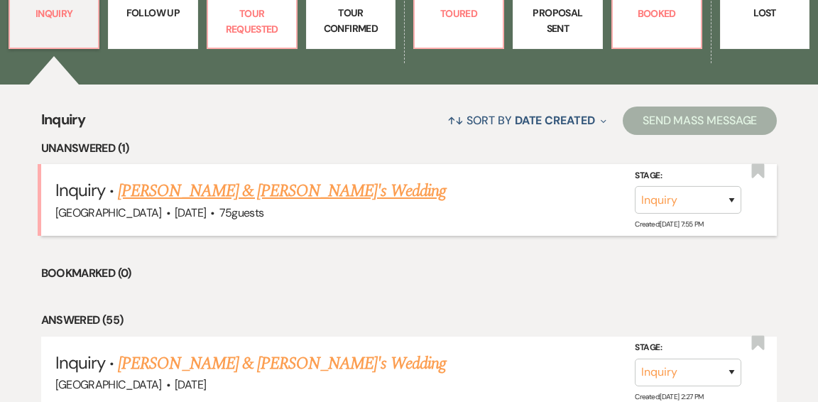
click at [286, 178] on link "[PERSON_NAME] & [PERSON_NAME]'s Wedding" at bounding box center [282, 191] width 328 height 26
select select "5"
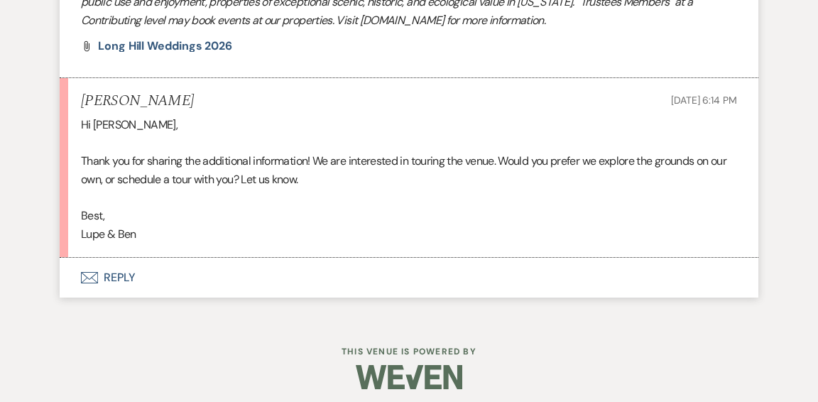
scroll to position [1546, 0]
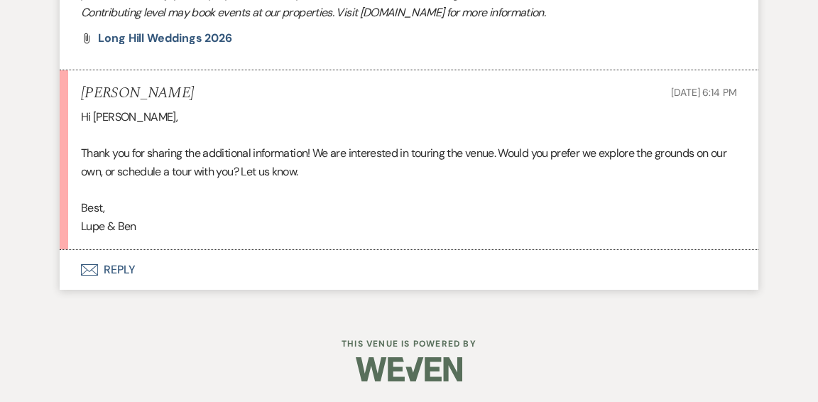
click at [119, 268] on button "Envelope Reply" at bounding box center [409, 270] width 699 height 40
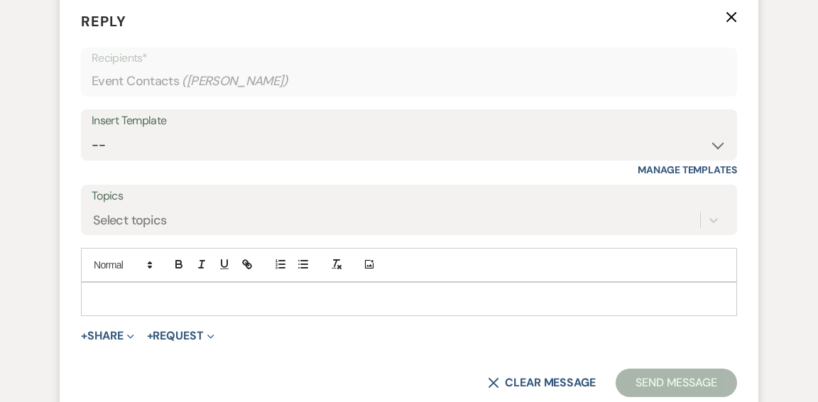
scroll to position [1804, 0]
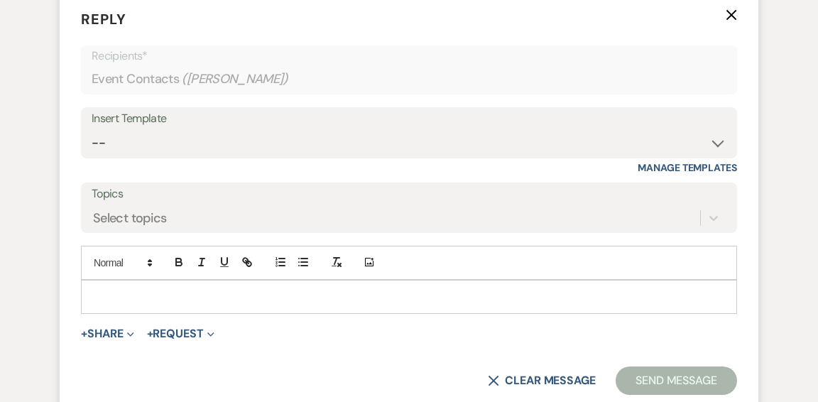
click at [251, 298] on p at bounding box center [409, 297] width 634 height 16
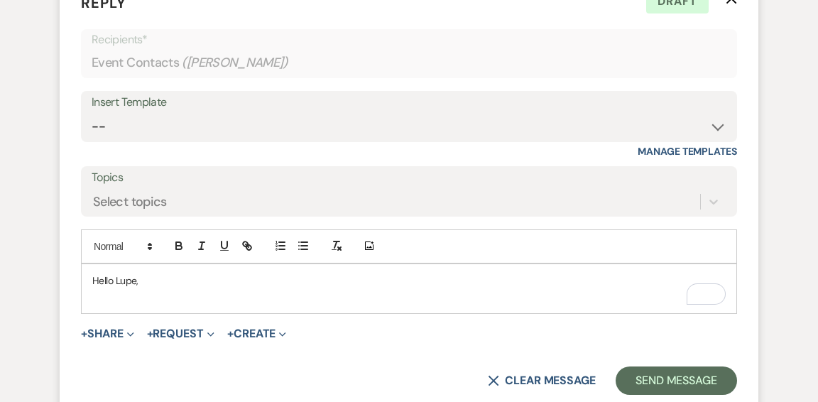
scroll to position [1822, 0]
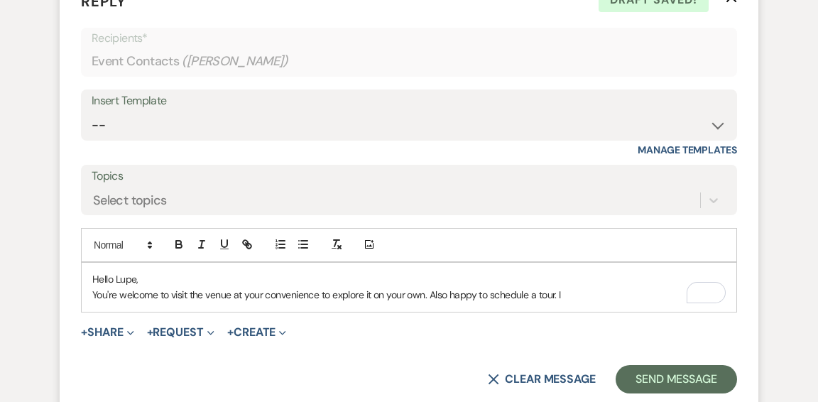
click at [576, 292] on p "You're welcome to visit the venue at your convenience to explore it on your own…" at bounding box center [409, 295] width 634 height 16
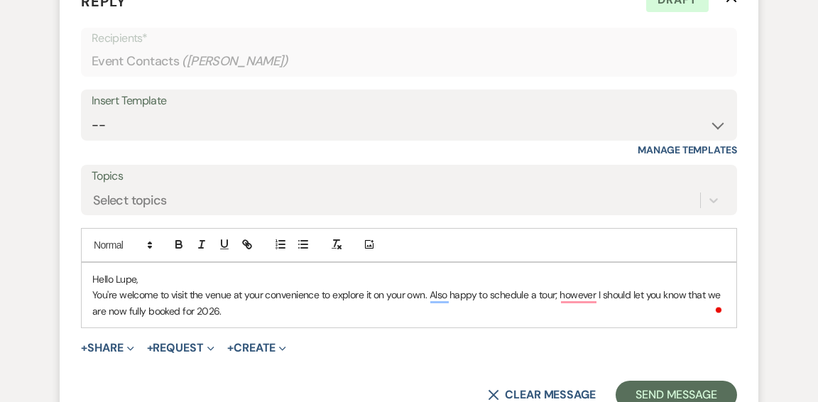
click at [253, 308] on p "You're welcome to visit the venue at your convenience to explore it on your own…" at bounding box center [409, 303] width 634 height 32
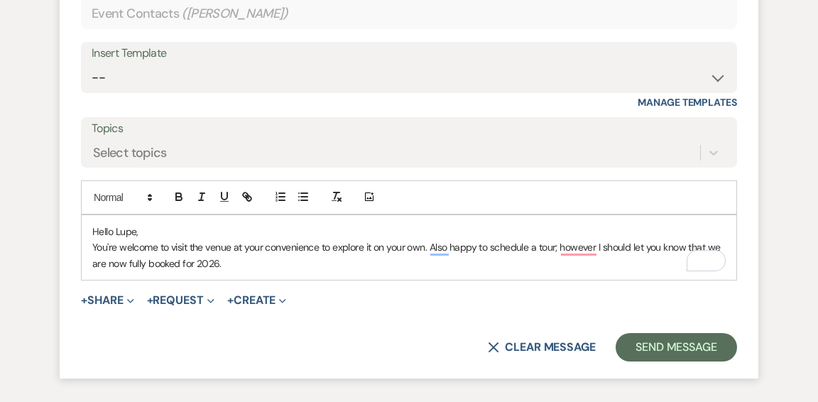
scroll to position [1974, 0]
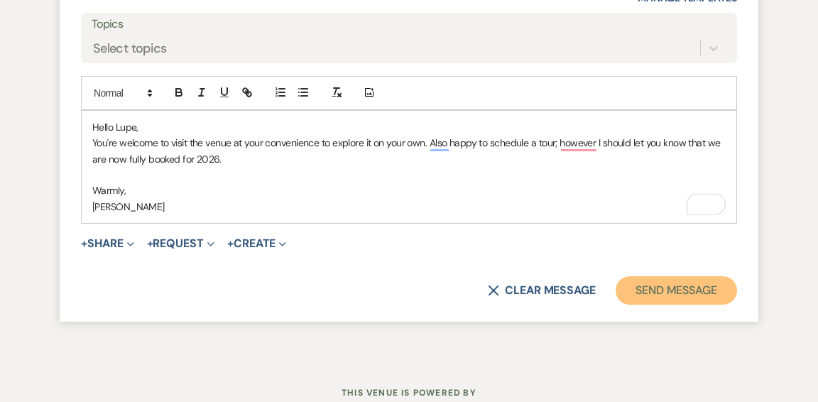
click at [651, 286] on button "Send Message" at bounding box center [676, 290] width 121 height 28
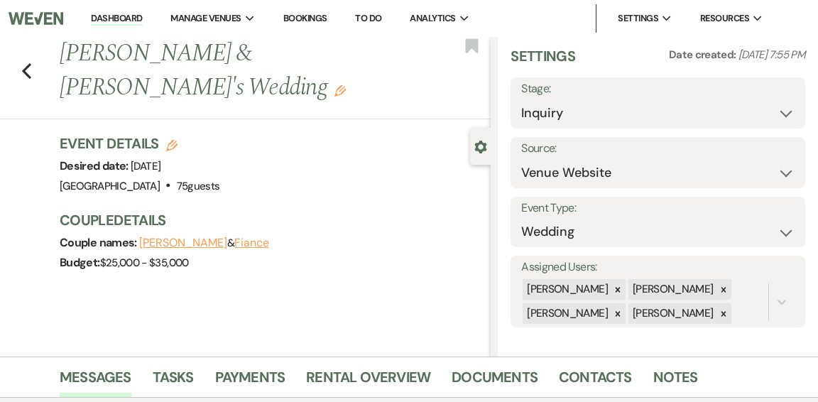
scroll to position [13, 0]
click at [789, 113] on select "Inquiry Follow Up Tour Requested Tour Confirmed Toured Proposal Sent Booked Lost" at bounding box center [657, 113] width 273 height 28
select select "2"
click at [521, 99] on select "Inquiry Follow Up Tour Requested Tour Confirmed Toured Proposal Sent Booked Lost" at bounding box center [657, 113] width 273 height 28
click at [781, 100] on button "Save" at bounding box center [774, 102] width 61 height 28
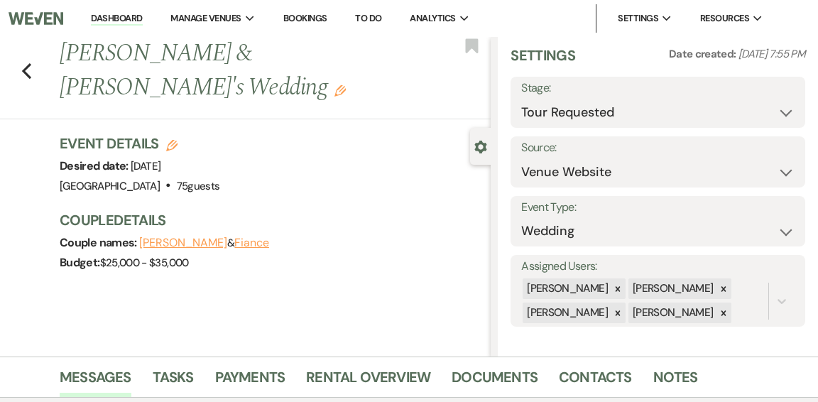
click at [107, 17] on link "Dashboard" at bounding box center [116, 18] width 51 height 13
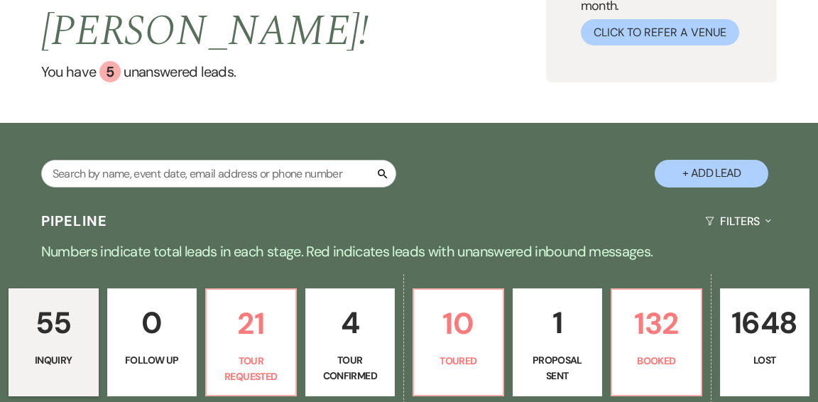
scroll to position [135, 0]
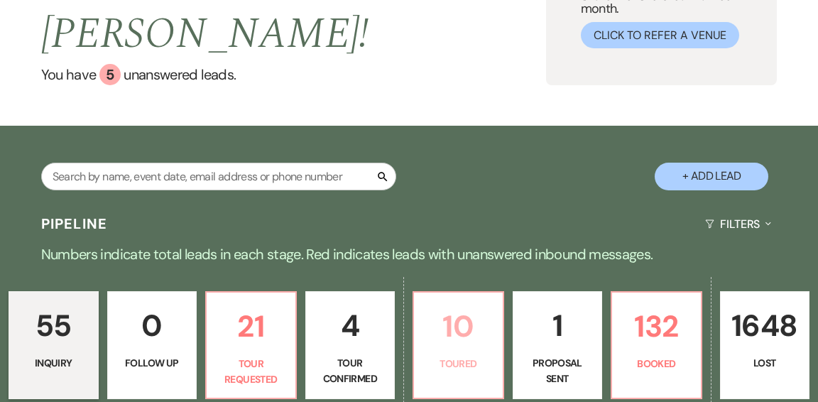
click at [462, 303] on p "10" at bounding box center [459, 327] width 72 height 48
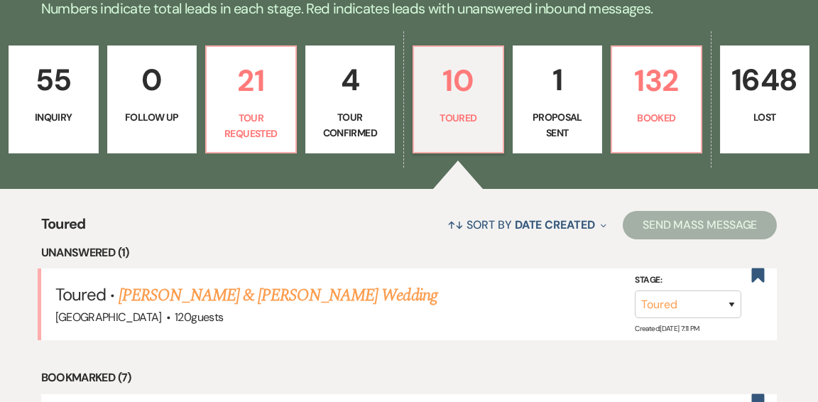
scroll to position [384, 0]
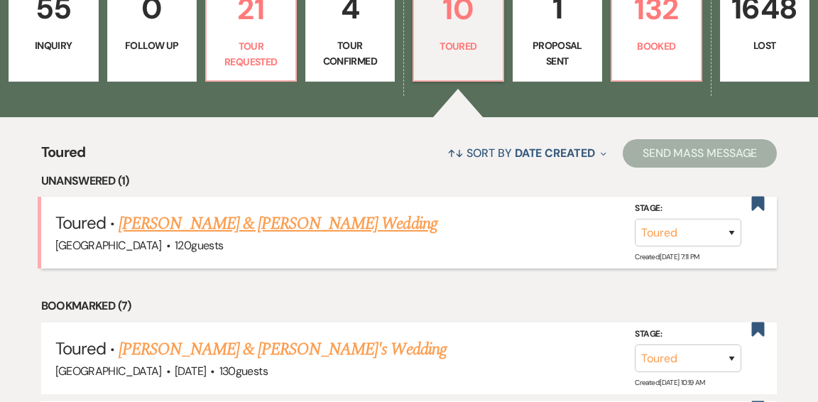
click at [248, 211] on link "Shannon Youngberg & Ryan's Wedding" at bounding box center [278, 224] width 318 height 26
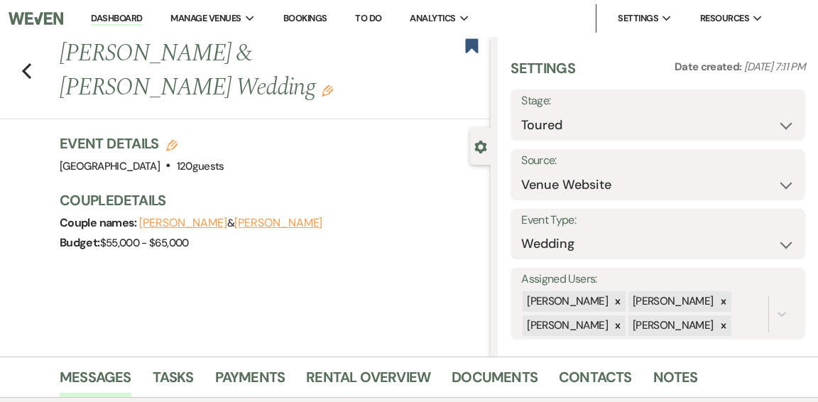
click at [129, 21] on link "Dashboard" at bounding box center [116, 18] width 51 height 13
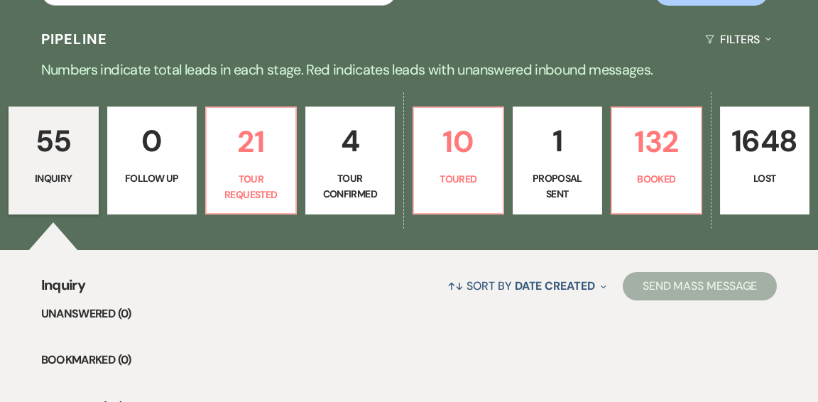
scroll to position [320, 0]
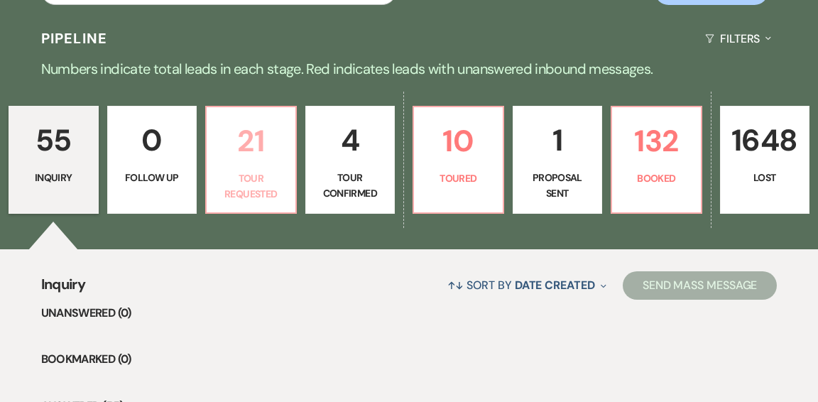
click at [249, 170] on p "Tour Requested" at bounding box center [251, 186] width 72 height 32
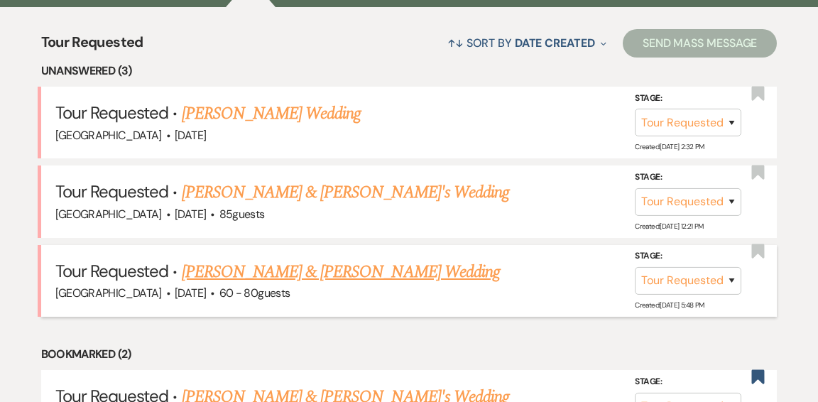
scroll to position [563, 0]
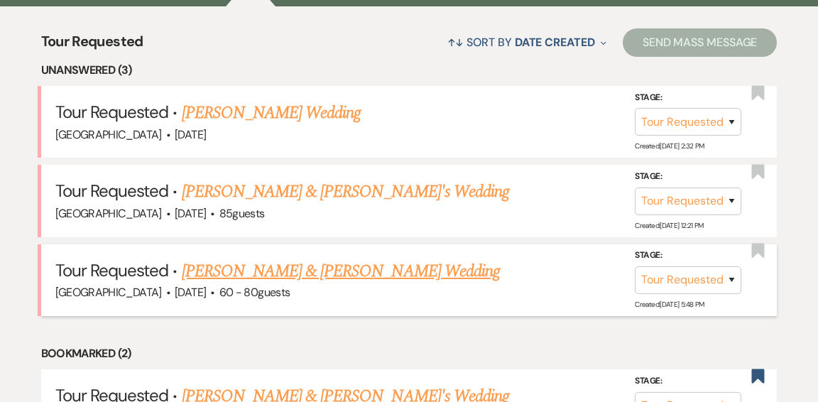
click at [310, 259] on link "David Farrar & Maeve Robertson's Wedding" at bounding box center [341, 272] width 318 height 26
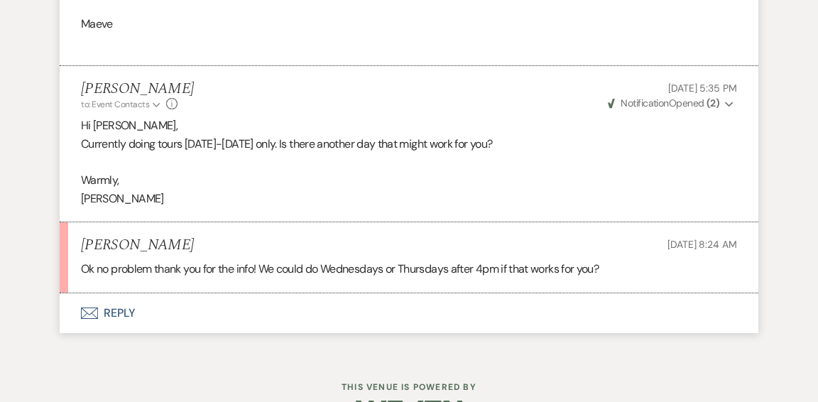
scroll to position [1918, 0]
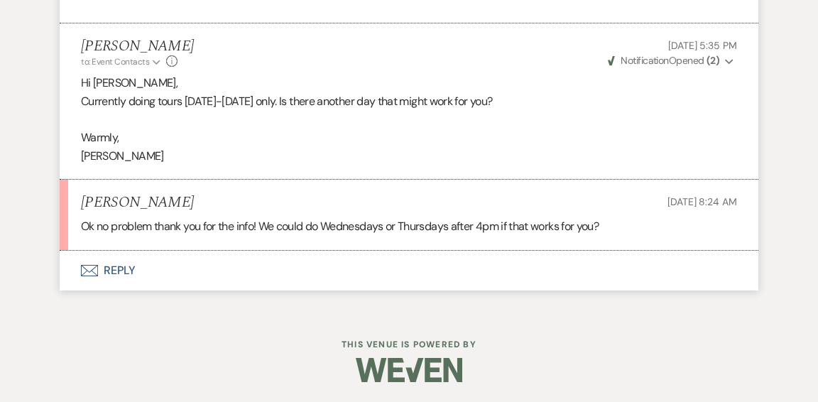
click at [117, 273] on button "Envelope Reply" at bounding box center [409, 271] width 699 height 40
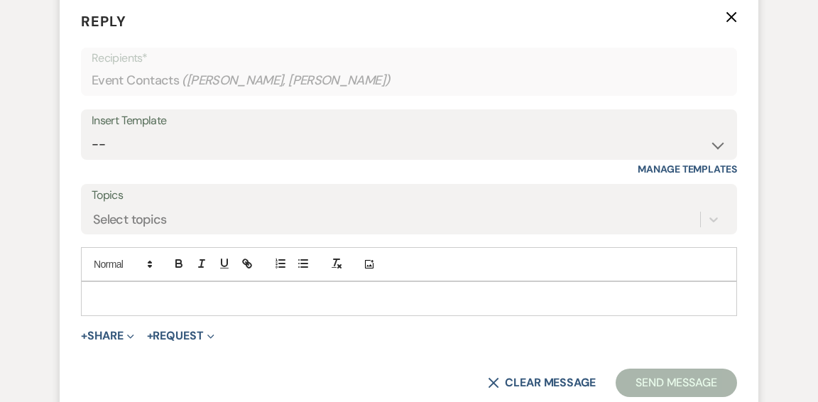
scroll to position [2177, 0]
click at [191, 292] on p "To enrich screen reader interactions, please activate Accessibility in Grammarl…" at bounding box center [409, 297] width 634 height 16
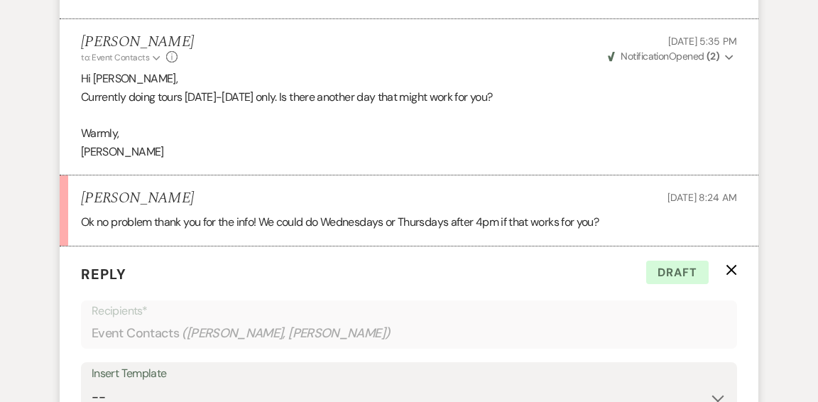
scroll to position [2331, 0]
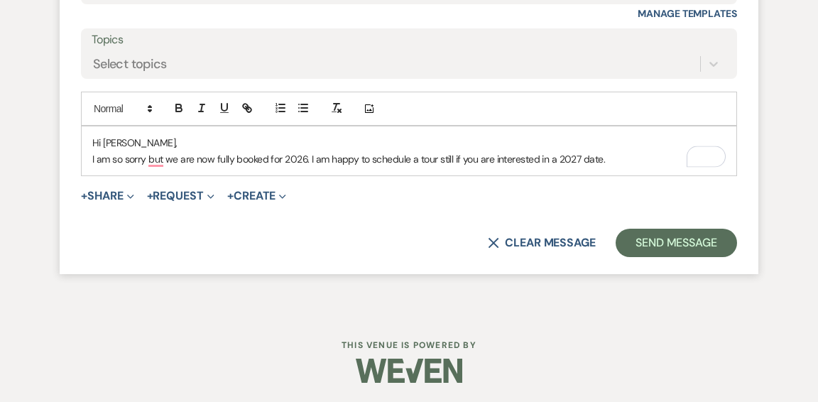
click at [617, 160] on p "I am so sorry but we are now fully booked for 2026. I am happy to schedule a to…" at bounding box center [409, 159] width 634 height 16
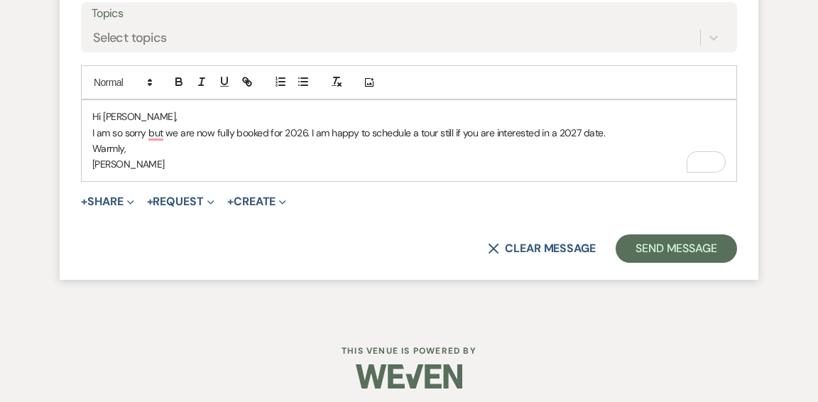
scroll to position [2363, 0]
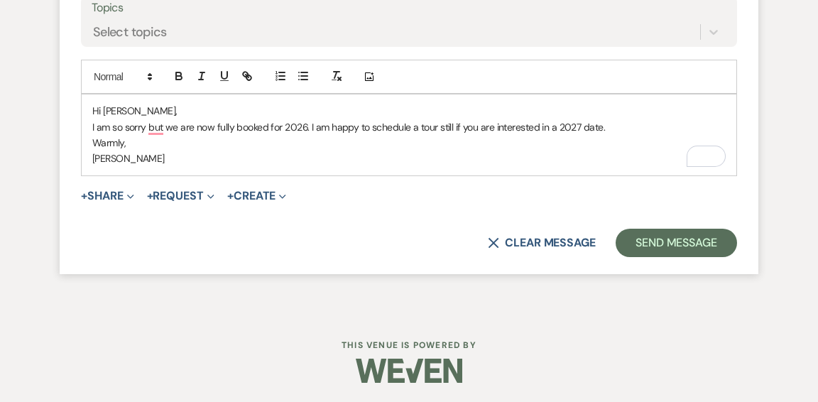
drag, startPoint x: 143, startPoint y: 143, endPoint x: 117, endPoint y: 147, distance: 26.5
click at [117, 147] on p "Warmly," at bounding box center [409, 143] width 634 height 16
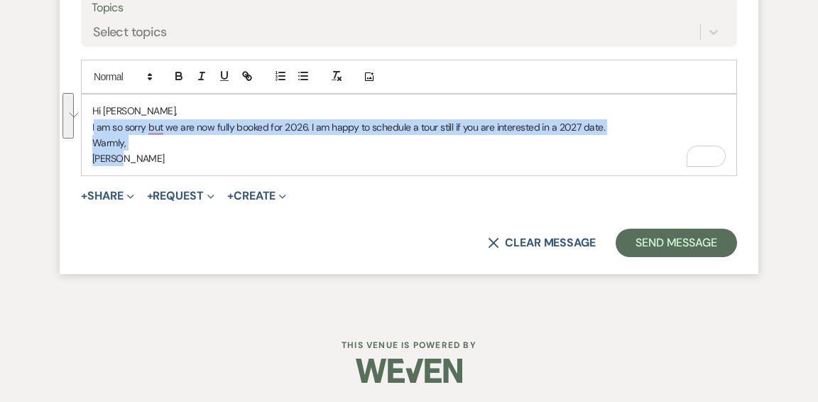
drag, startPoint x: 126, startPoint y: 156, endPoint x: 94, endPoint y: 130, distance: 41.4
click at [94, 130] on div "Hi Maeve, I am so sorry but we are now fully booked for 2026. I am happy to sch…" at bounding box center [409, 134] width 655 height 81
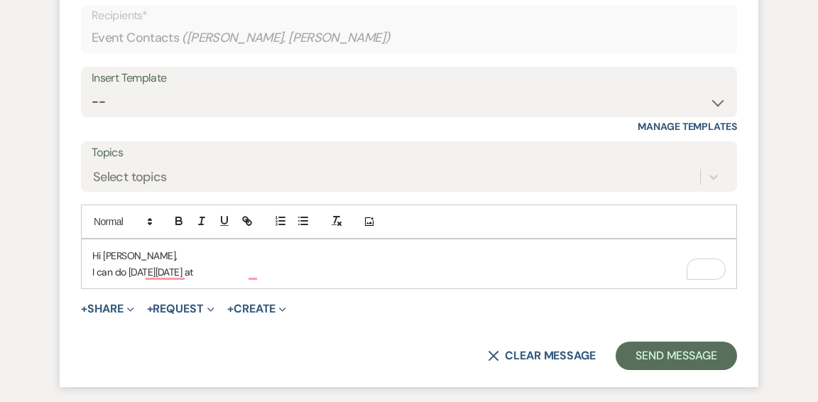
scroll to position [2221, 0]
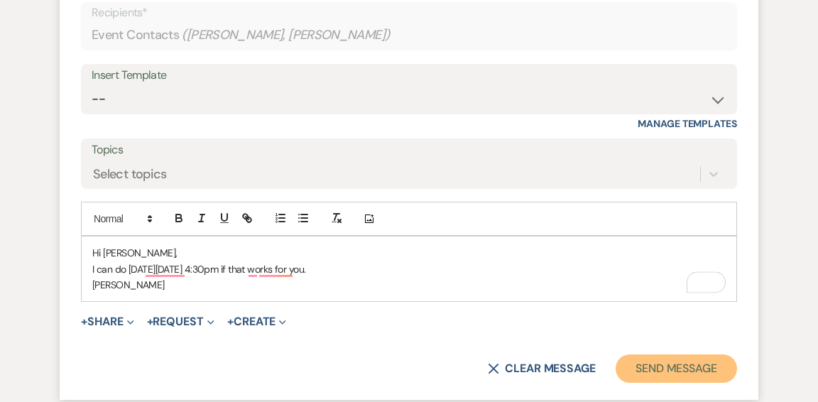
click at [661, 366] on button "Send Message" at bounding box center [676, 368] width 121 height 28
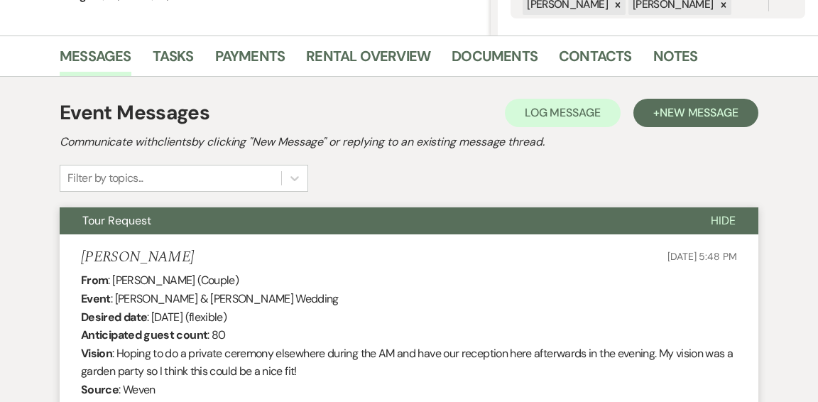
scroll to position [0, 0]
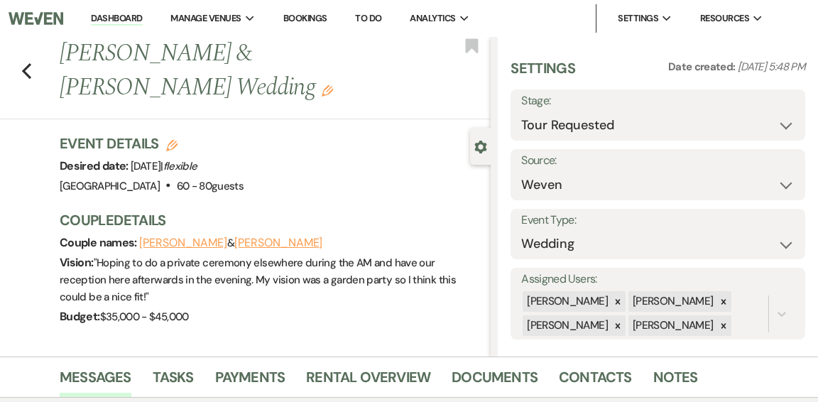
click at [118, 18] on link "Dashboard" at bounding box center [116, 18] width 51 height 13
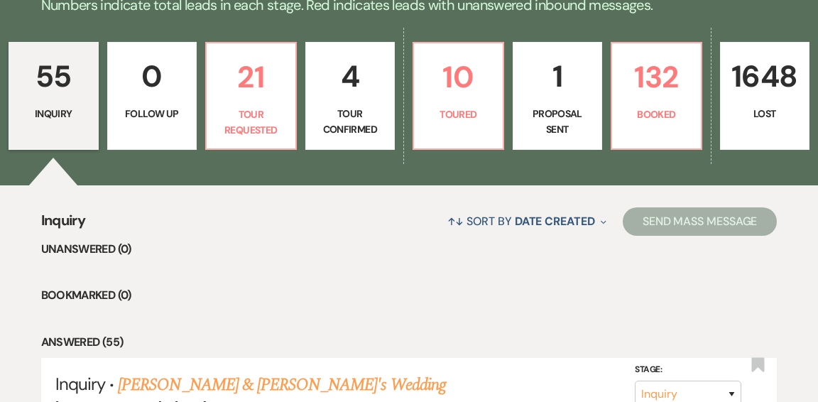
scroll to position [385, 0]
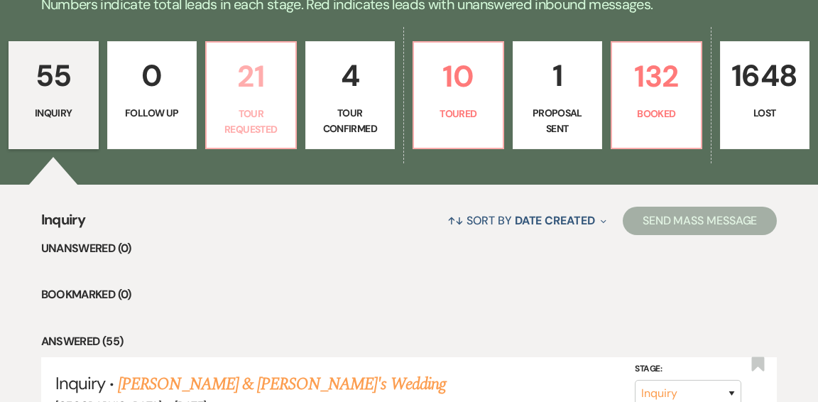
click at [232, 106] on p "Tour Requested" at bounding box center [251, 122] width 72 height 32
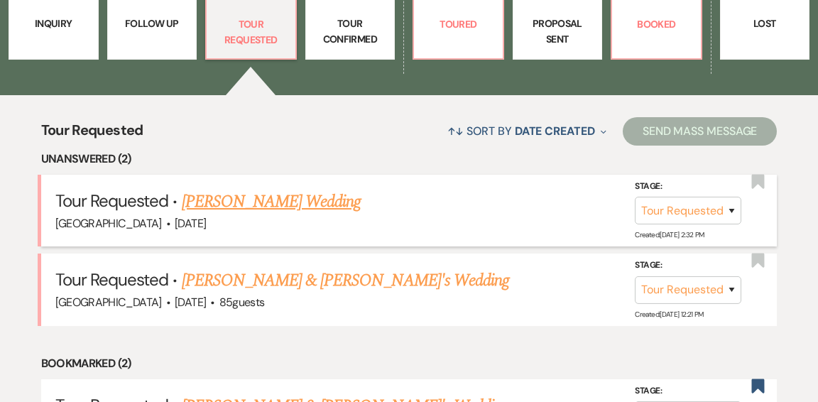
scroll to position [477, 0]
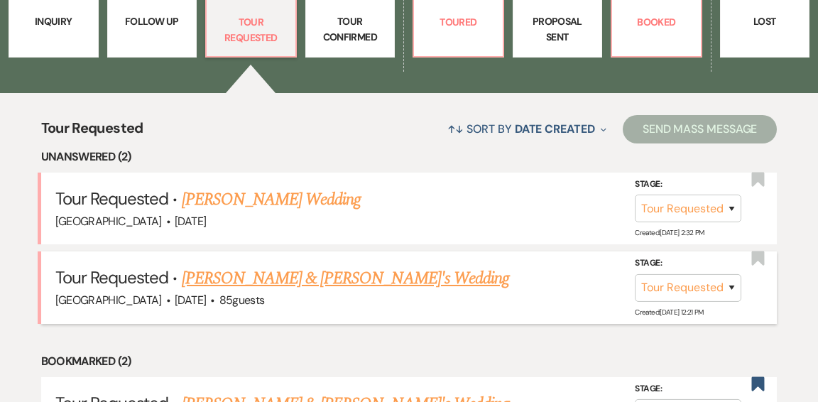
click at [335, 266] on link "Ali Nahigian & Fiance's Wedding" at bounding box center [346, 279] width 328 height 26
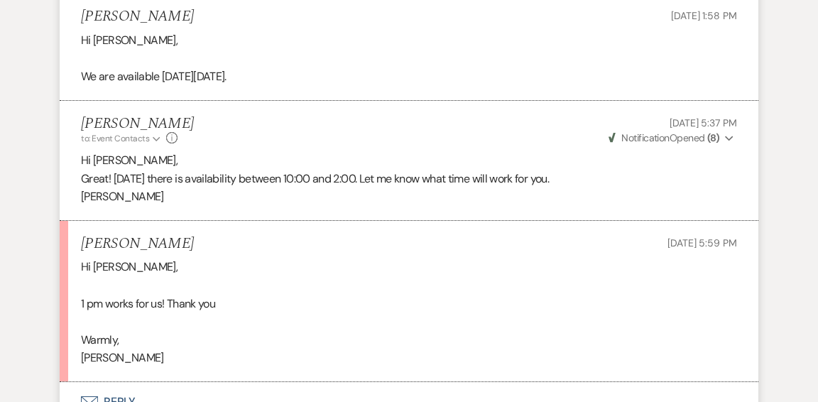
scroll to position [2254, 0]
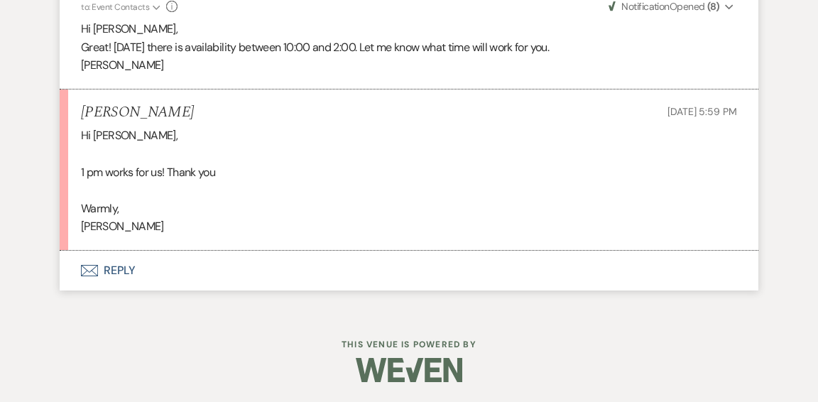
click at [119, 269] on button "Envelope Reply" at bounding box center [409, 271] width 699 height 40
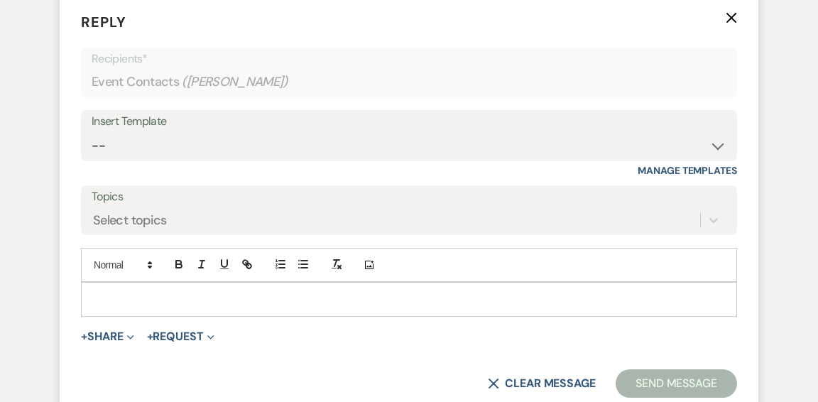
scroll to position [2513, 0]
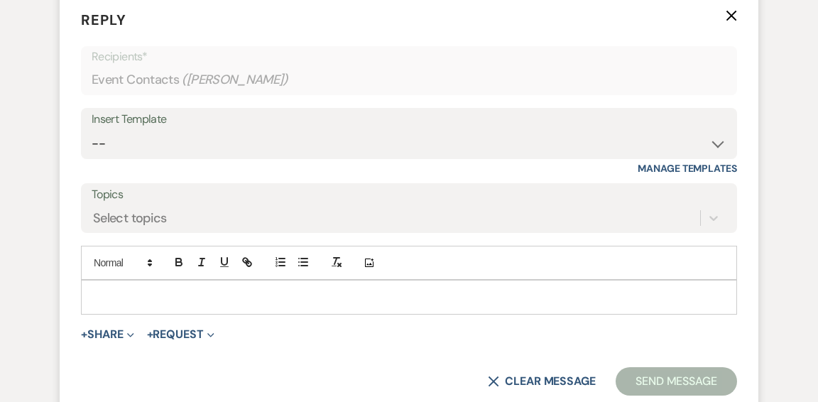
click at [178, 298] on p at bounding box center [409, 297] width 634 height 16
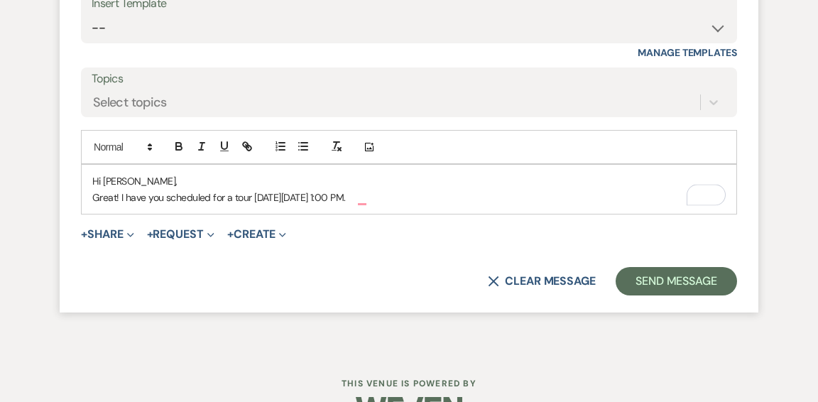
scroll to position [2630, 0]
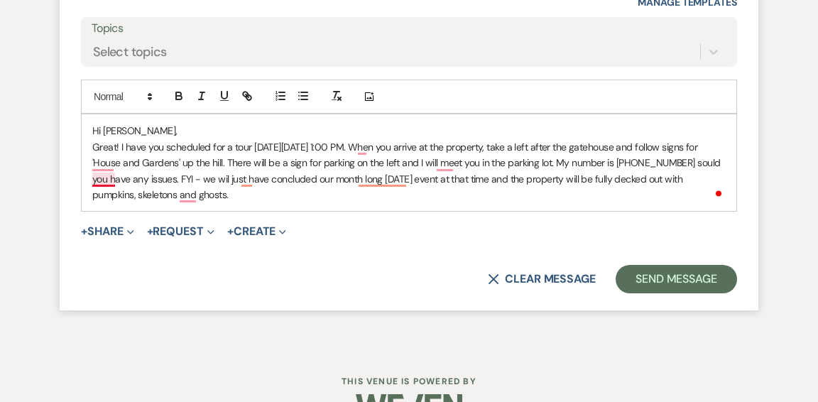
click at [102, 175] on p "Great! I have you scheduled for a tour on Saturday, November 1 at 1:00 PM. When…" at bounding box center [409, 171] width 634 height 64
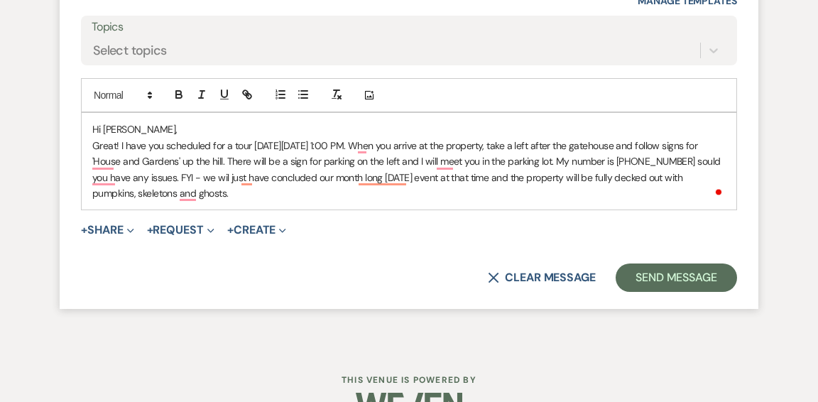
click at [98, 177] on p "Great! I have you scheduled for a tour on Saturday, November 1 at 1:00 PM. When…" at bounding box center [409, 170] width 634 height 64
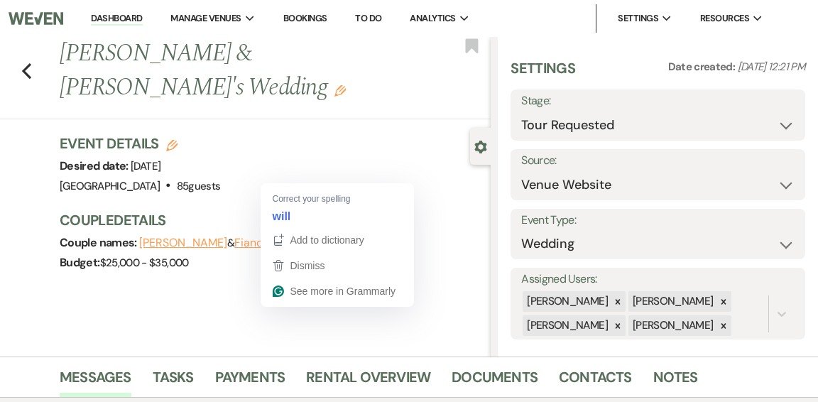
select select "2"
select select "5"
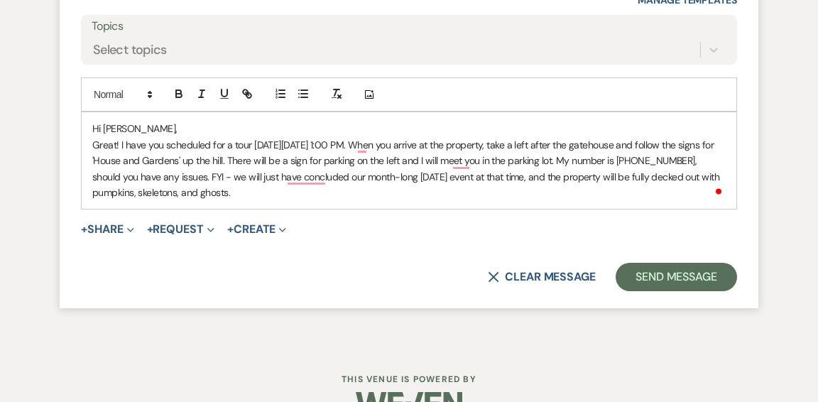
click at [288, 194] on p "Great! I have you scheduled for a tour on Saturday, November 1 at 1:00 PM. When…" at bounding box center [409, 169] width 634 height 64
click at [300, 193] on p "Great! I have you scheduled for a tour on Saturday, November 1 at 1:00 PM. When…" at bounding box center [409, 169] width 634 height 64
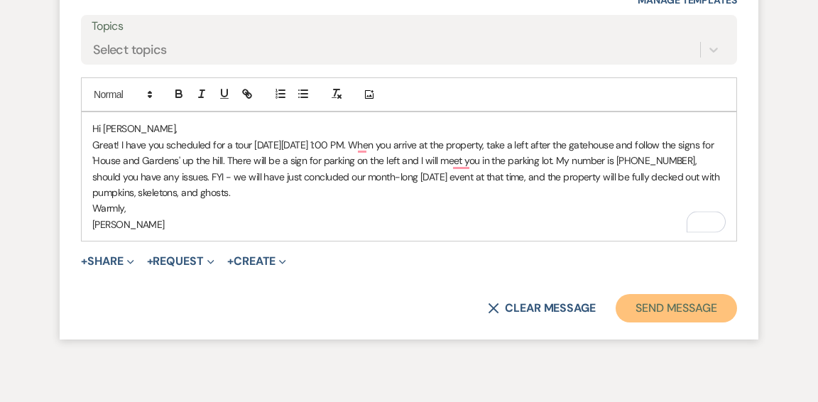
click at [649, 302] on button "Send Message" at bounding box center [676, 308] width 121 height 28
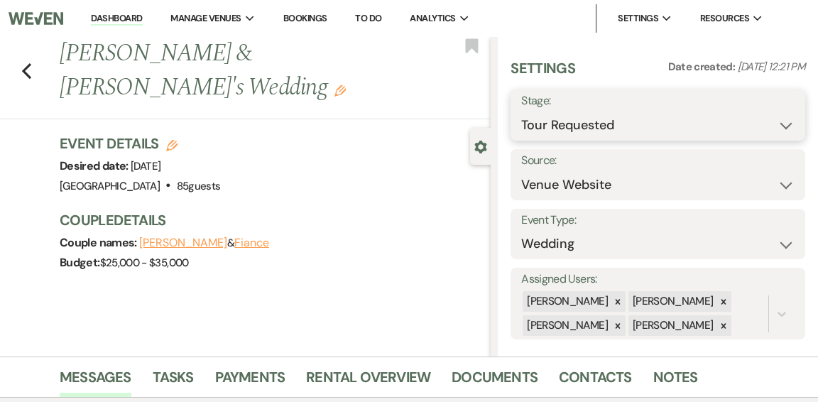
click at [789, 128] on select "Inquiry Follow Up Tour Requested Tour Confirmed Toured Proposal Sent Booked Lost" at bounding box center [657, 126] width 273 height 28
select select "4"
click at [521, 112] on select "Inquiry Follow Up Tour Requested Tour Confirmed Toured Proposal Sent Booked Lost" at bounding box center [657, 126] width 273 height 28
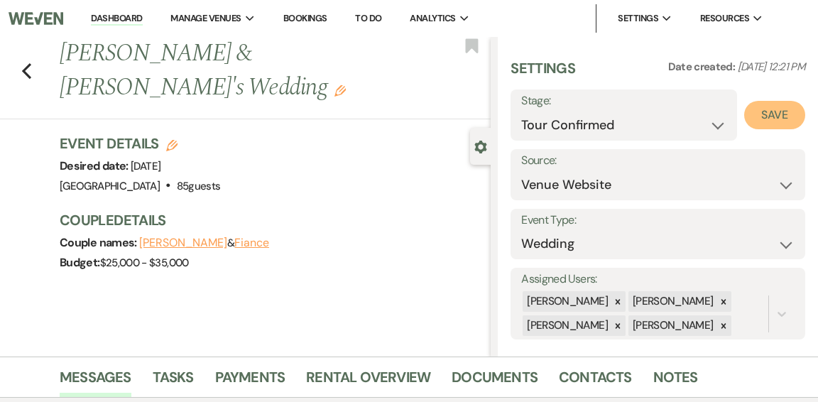
click at [762, 112] on button "Save" at bounding box center [774, 115] width 61 height 28
click at [471, 43] on use "button" at bounding box center [472, 45] width 13 height 14
click at [109, 16] on link "Dashboard" at bounding box center [116, 18] width 51 height 13
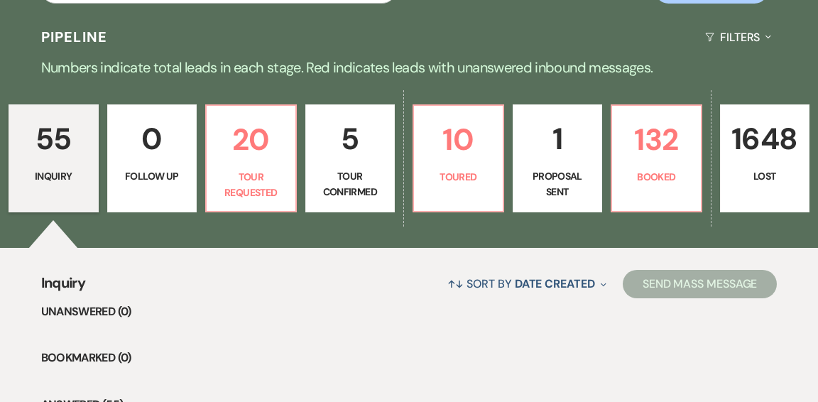
scroll to position [316, 0]
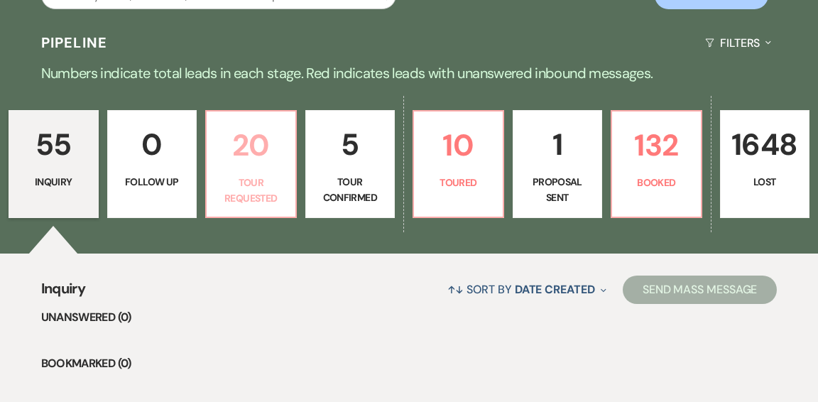
click at [269, 175] on p "Tour Requested" at bounding box center [251, 191] width 72 height 32
select select "2"
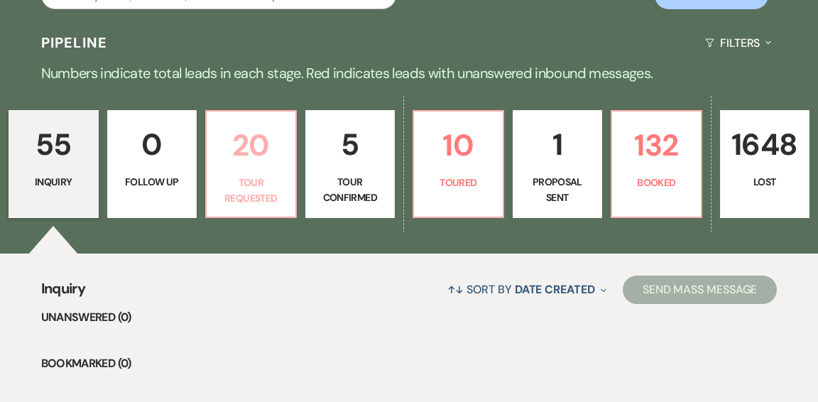
select select "2"
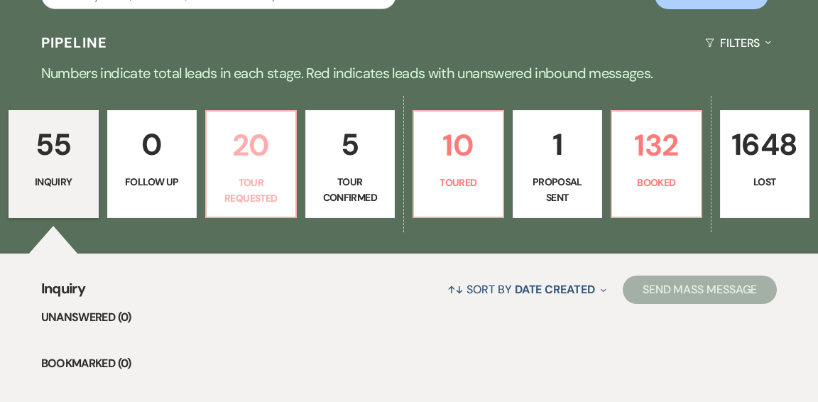
select select "2"
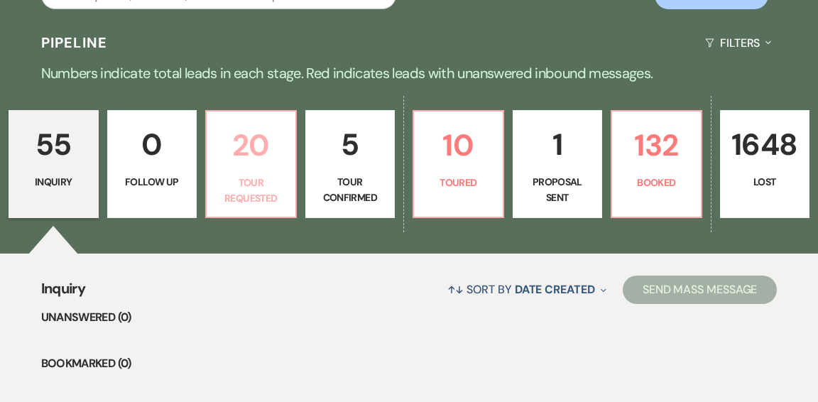
select select "2"
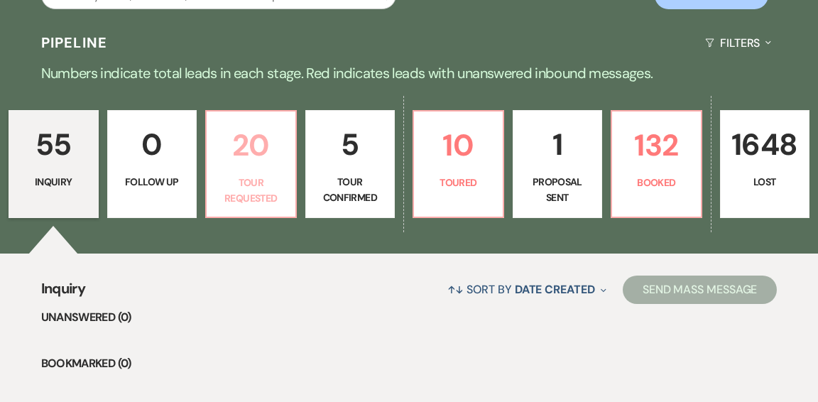
select select "2"
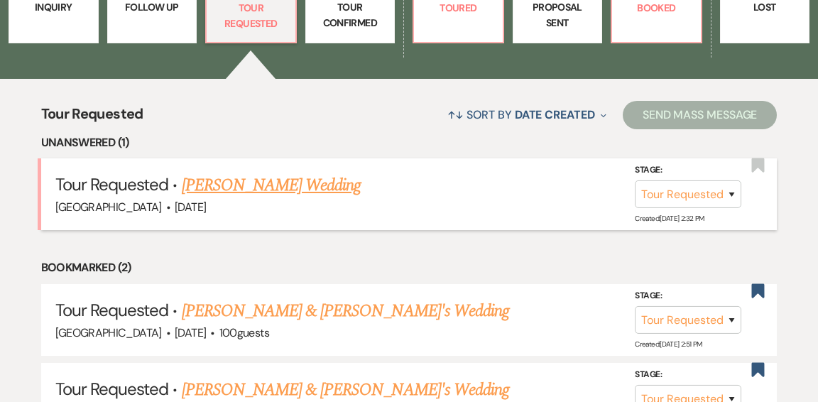
click at [272, 173] on link "[PERSON_NAME] Wedding" at bounding box center [272, 186] width 180 height 26
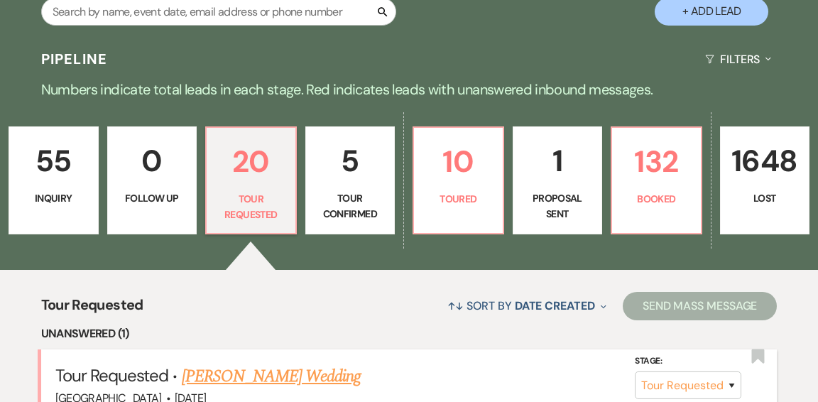
select select "2"
select select "5"
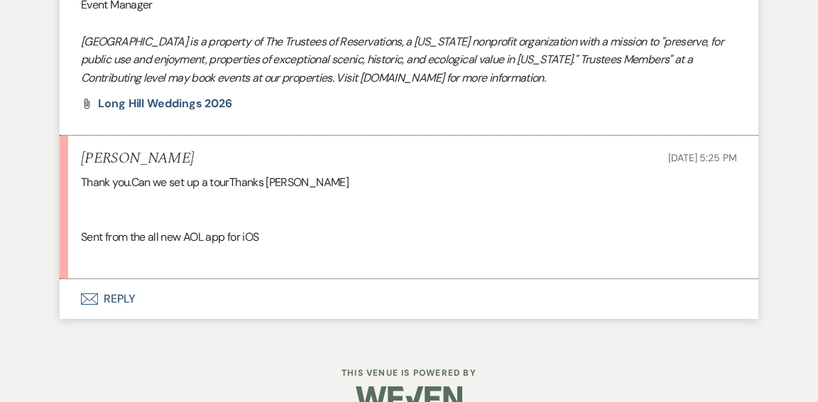
scroll to position [1509, 0]
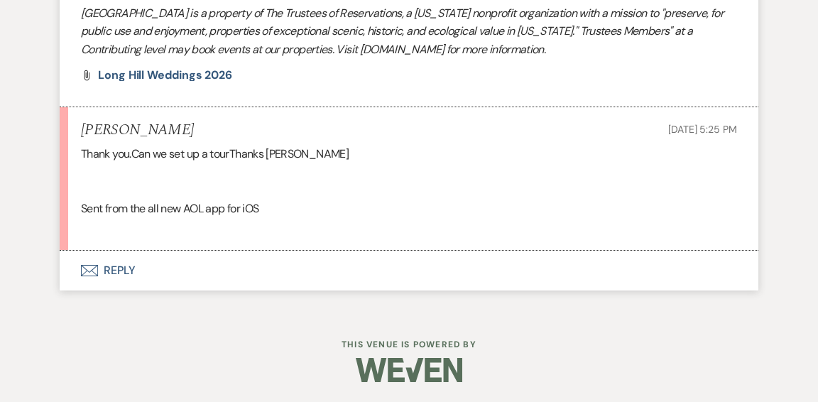
click at [129, 273] on button "Envelope Reply" at bounding box center [409, 271] width 699 height 40
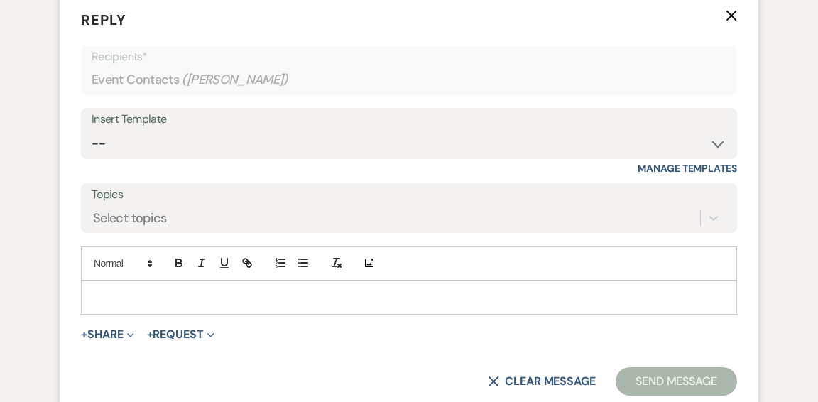
scroll to position [1768, 0]
click at [198, 289] on p "To enrich screen reader interactions, please activate Accessibility in Grammarl…" at bounding box center [409, 297] width 634 height 16
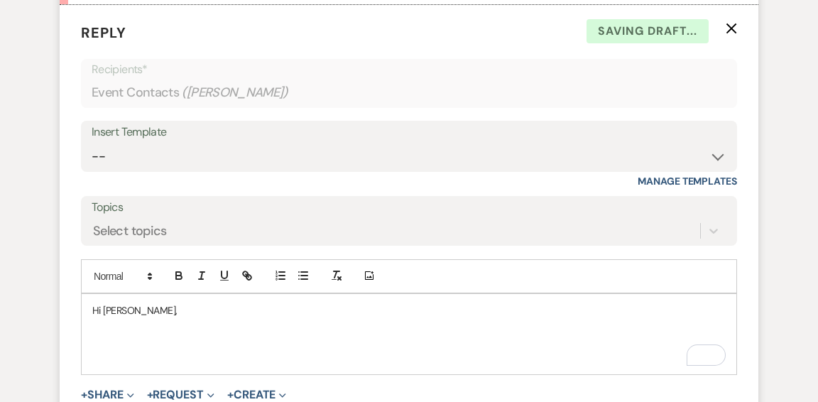
scroll to position [1767, 0]
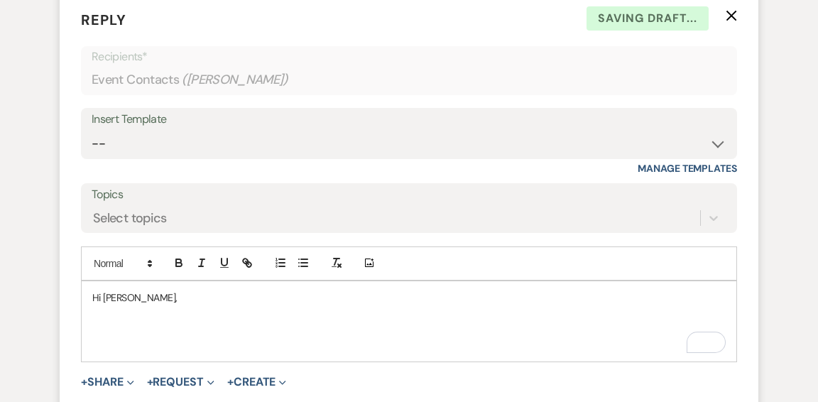
click at [159, 316] on p "To enrich screen reader interactions, please activate Accessibility in Grammarl…" at bounding box center [409, 313] width 634 height 16
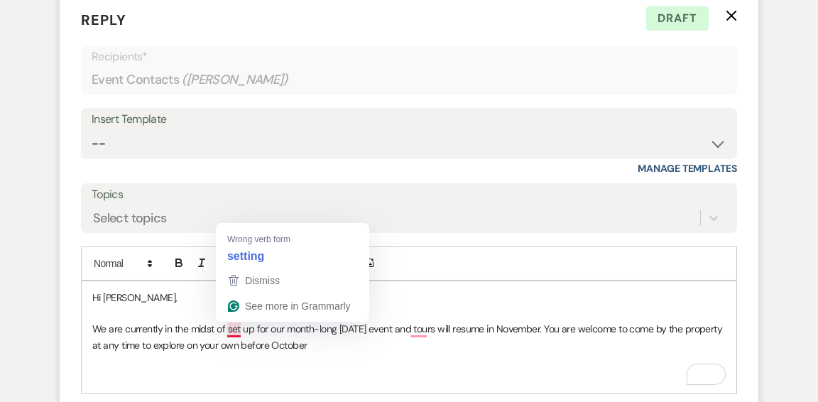
click at [241, 329] on p "We are currently in the midst of set up for our month-long Halloween event and …" at bounding box center [409, 337] width 634 height 32
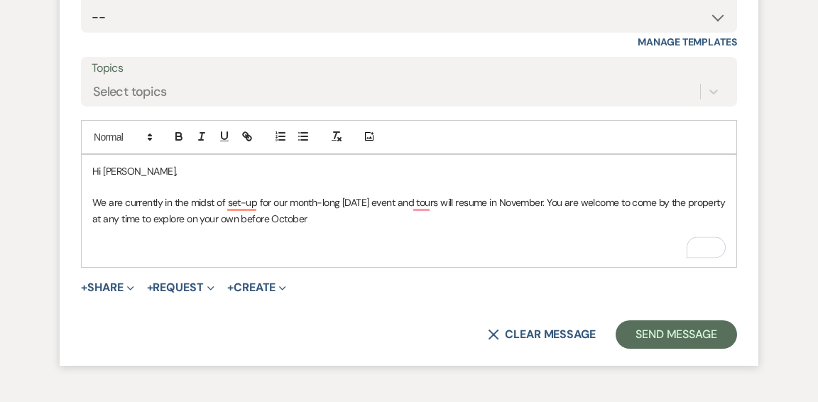
scroll to position [1894, 0]
drag, startPoint x: 566, startPoint y: 200, endPoint x: 575, endPoint y: 211, distance: 14.6
click at [575, 211] on p "We are currently in the midst of set-up for our month-long Halloween event, and…" at bounding box center [409, 211] width 634 height 32
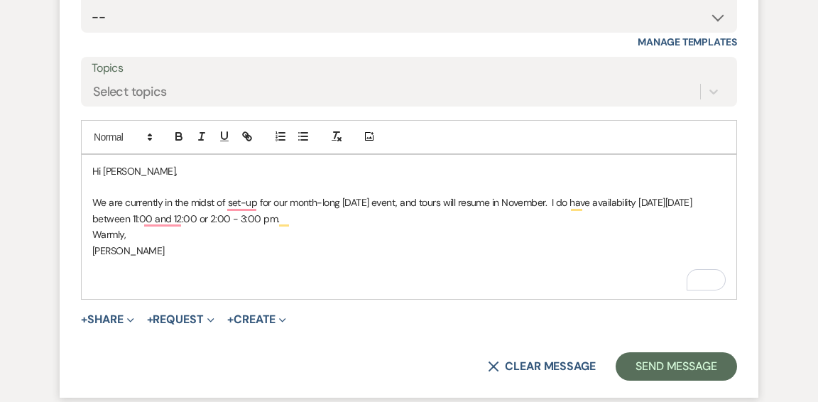
scroll to position [1895, 0]
click at [263, 219] on p "We are currently in the midst of set-up for our month-long Halloween event, and…" at bounding box center [409, 210] width 634 height 32
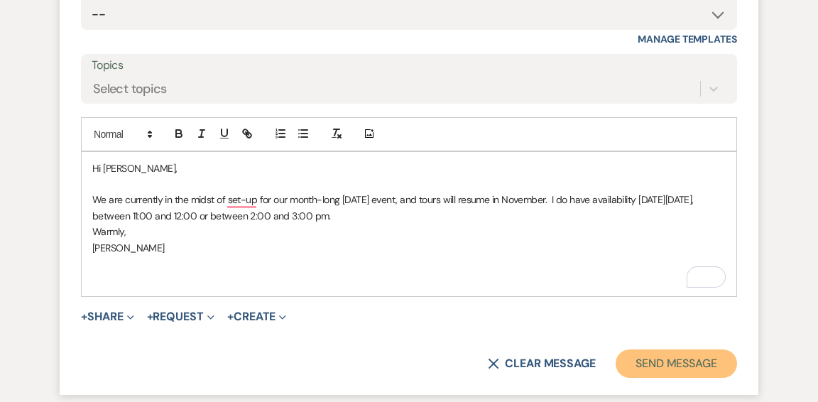
drag, startPoint x: 679, startPoint y: 364, endPoint x: 688, endPoint y: 341, distance: 24.3
click at [679, 364] on button "Send Message" at bounding box center [676, 364] width 121 height 28
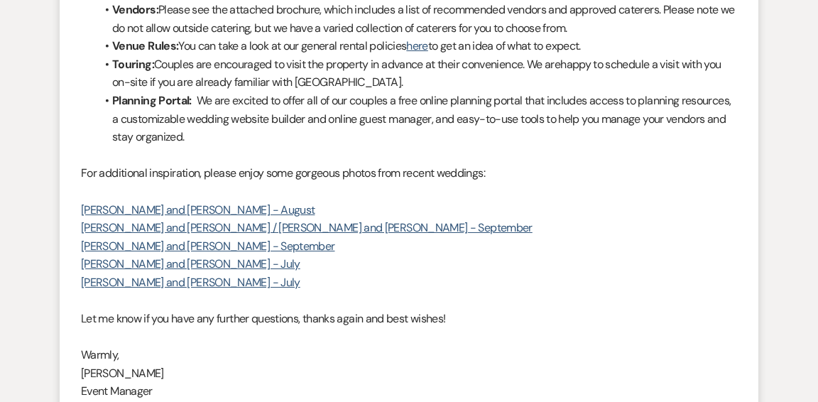
scroll to position [0, 0]
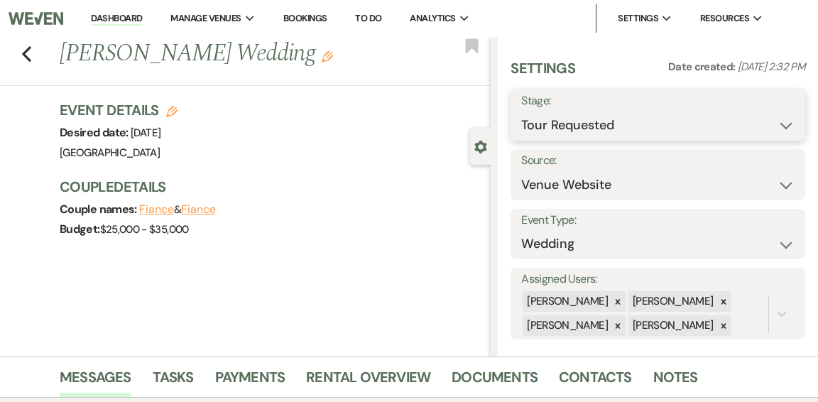
click at [789, 125] on select "Inquiry Follow Up Tour Requested Tour Confirmed Toured Proposal Sent Booked Lost" at bounding box center [657, 126] width 273 height 28
click at [521, 112] on select "Inquiry Follow Up Tour Requested Tour Confirmed Toured Proposal Sent Booked Lost" at bounding box center [657, 126] width 273 height 28
click at [125, 21] on link "Dashboard" at bounding box center [116, 18] width 51 height 13
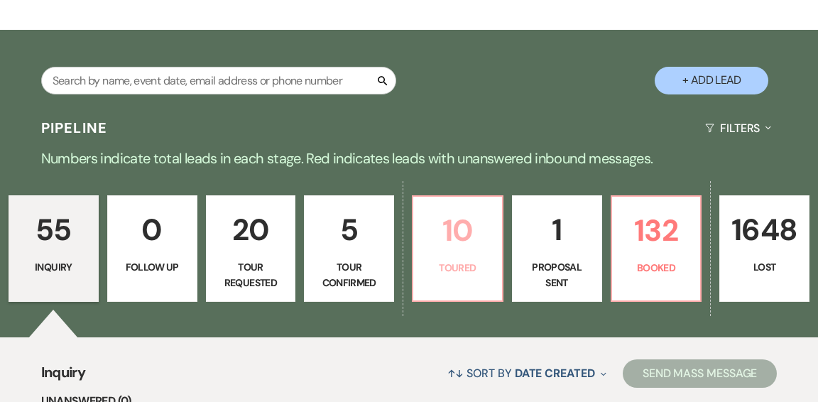
scroll to position [234, 0]
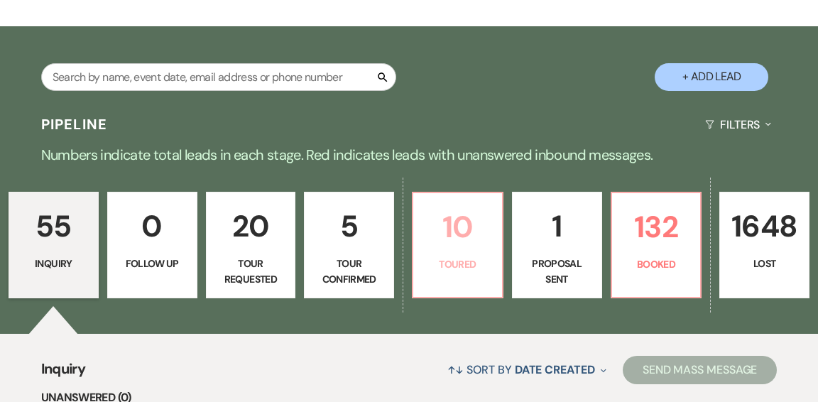
click at [458, 203] on p "10" at bounding box center [458, 227] width 72 height 48
select select "5"
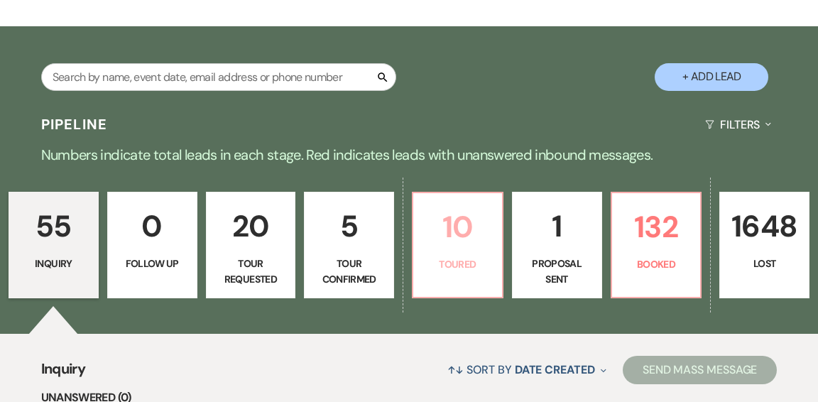
select select "5"
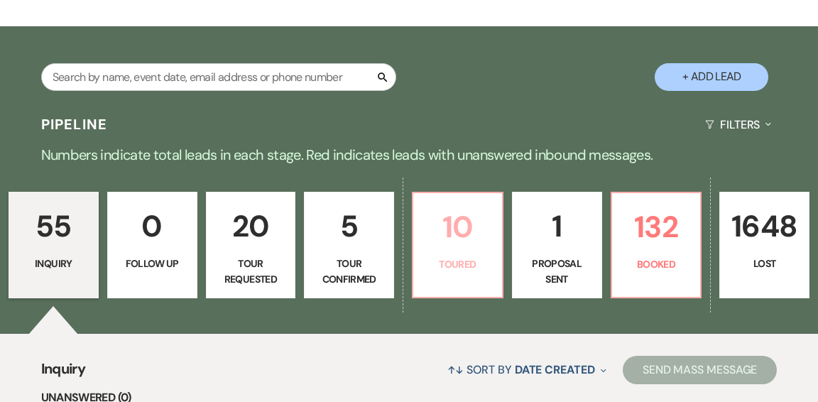
select select "5"
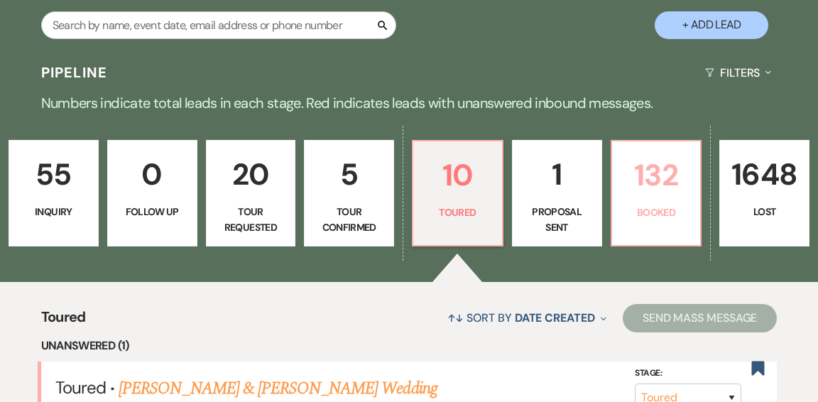
scroll to position [285, 0]
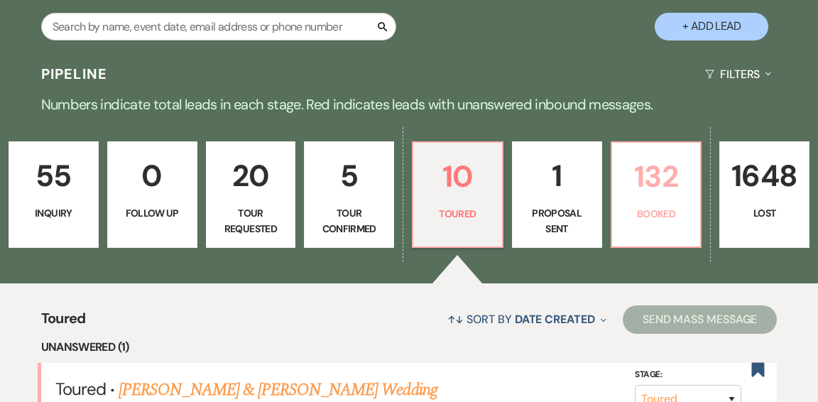
click at [674, 206] on p "Booked" at bounding box center [657, 214] width 72 height 16
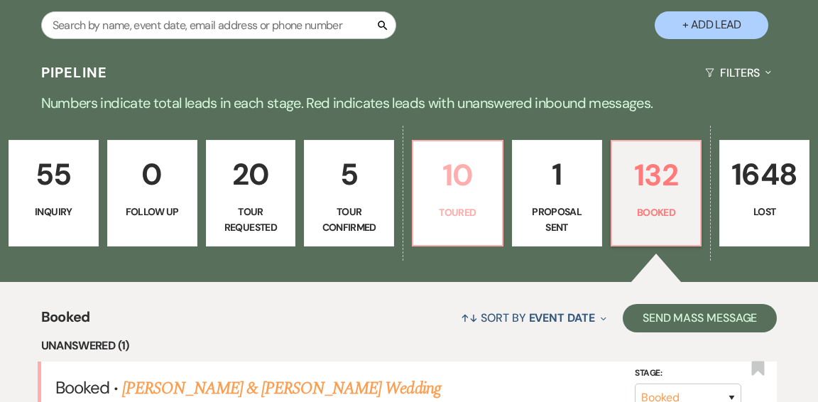
scroll to position [286, 0]
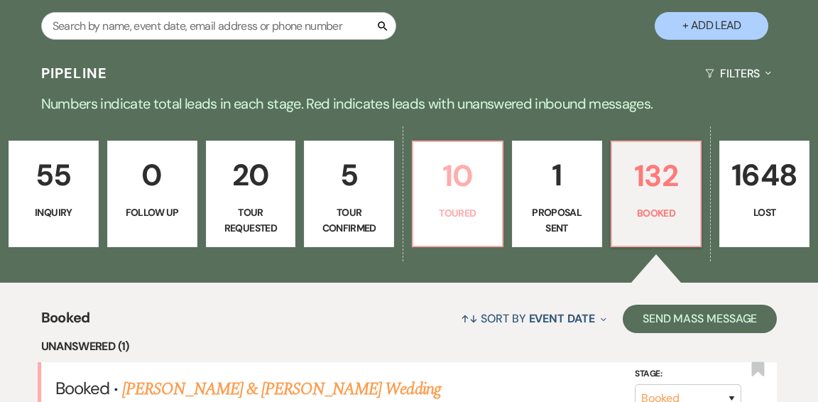
click at [463, 200] on link "10 Toured" at bounding box center [458, 194] width 92 height 107
select select "5"
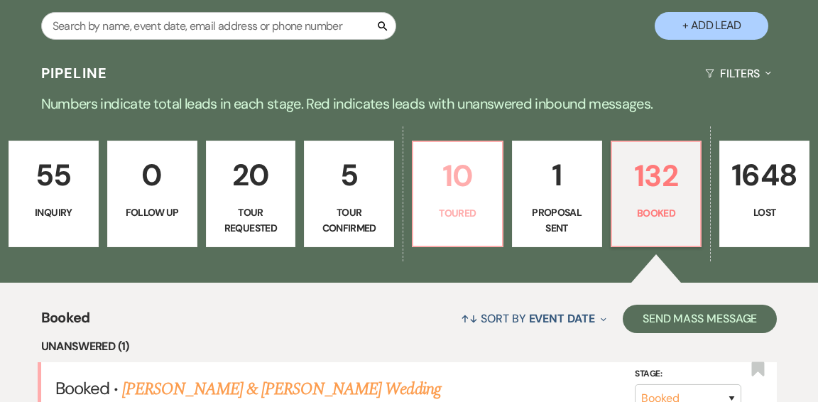
select select "5"
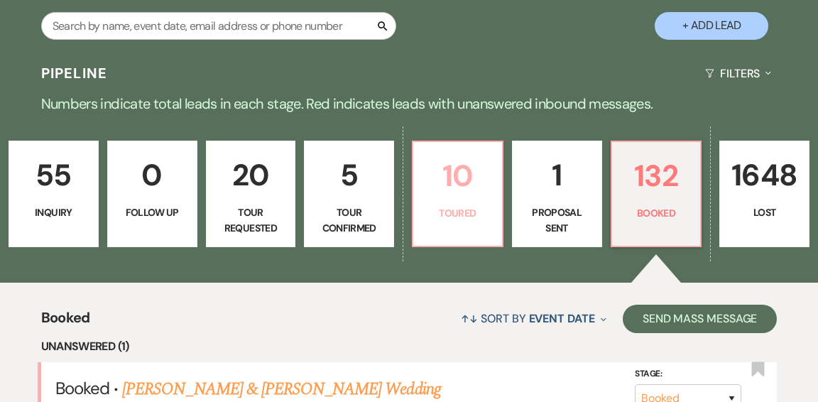
select select "5"
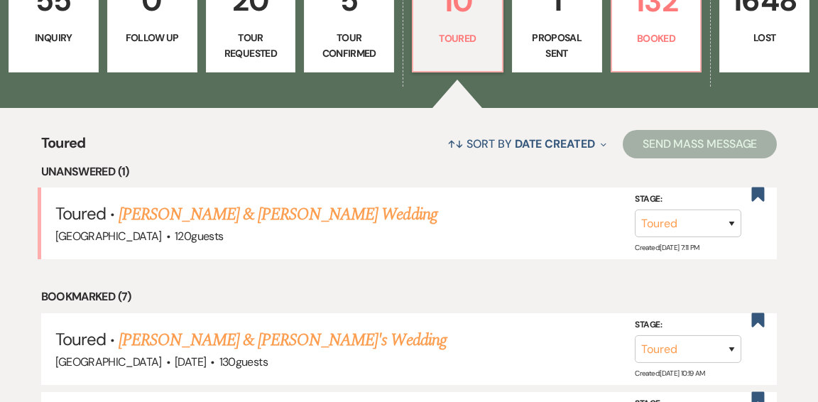
scroll to position [463, 0]
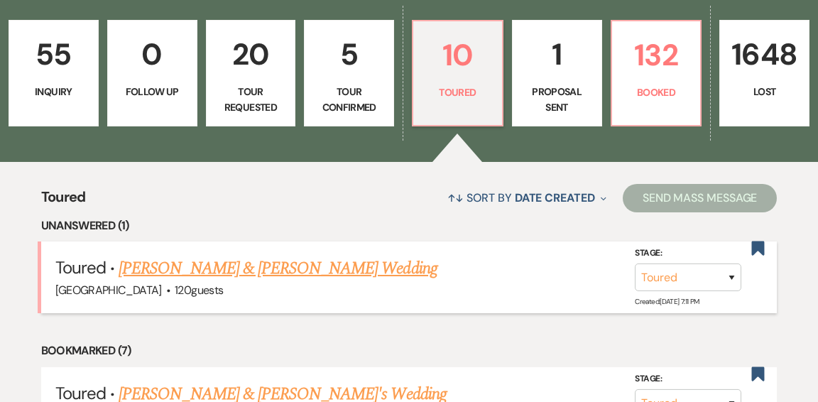
click at [259, 256] on link "Shannon Youngberg & Ryan's Wedding" at bounding box center [278, 269] width 318 height 26
select select "5"
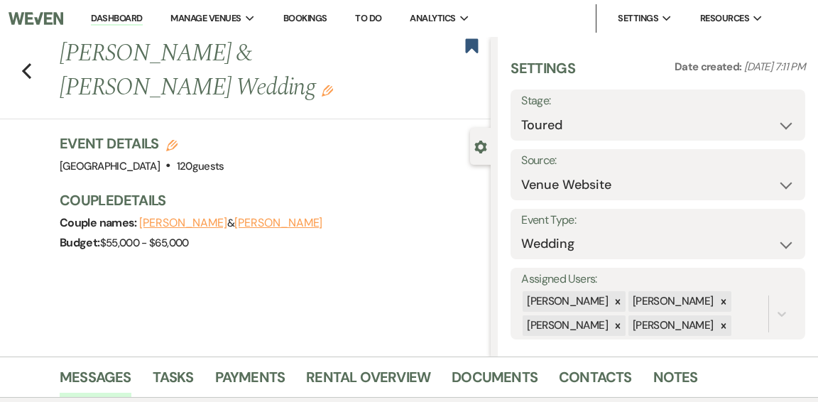
click at [104, 16] on link "Dashboard" at bounding box center [116, 18] width 51 height 13
